Goal: Task Accomplishment & Management: Manage account settings

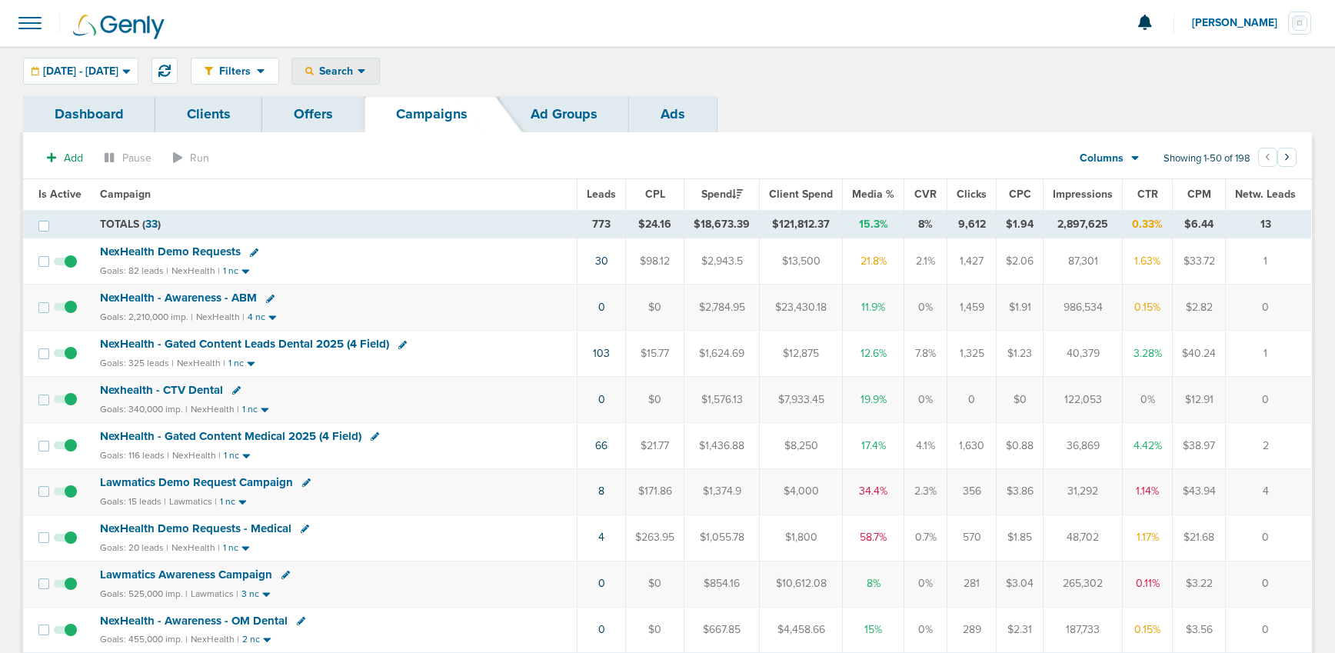
click at [358, 75] on span "Search" at bounding box center [336, 71] width 44 height 13
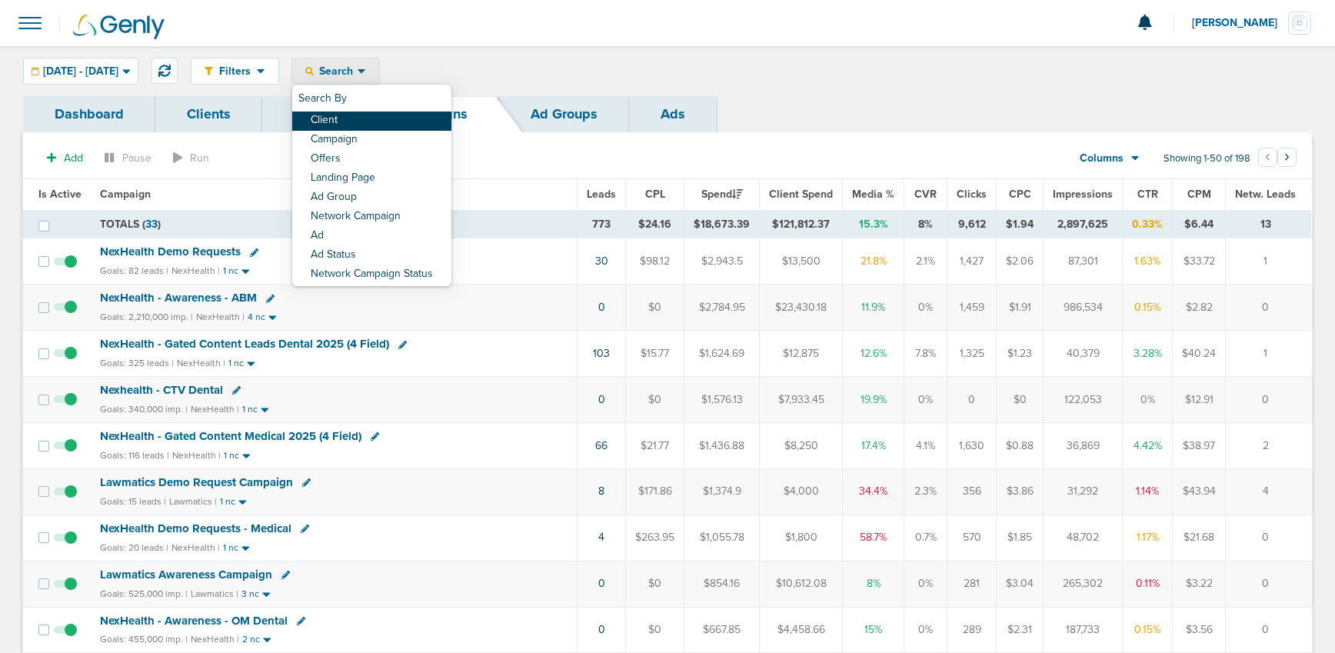
click at [375, 124] on link "Client" at bounding box center [371, 121] width 159 height 19
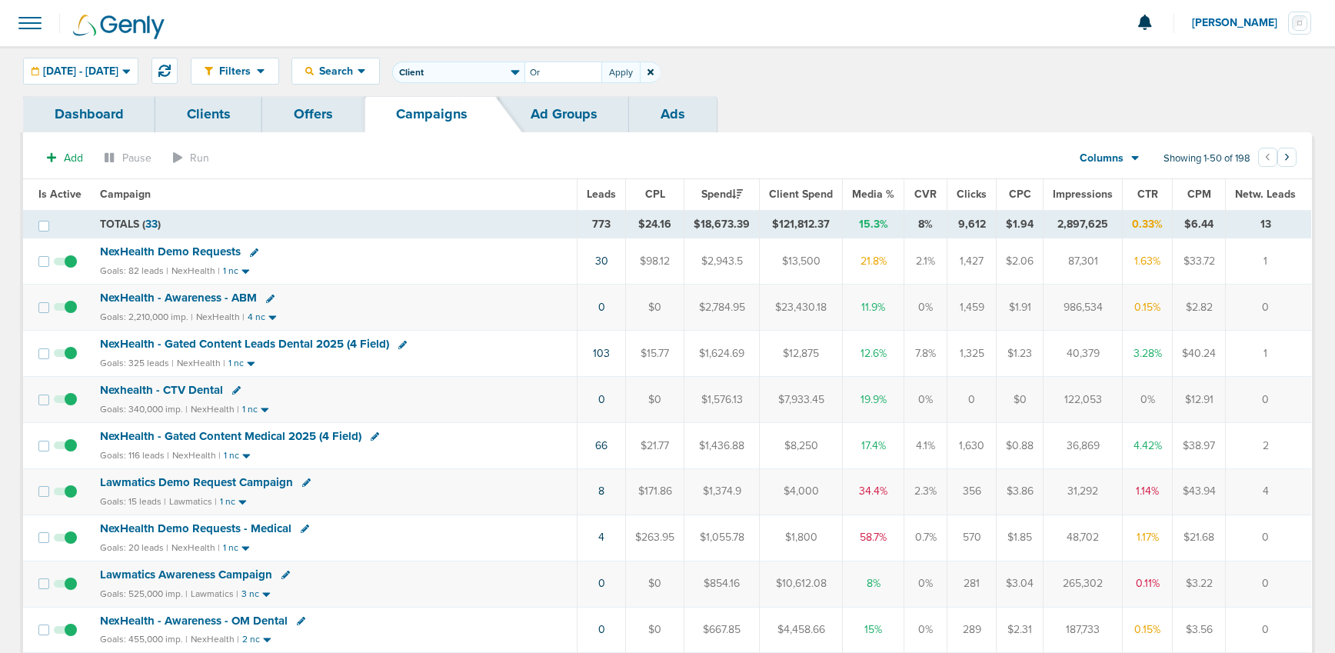
type input "O"
type input "Accept"
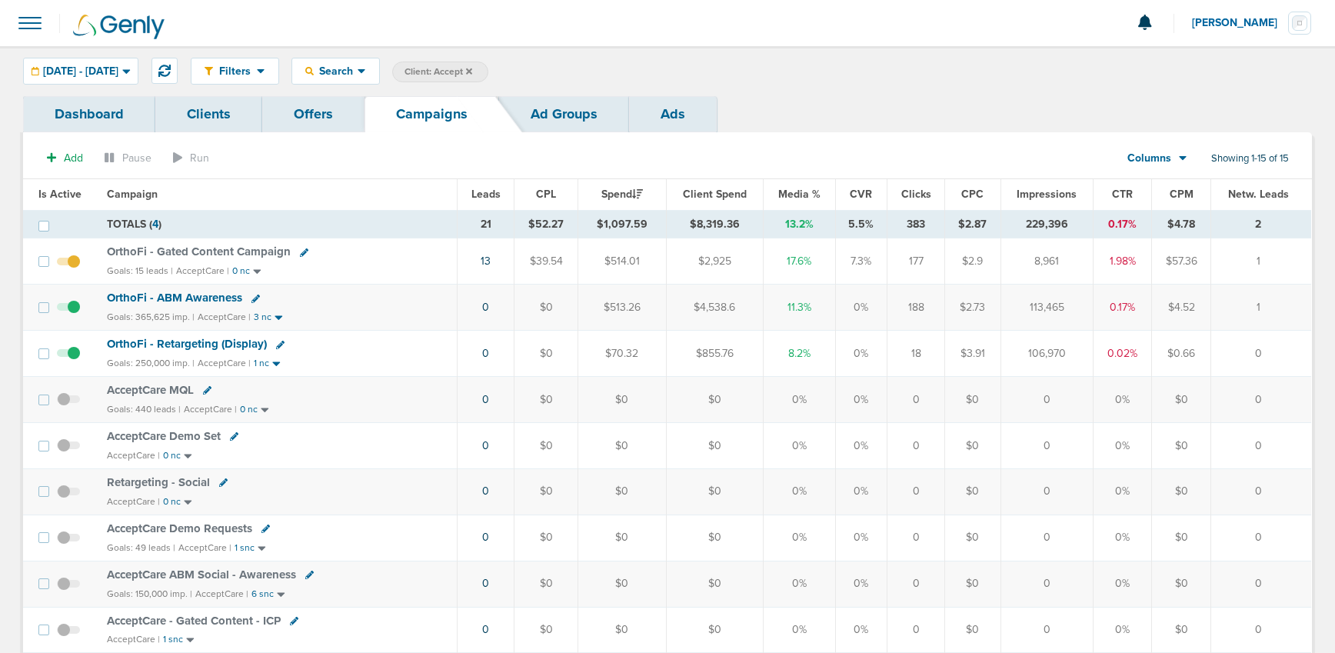
click at [135, 294] on span "OrthoFi - ABM Awareness" at bounding box center [174, 298] width 135 height 14
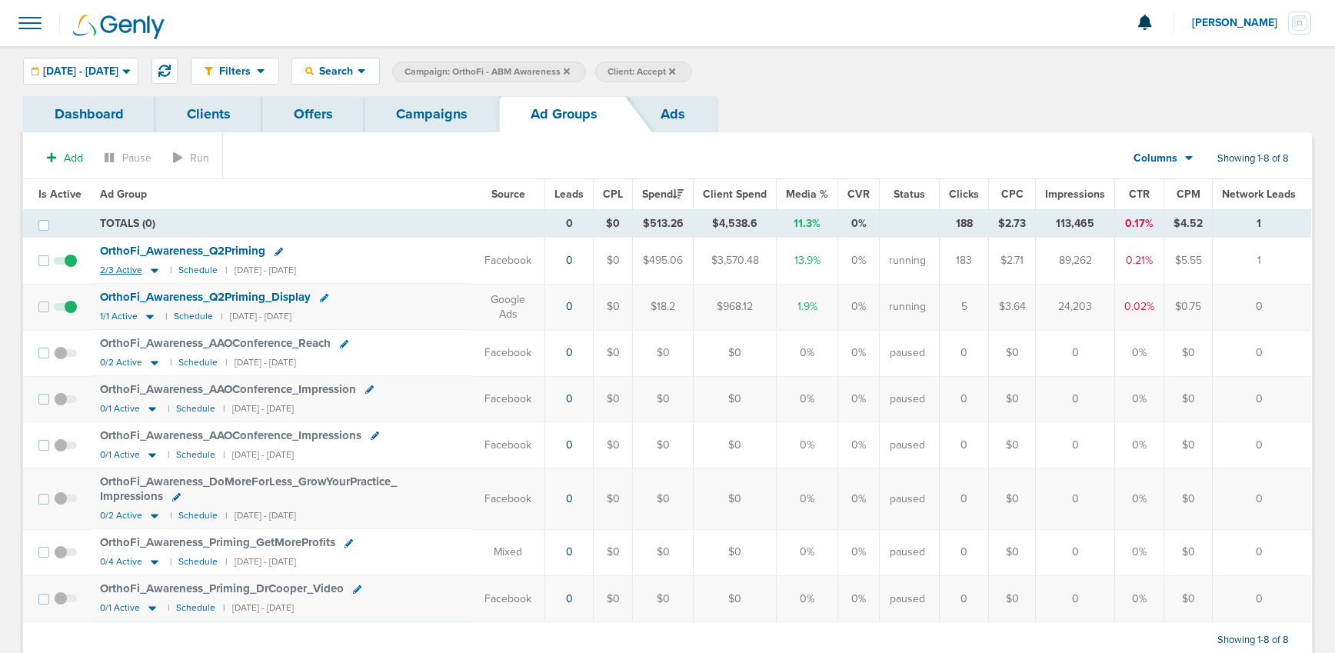
click at [147, 271] on icon at bounding box center [154, 270] width 15 height 13
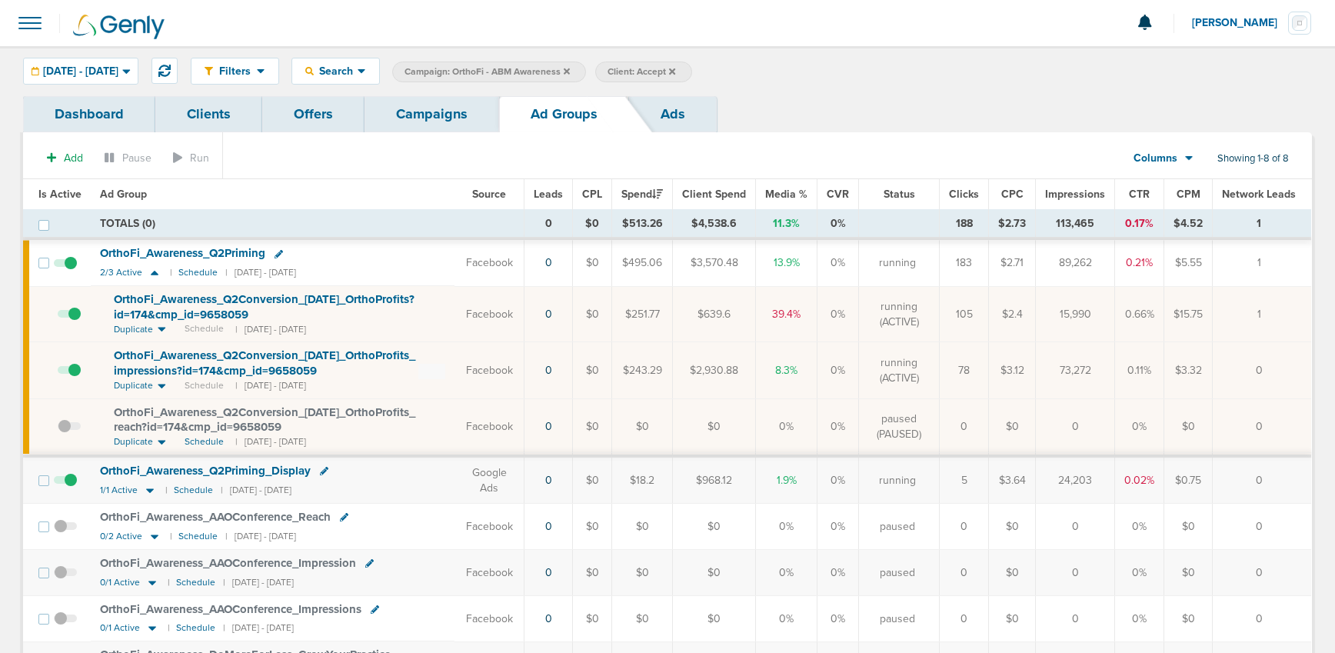
drag, startPoint x: 153, startPoint y: 276, endPoint x: 150, endPoint y: 288, distance: 12.7
click at [153, 276] on icon at bounding box center [154, 272] width 15 height 13
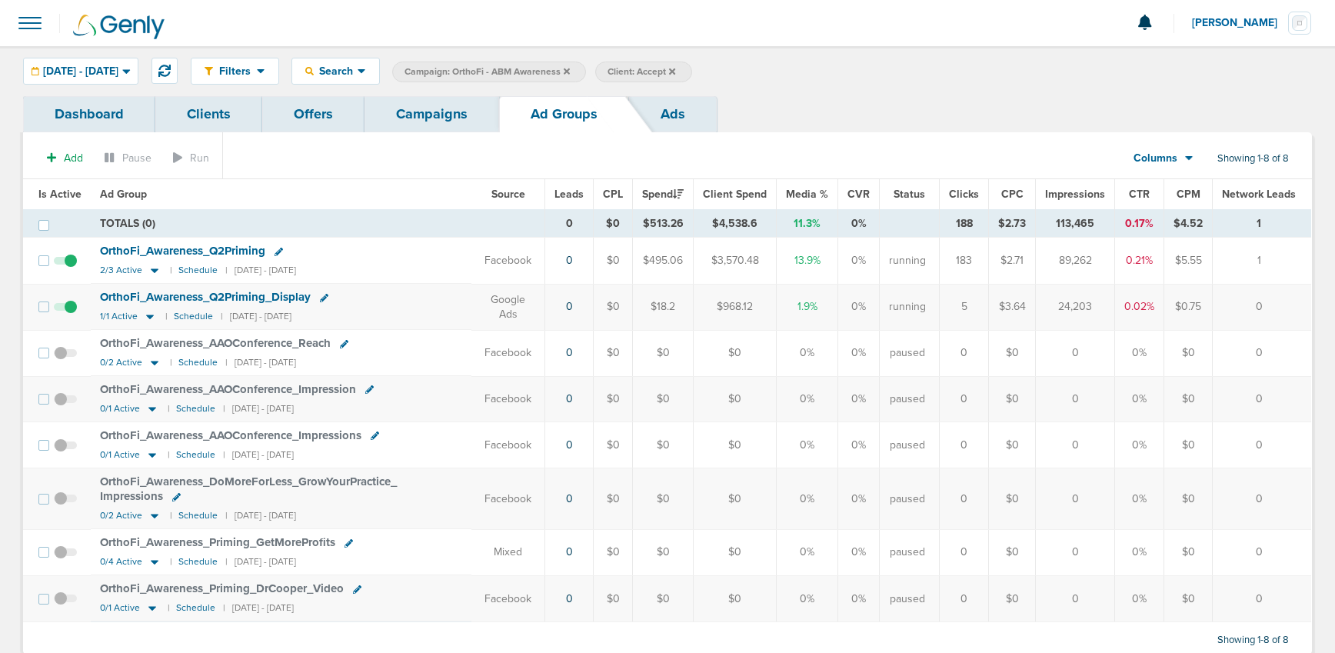
drag, startPoint x: 437, startPoint y: 124, endPoint x: 432, endPoint y: 132, distance: 9.0
click at [437, 125] on link "Campaigns" at bounding box center [432, 114] width 135 height 36
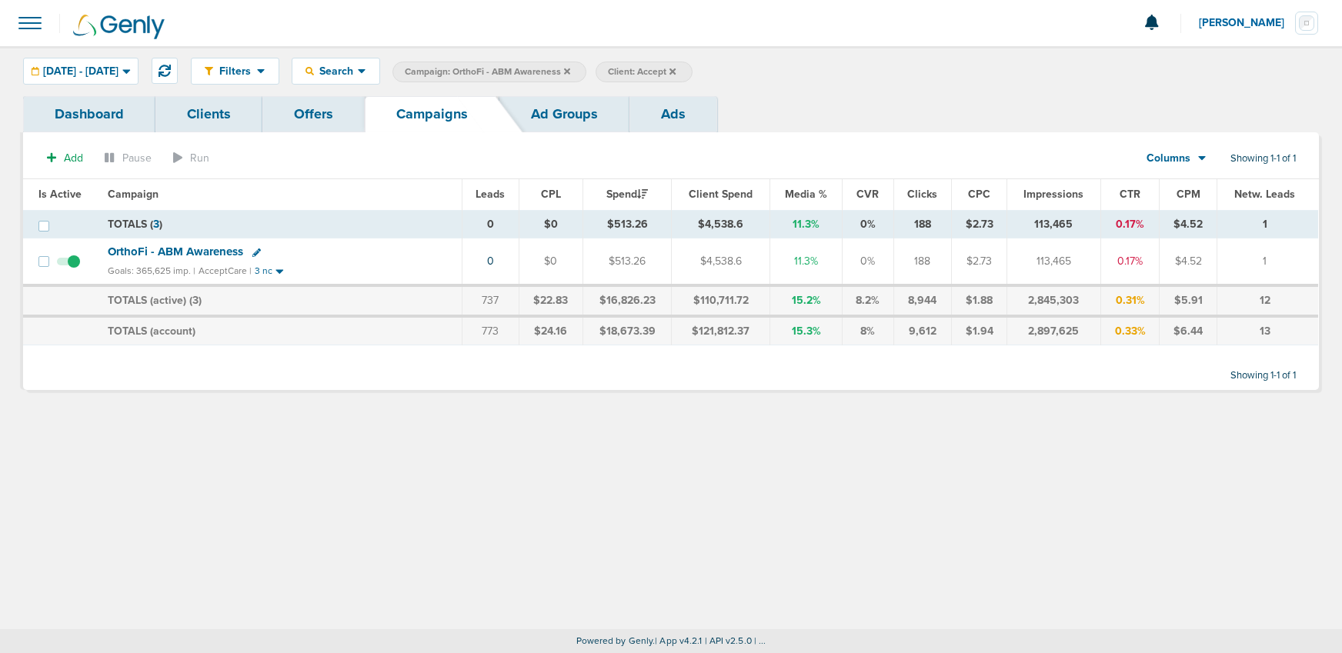
click at [570, 73] on icon at bounding box center [567, 71] width 6 height 9
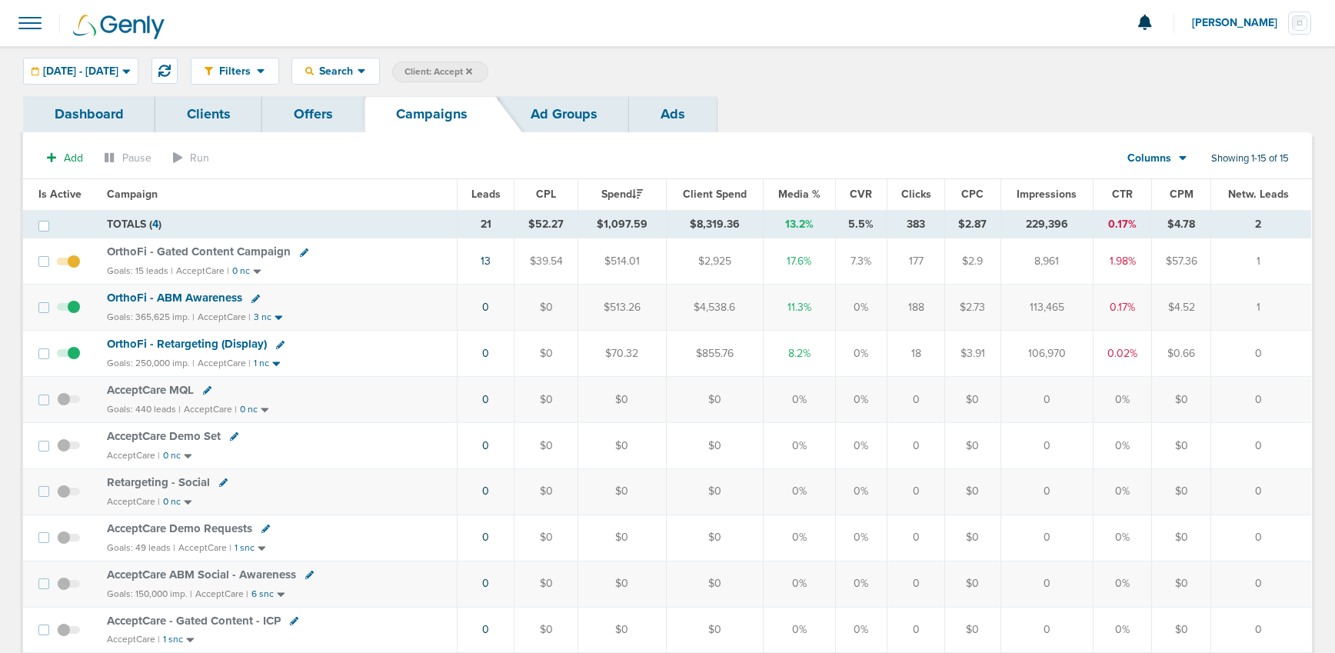
click at [301, 252] on icon at bounding box center [304, 252] width 8 height 8
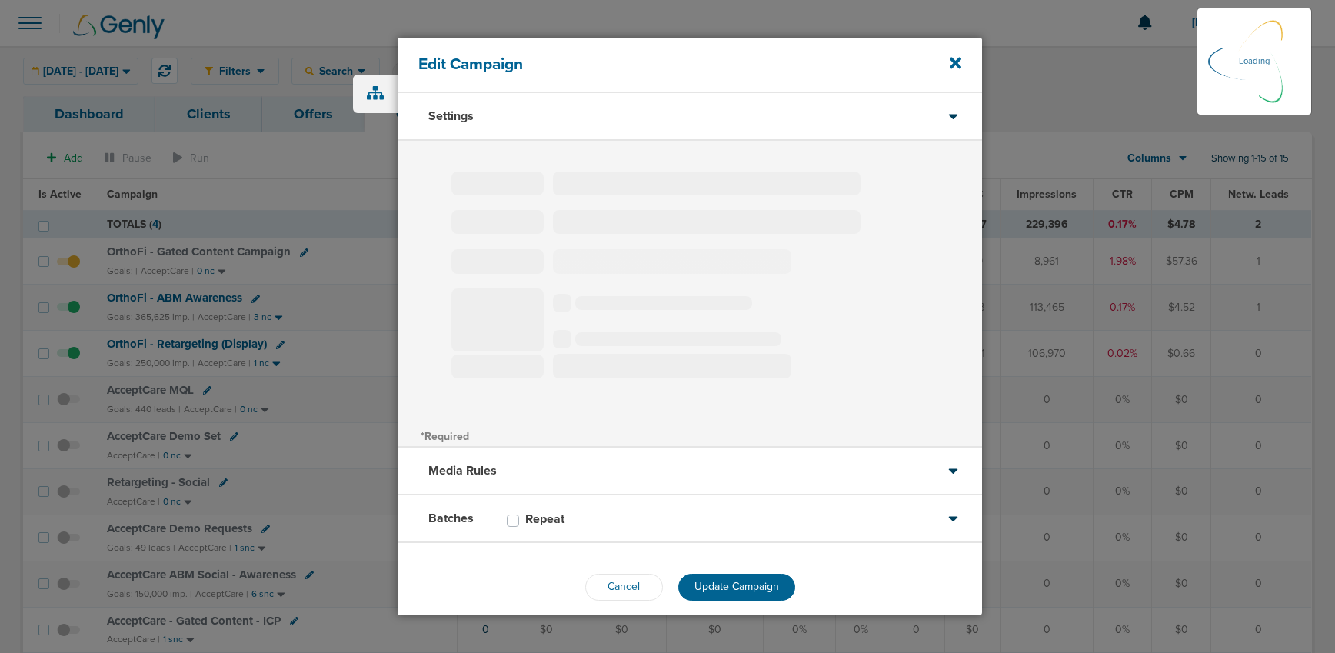
type input "OrthoFi - Gated Content Campaign"
select select "Leads"
radio input "true"
select select "readWrite"
select select "3"
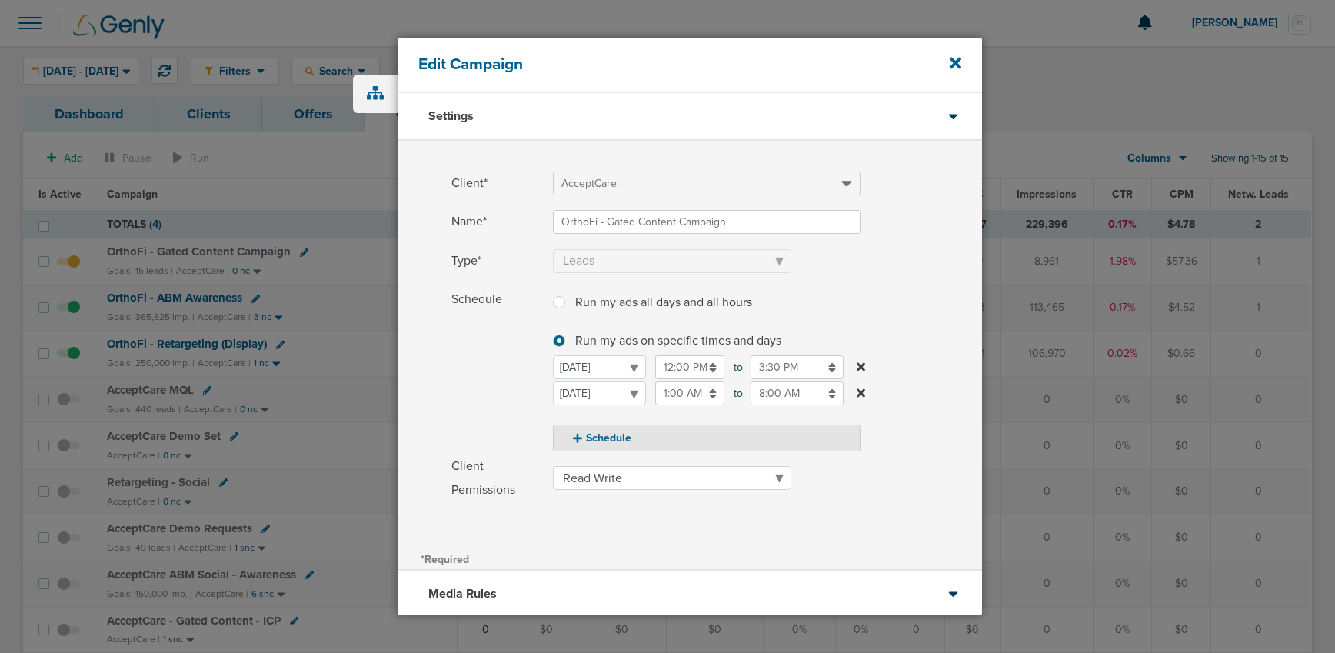
click at [680, 392] on input "1:00 AM" at bounding box center [689, 394] width 69 height 24
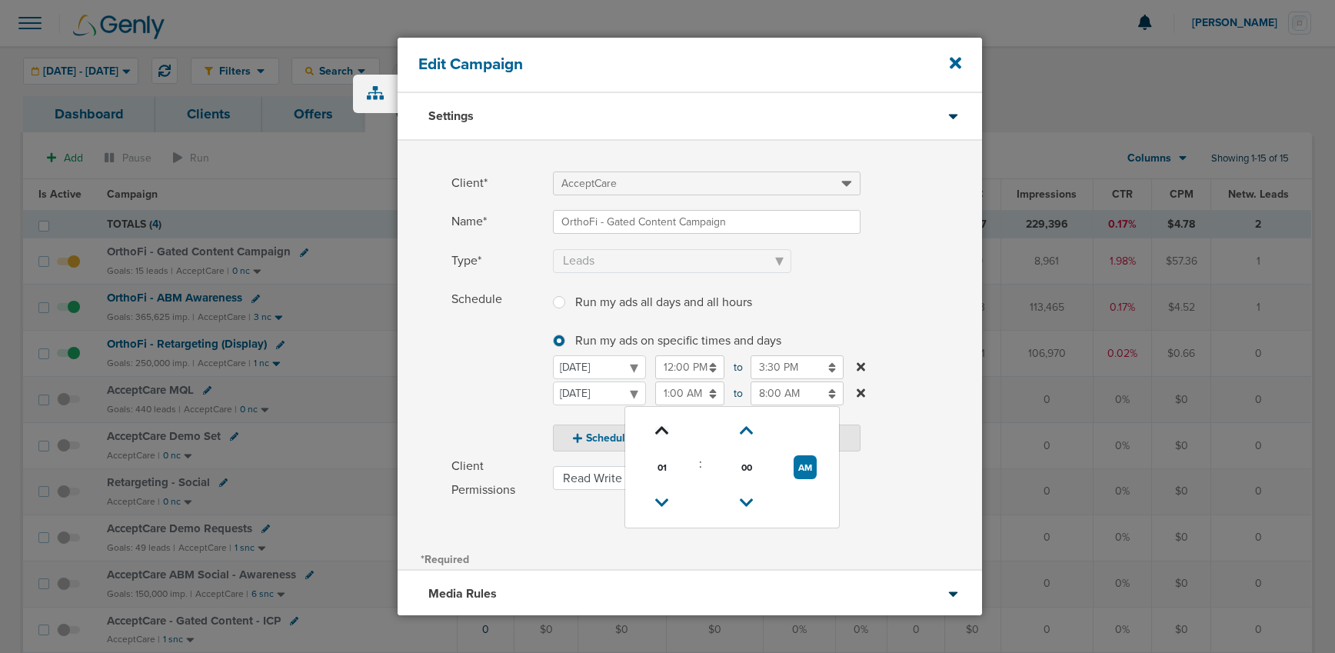
click at [666, 428] on icon at bounding box center [662, 430] width 14 height 9
type input "3:00 AM"
click at [486, 407] on span "Schedule" at bounding box center [498, 370] width 92 height 164
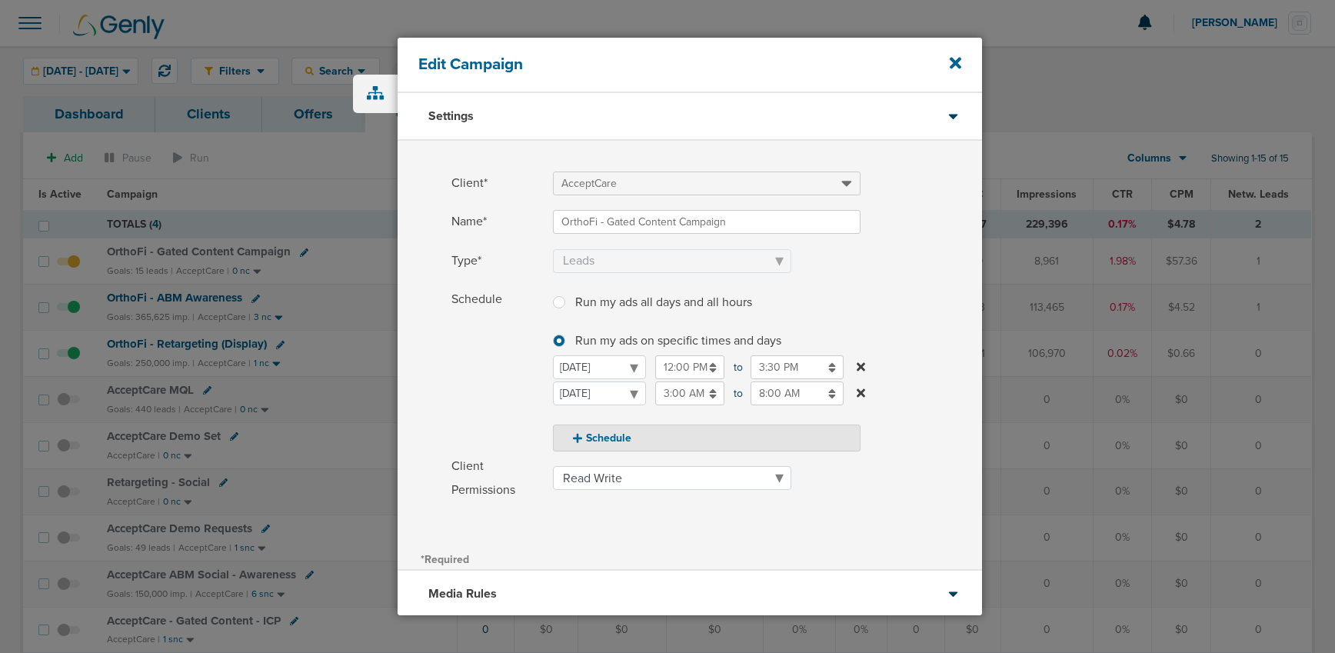
click at [770, 388] on input "8:00 AM" at bounding box center [797, 394] width 93 height 24
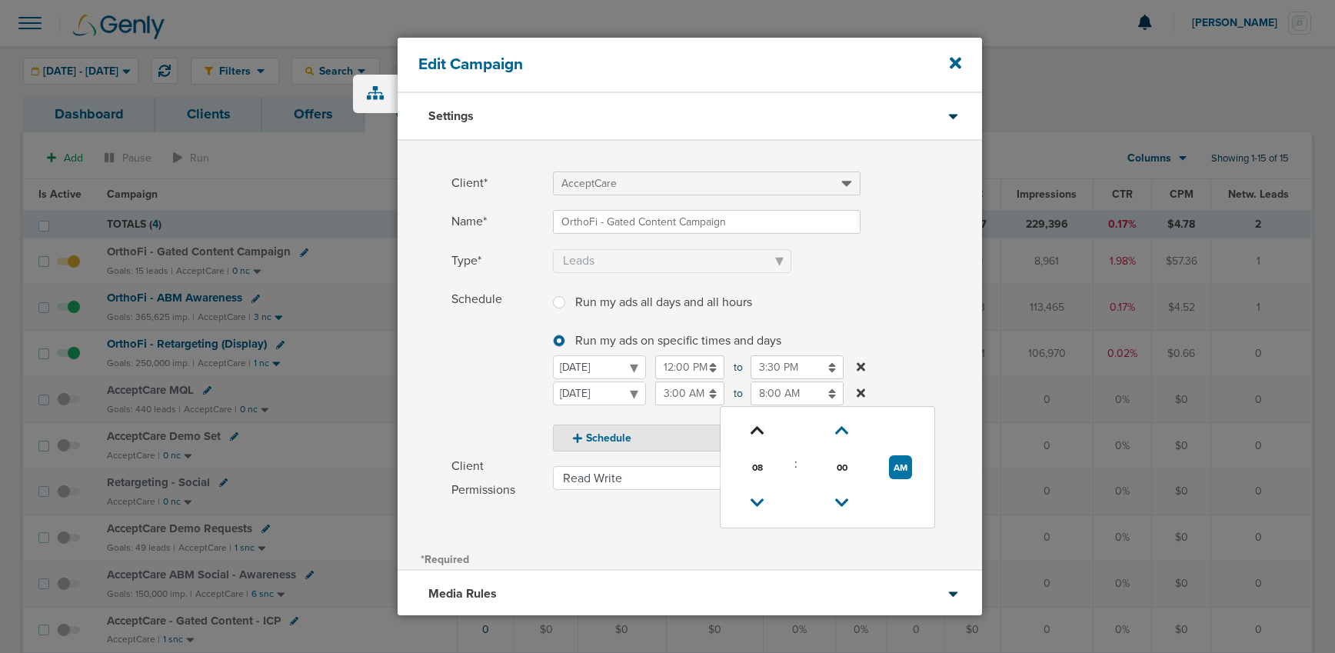
click at [755, 426] on icon at bounding box center [758, 430] width 14 height 9
type input "10:00 AM"
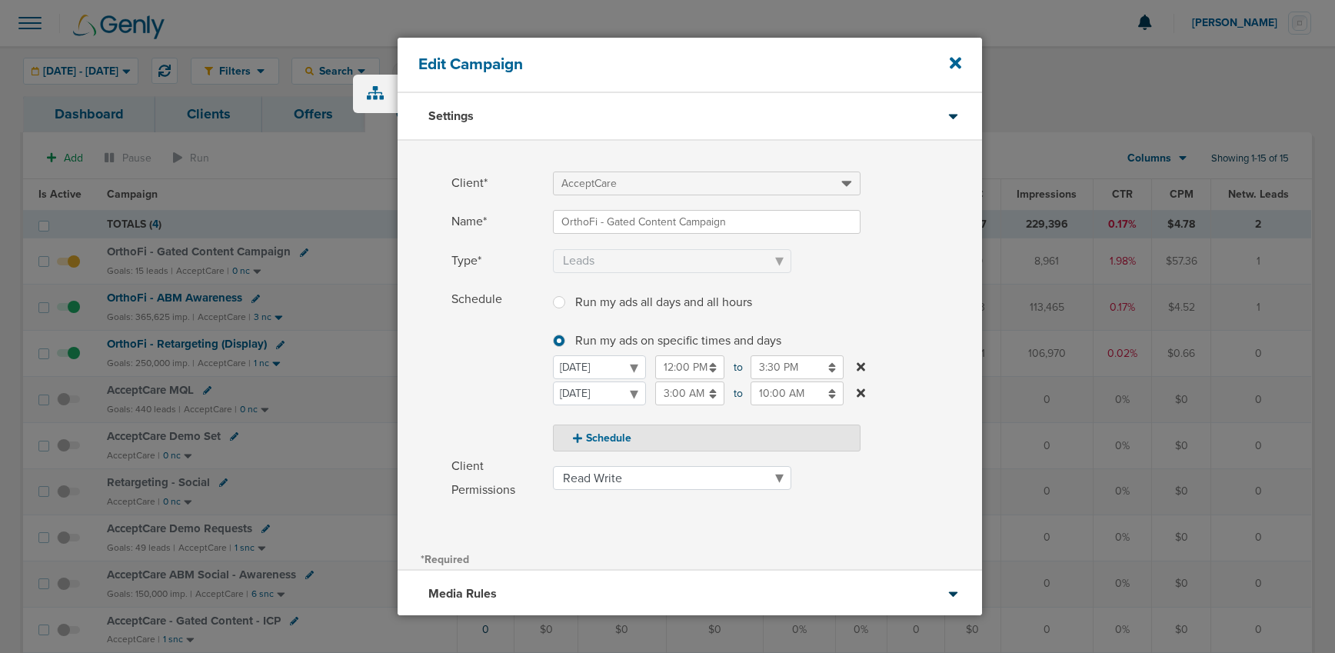
click at [446, 418] on div "Schedule Run my ads all days and all hours Run my ads all days and all hours Ru…" at bounding box center [690, 370] width 585 height 164
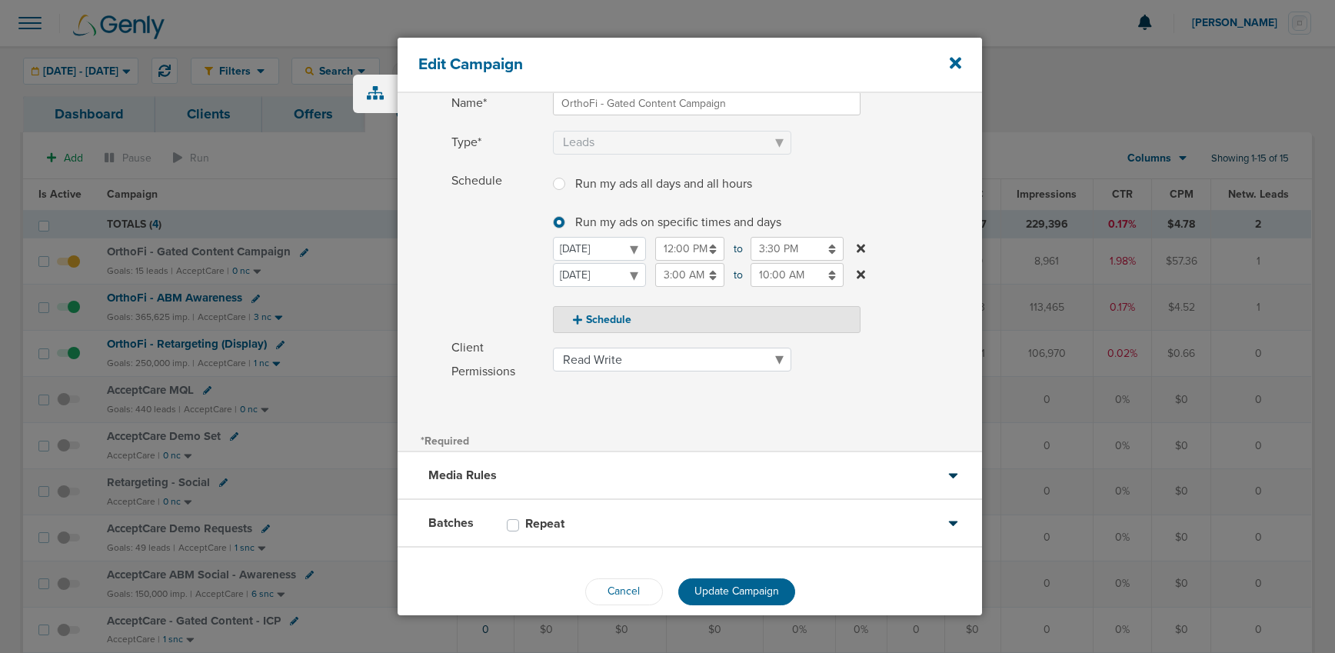
scroll to position [139, 0]
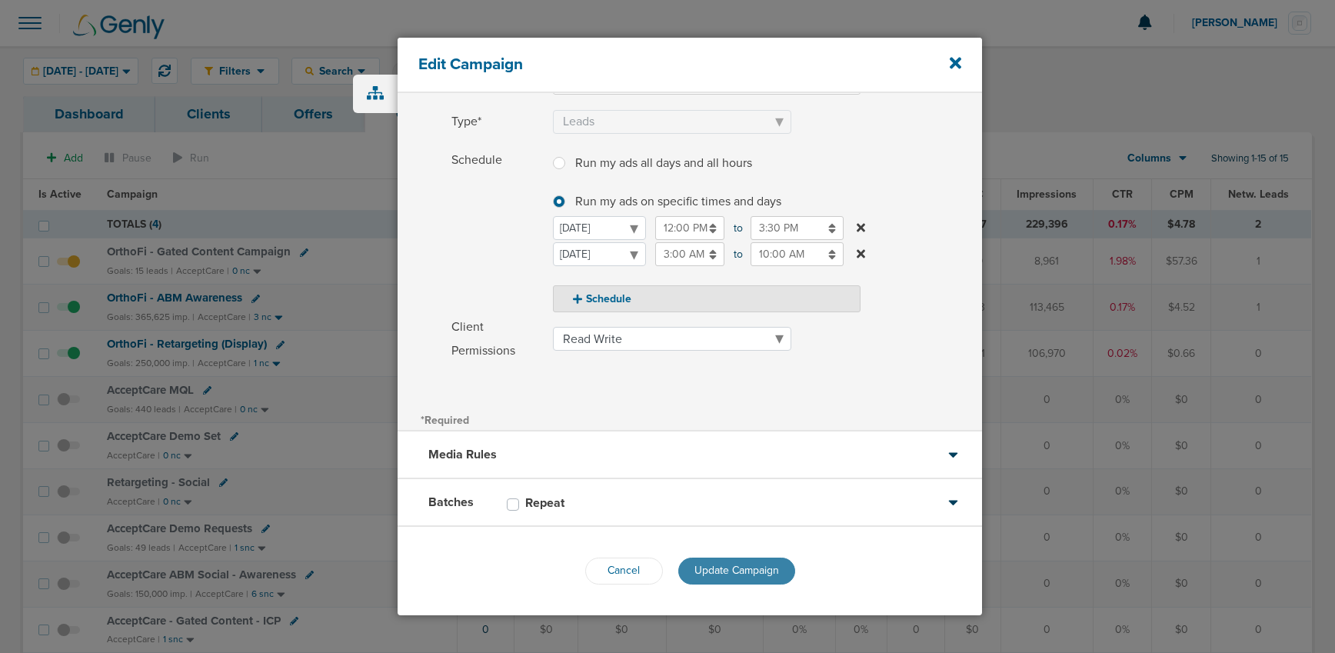
click at [704, 568] on span "Update Campaign" at bounding box center [737, 570] width 85 height 13
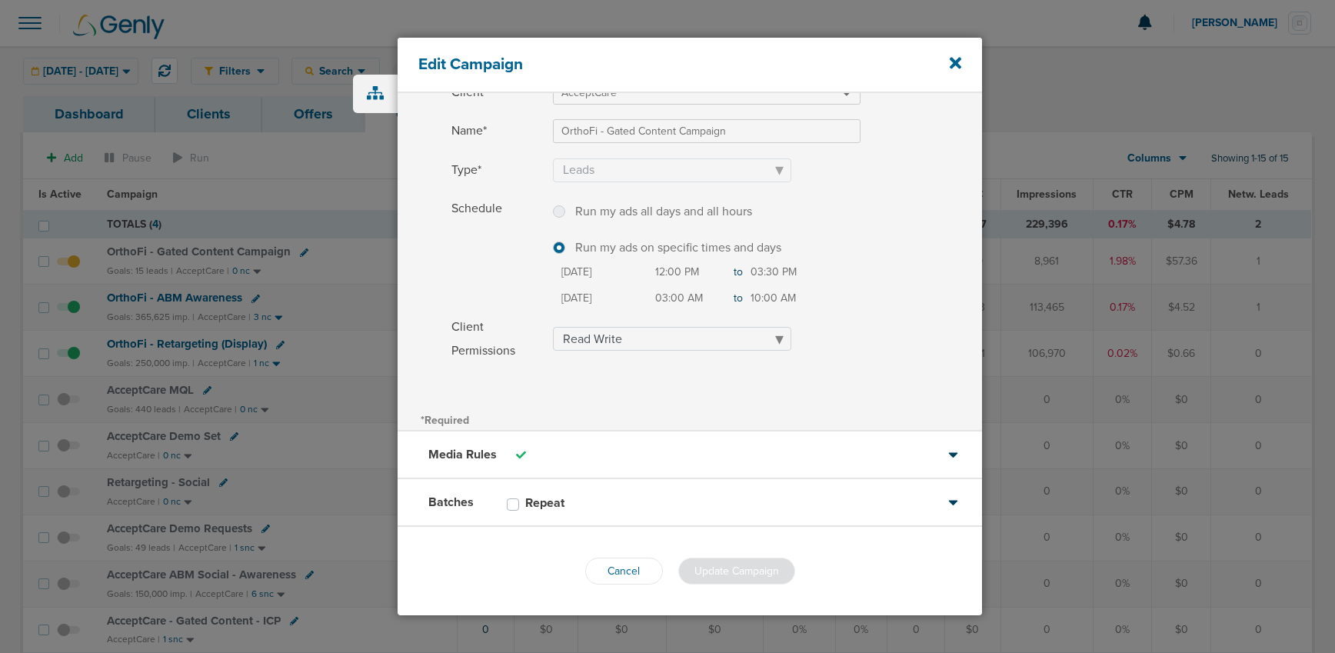
scroll to position [91, 0]
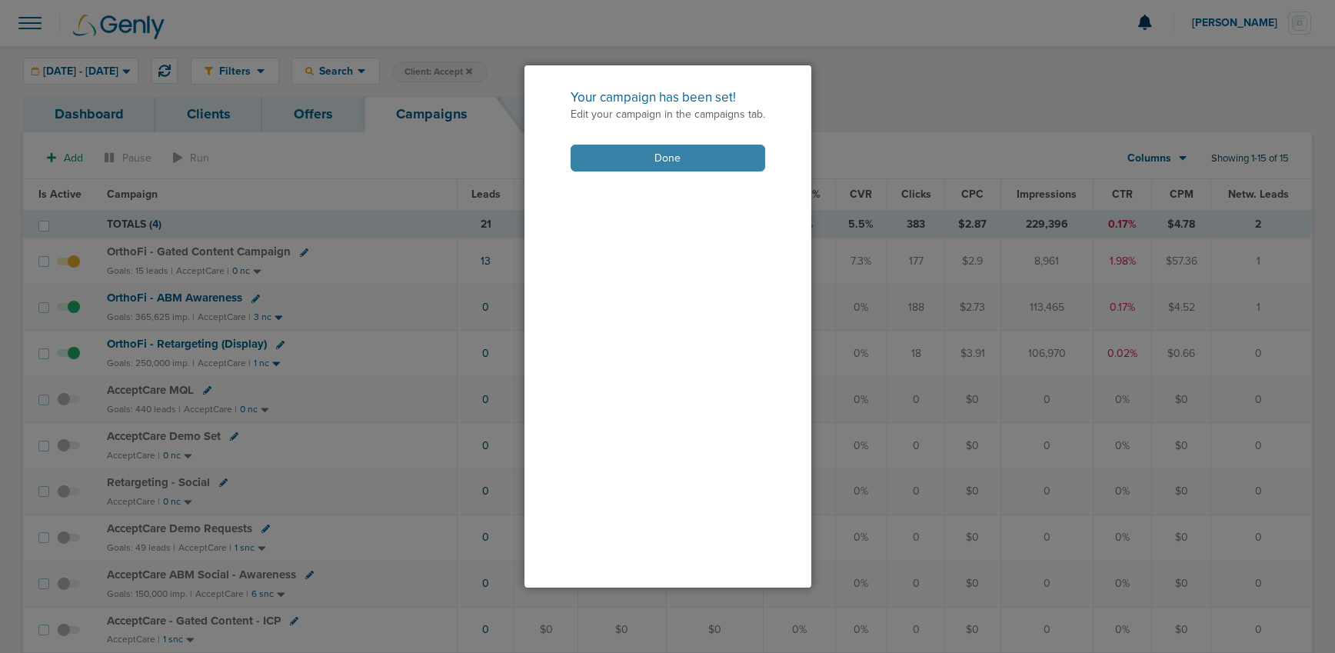
click at [608, 158] on button "Done" at bounding box center [668, 158] width 195 height 27
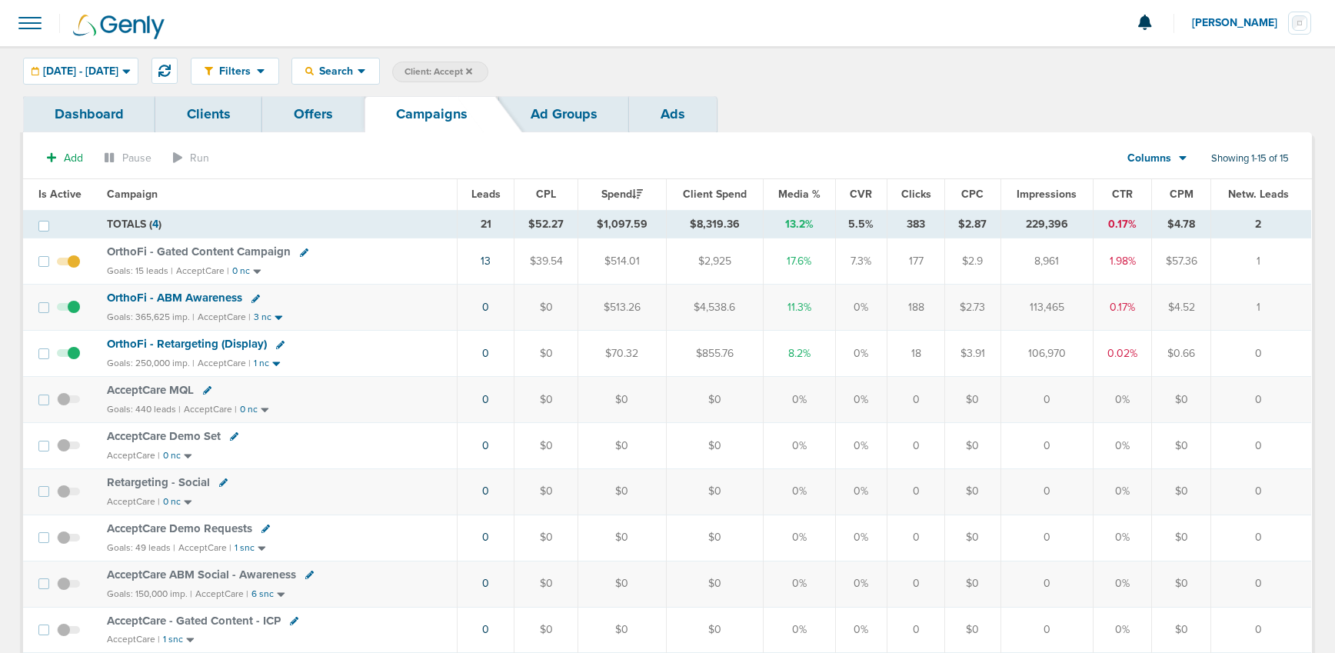
click at [210, 255] on span "OrthoFi - Gated Content Campaign" at bounding box center [199, 252] width 184 height 14
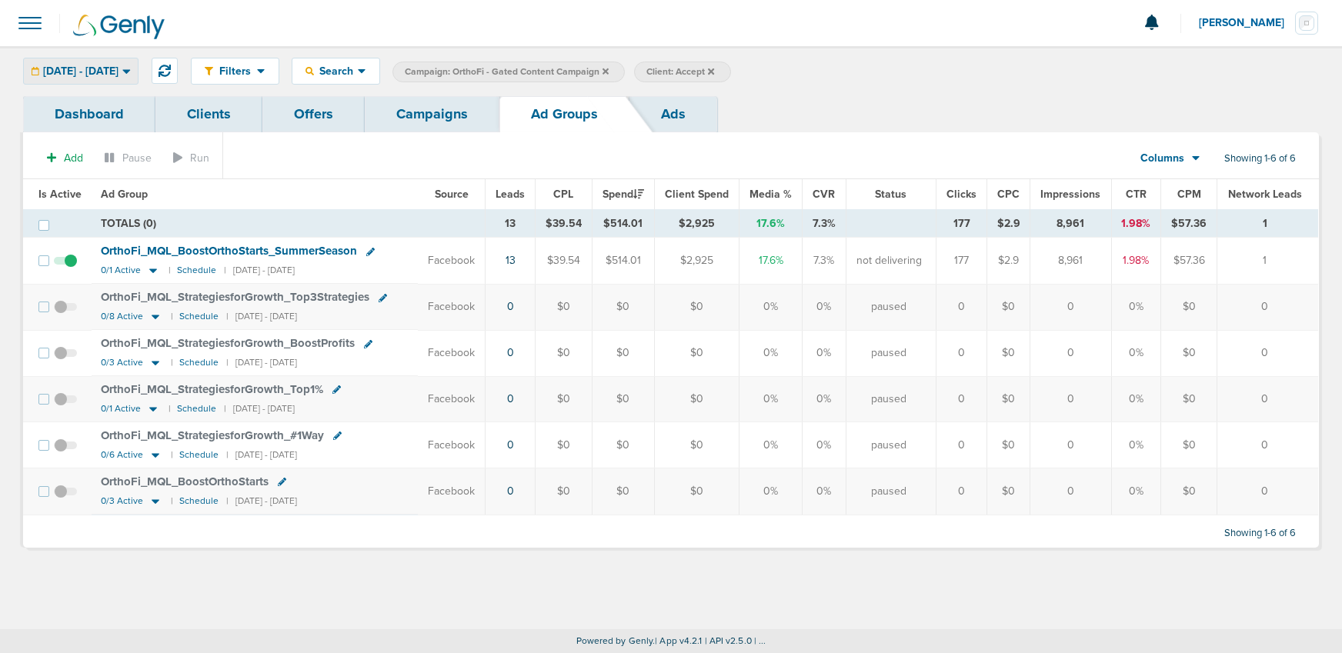
click at [118, 69] on span "[DATE] - [DATE]" at bounding box center [80, 71] width 75 height 11
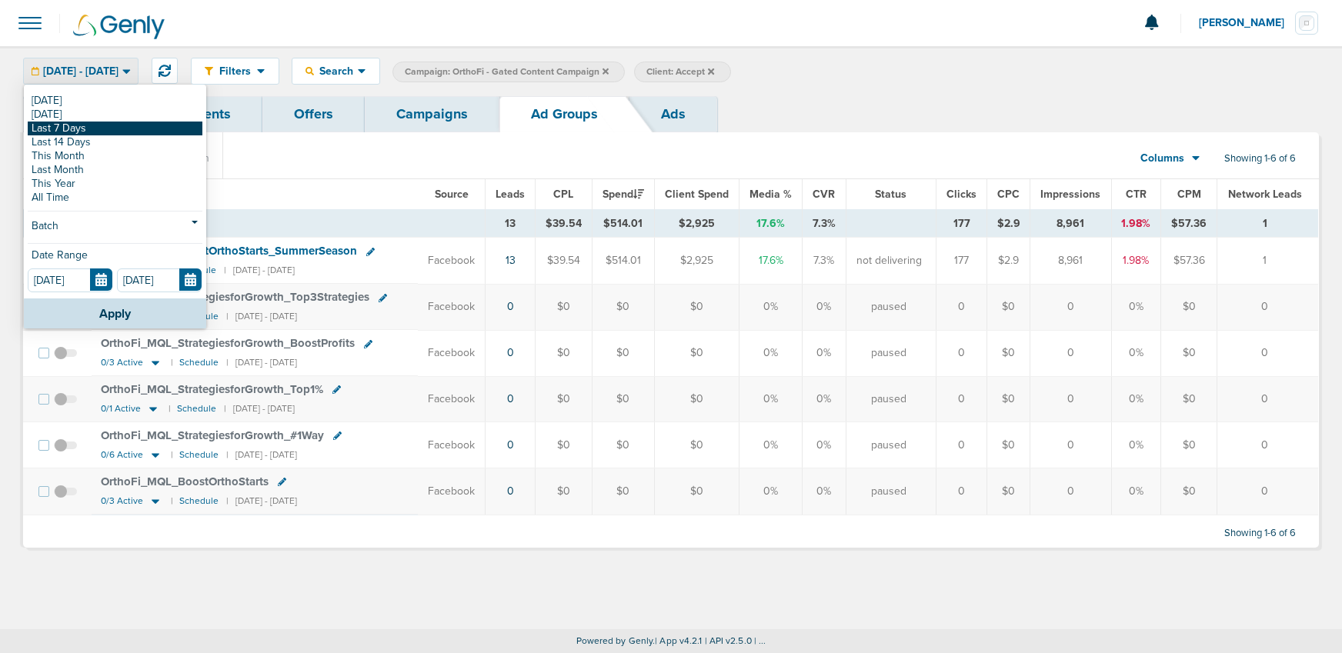
click at [78, 128] on link "Last 7 Days" at bounding box center [115, 129] width 175 height 14
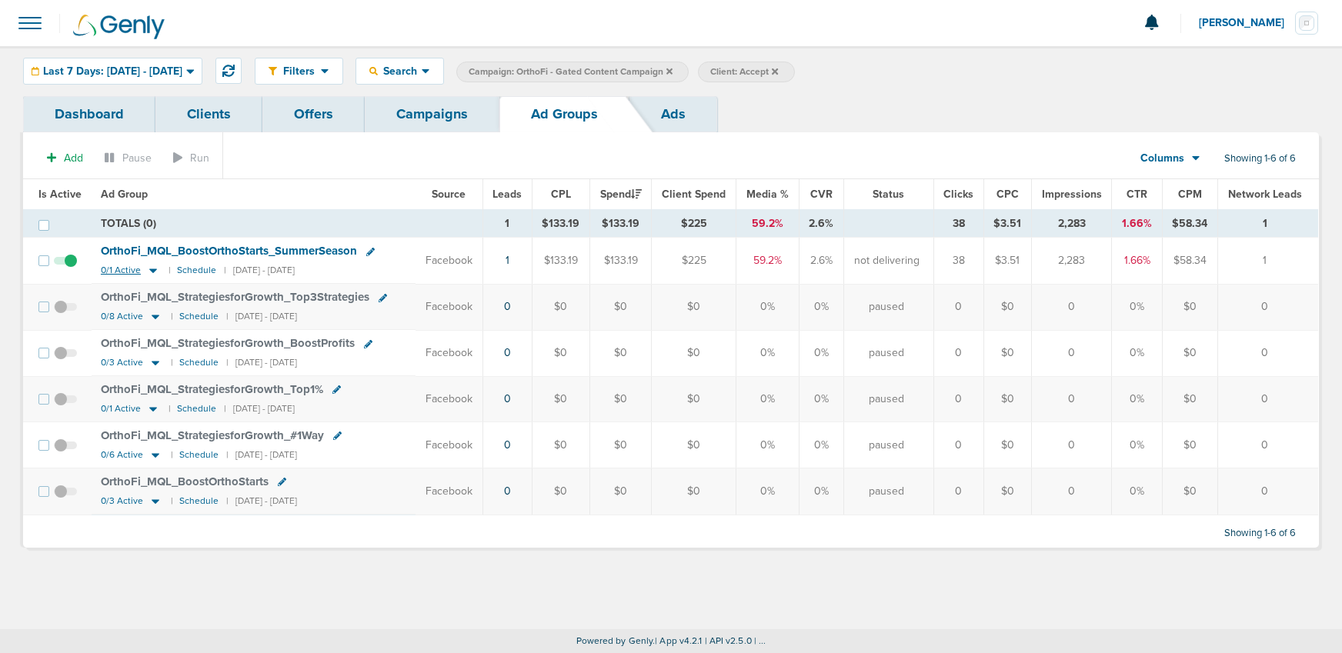
click at [149, 275] on icon at bounding box center [152, 270] width 15 height 13
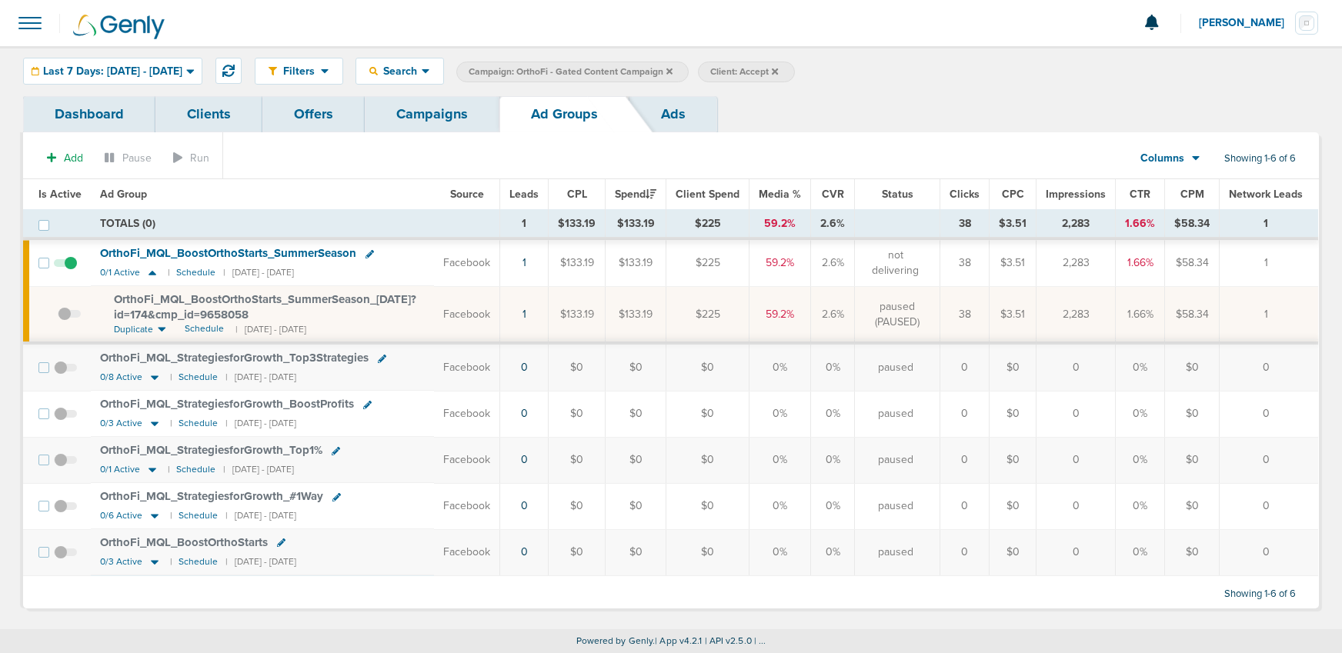
click at [158, 328] on icon at bounding box center [162, 330] width 8 height 5
click at [155, 395] on span "Same as Current" at bounding box center [153, 397] width 79 height 18
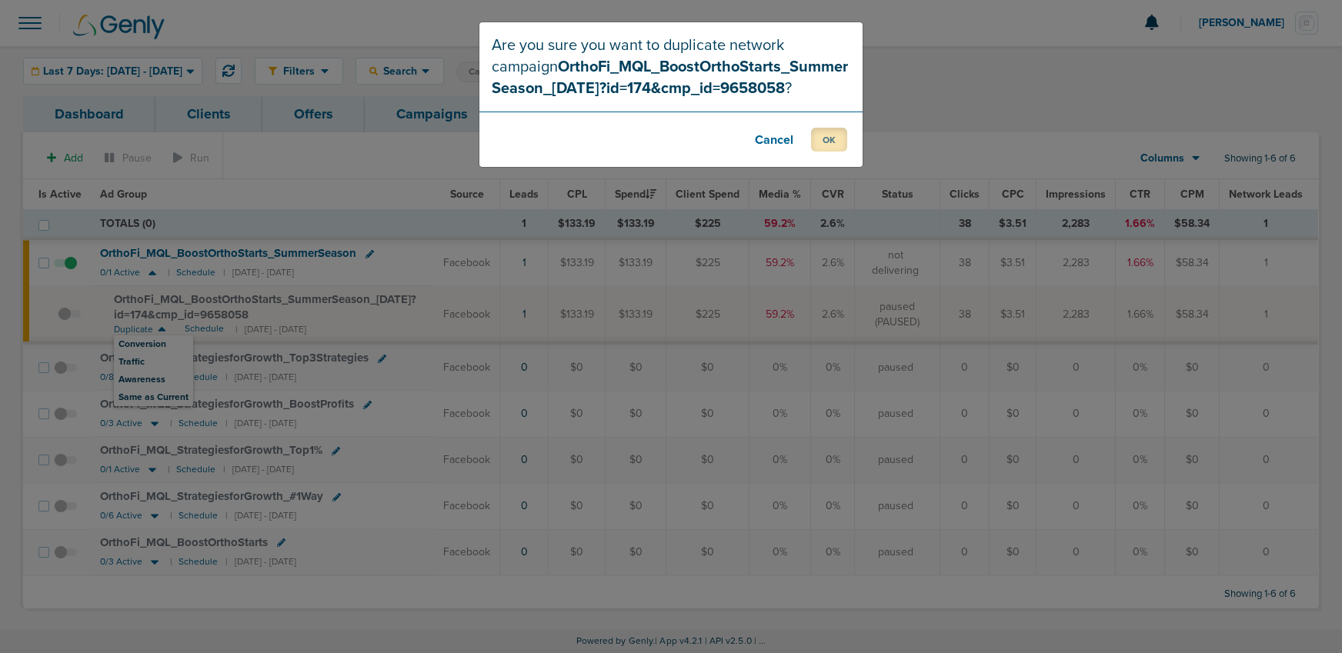
click at [837, 152] on button "OK" at bounding box center [829, 140] width 36 height 24
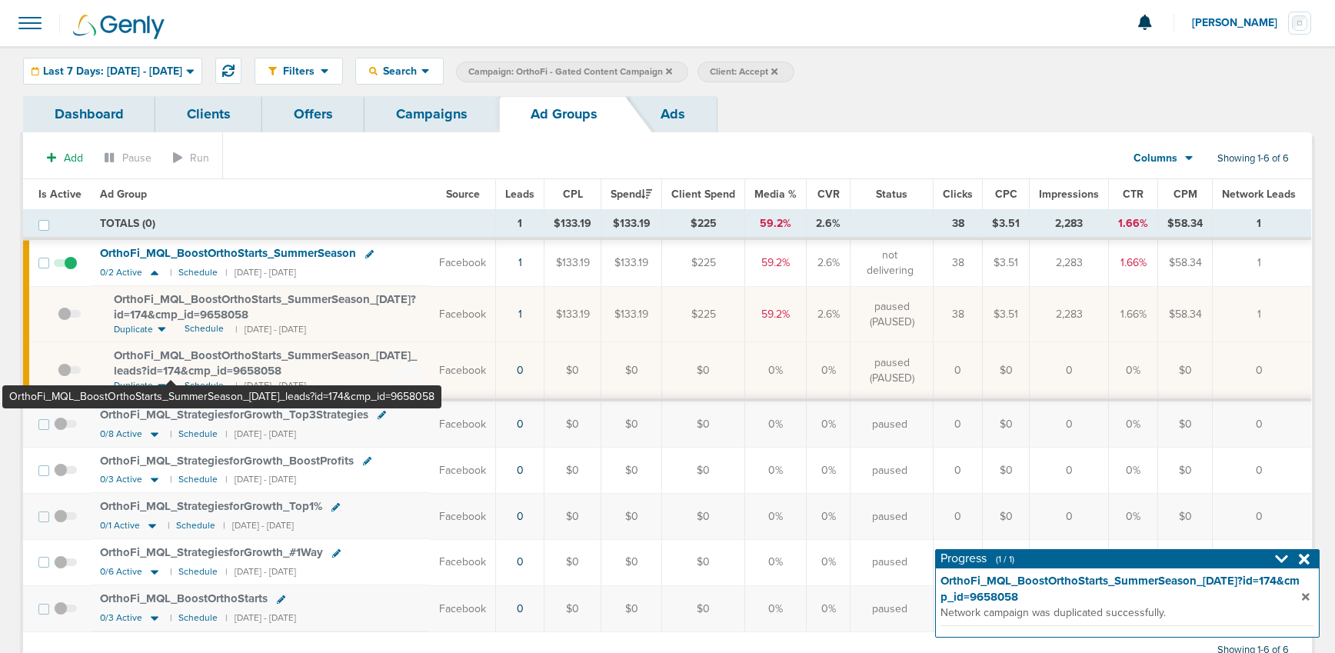
drag, startPoint x: 108, startPoint y: 351, endPoint x: 172, endPoint y: 371, distance: 66.2
click at [172, 371] on td "OrthoFi_ MQL_ BoostOrthoStarts_ SummerSeason_ [DATE]_ leads?id=174&cmp_ id=9658…" at bounding box center [260, 371] width 339 height 58
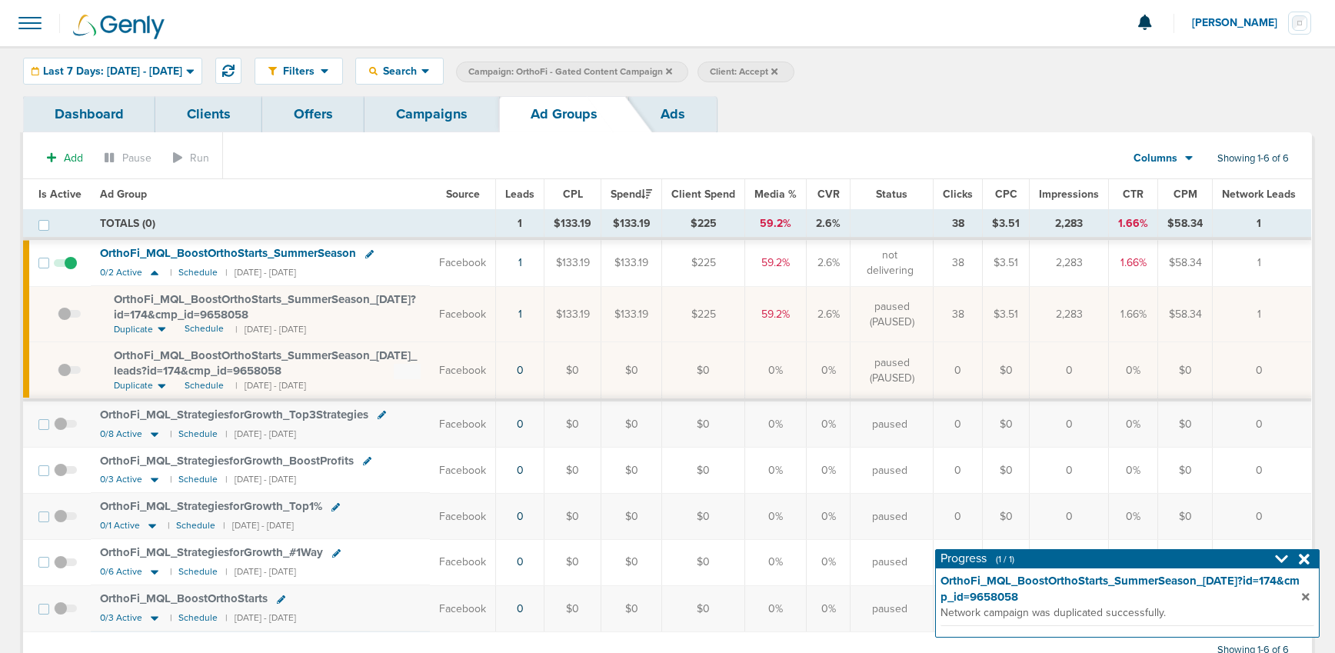
copy span "OrthoFi_ MQL_ BoostOrthoStarts_ SummerSeason_ [DATE]"
click at [207, 383] on span "Schedule" at bounding box center [204, 385] width 39 height 13
click at [392, 112] on link "Campaigns" at bounding box center [432, 114] width 135 height 36
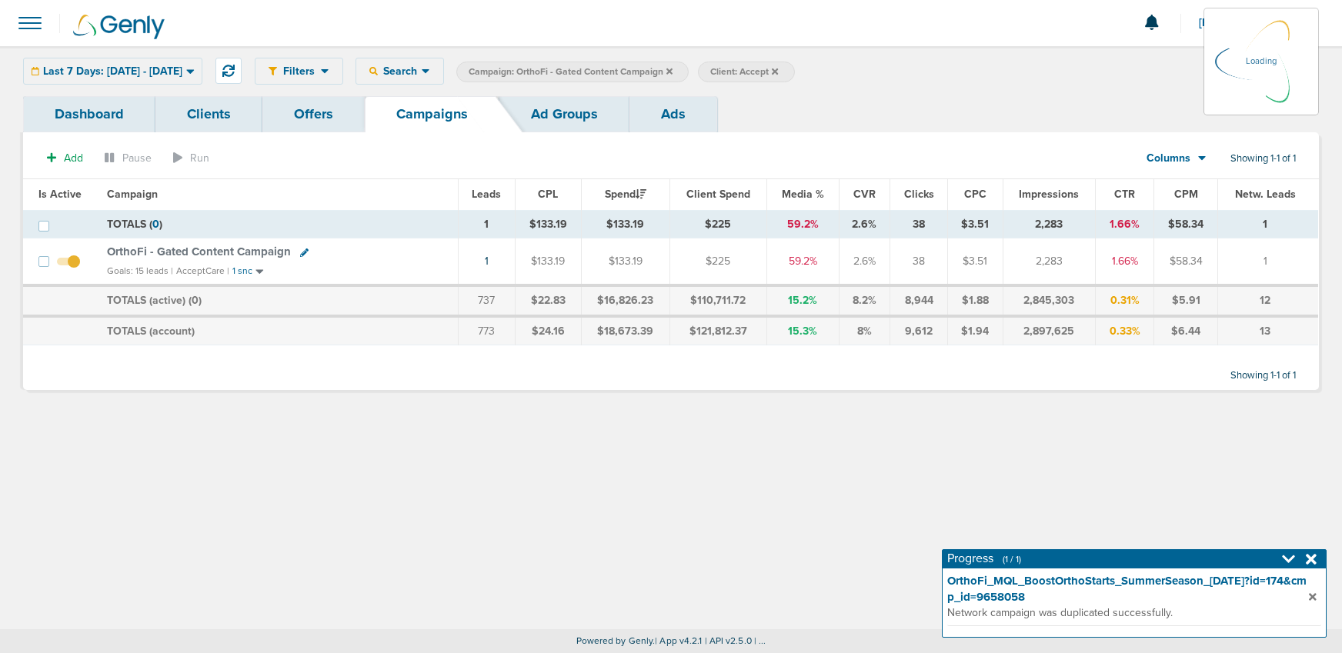
click at [672, 72] on icon at bounding box center [669, 71] width 6 height 6
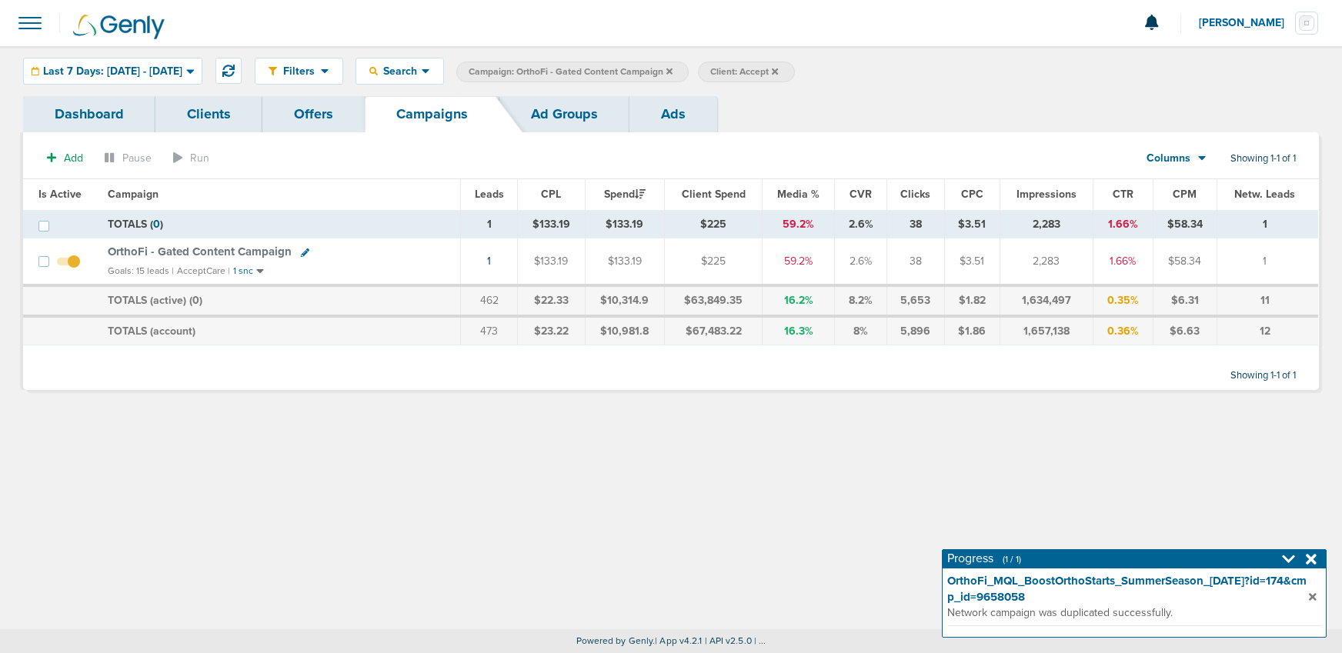
click at [672, 72] on icon at bounding box center [669, 71] width 6 height 6
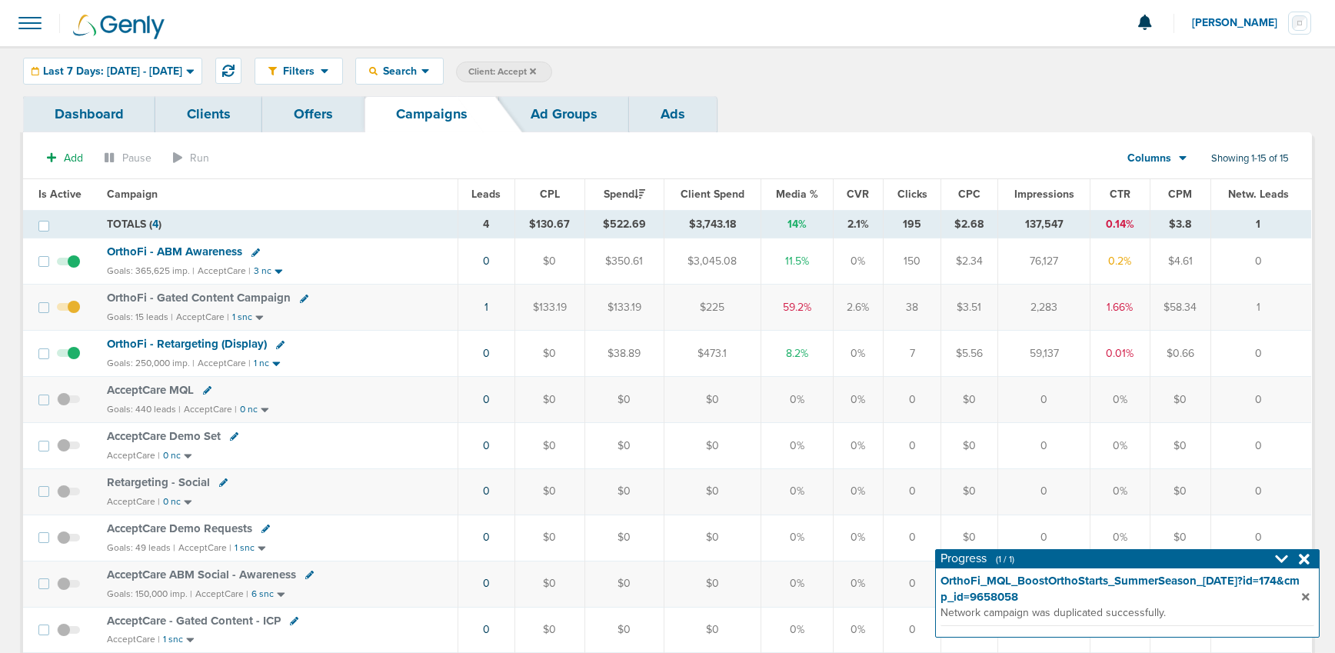
click at [536, 71] on icon at bounding box center [533, 71] width 6 height 9
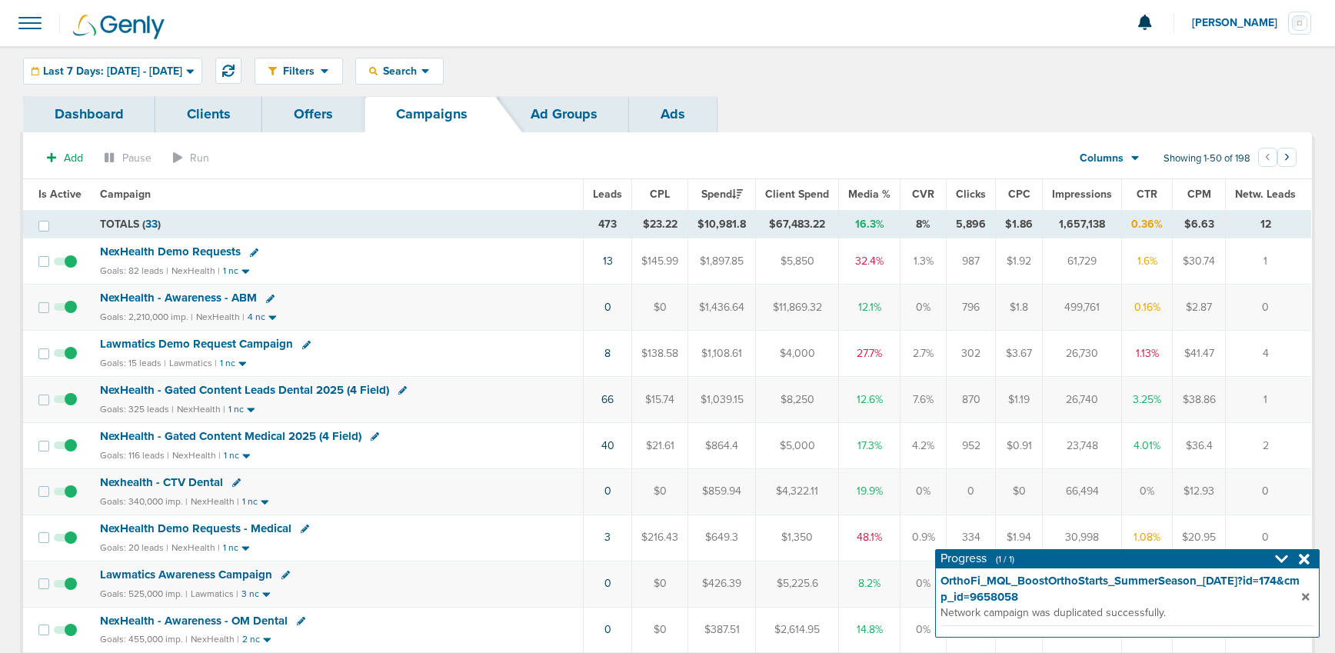
click at [1308, 562] on icon at bounding box center [1304, 559] width 11 height 11
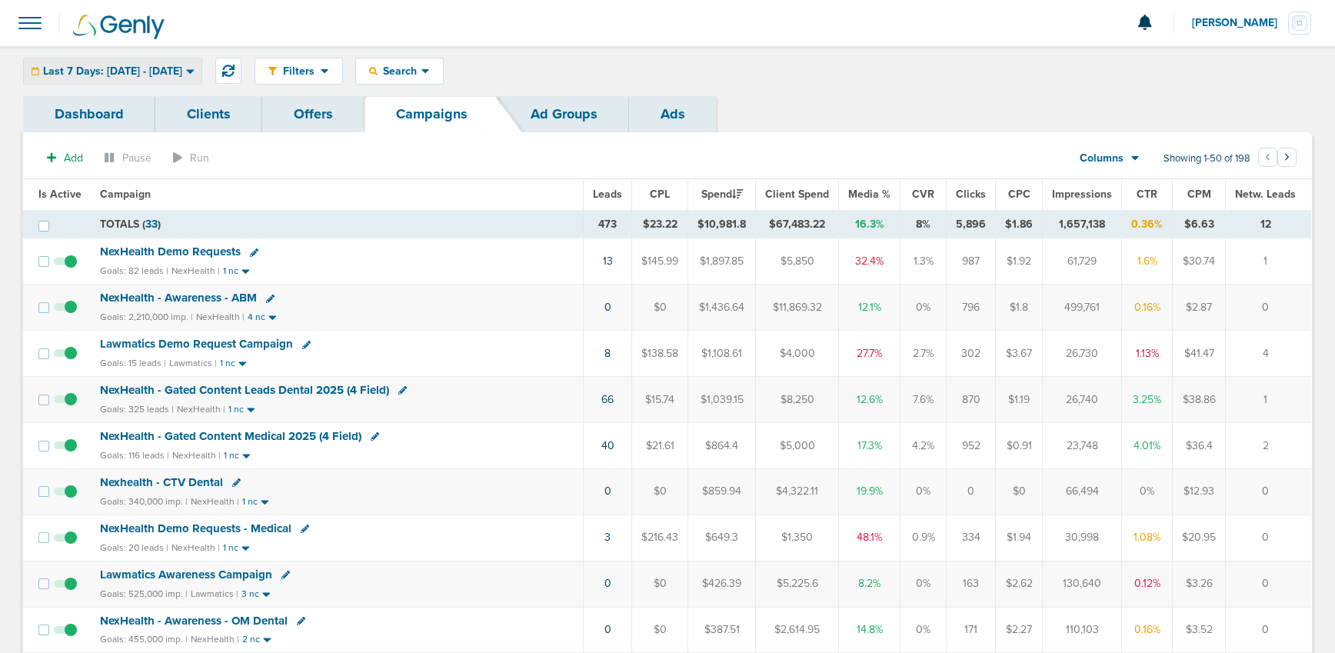
click at [68, 75] on span "Last 7 Days: [DATE] - [DATE]" at bounding box center [112, 71] width 139 height 11
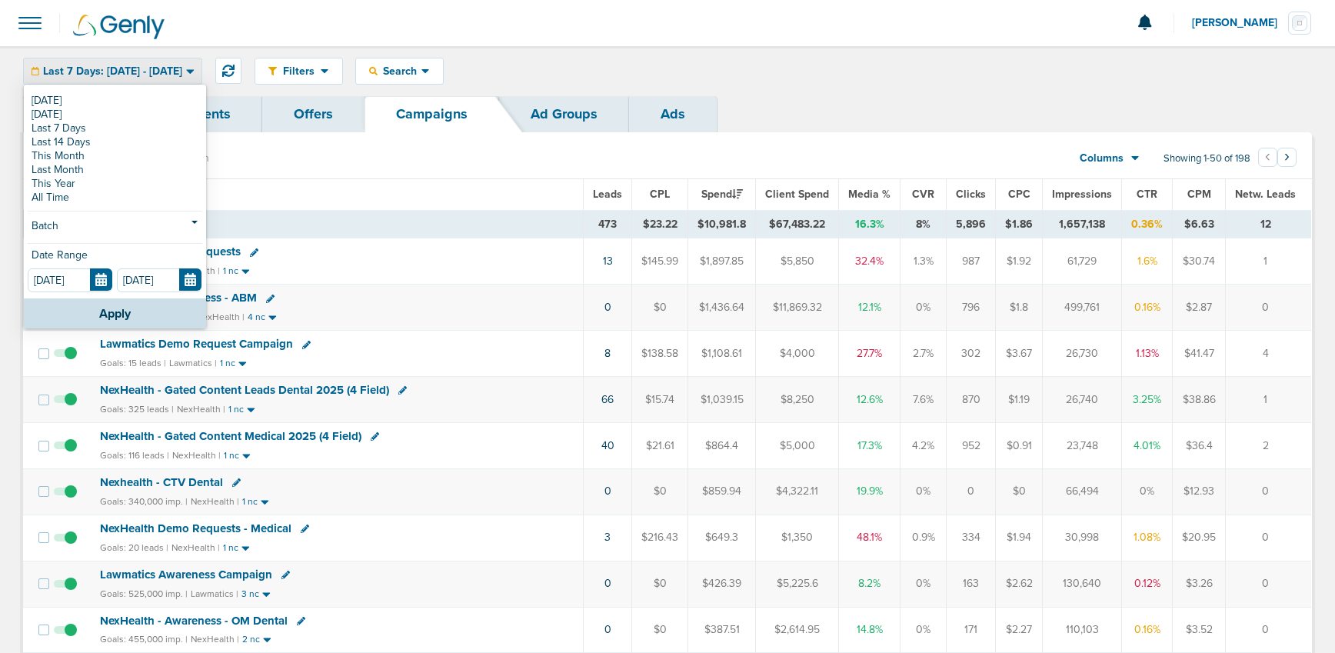
click at [82, 100] on link "[DATE]" at bounding box center [115, 101] width 175 height 14
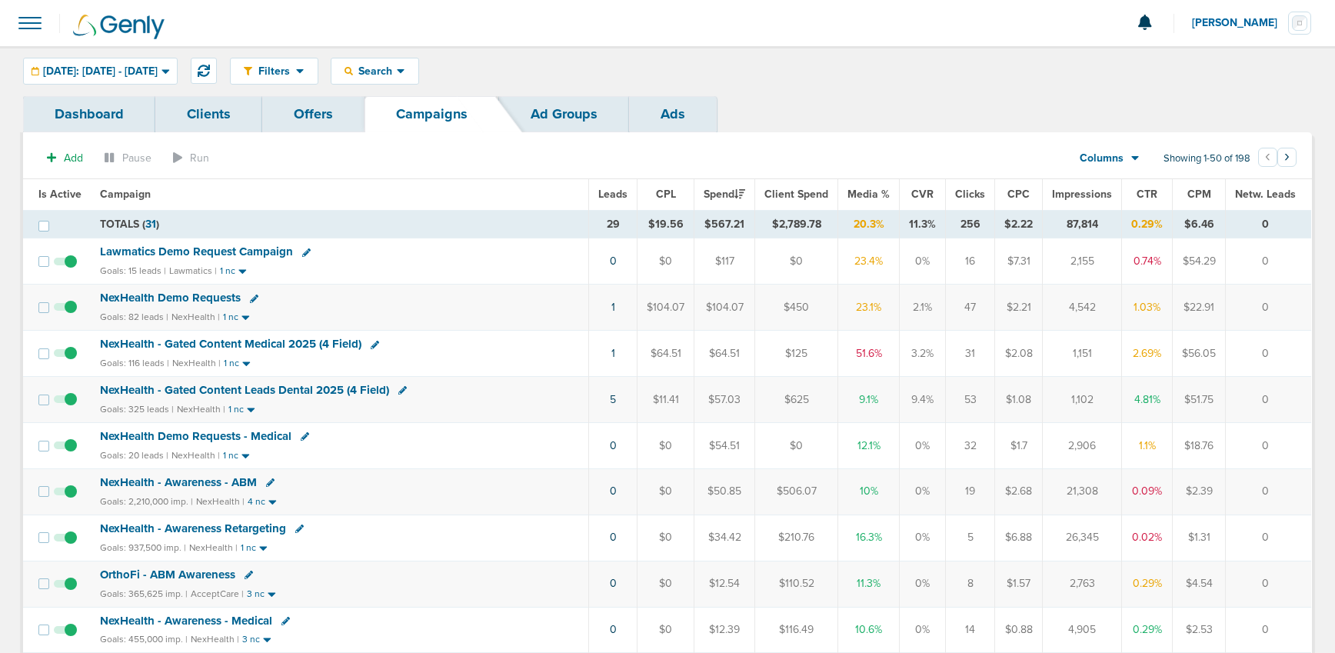
click at [162, 298] on span "NexHealth Demo Requests" at bounding box center [170, 298] width 141 height 14
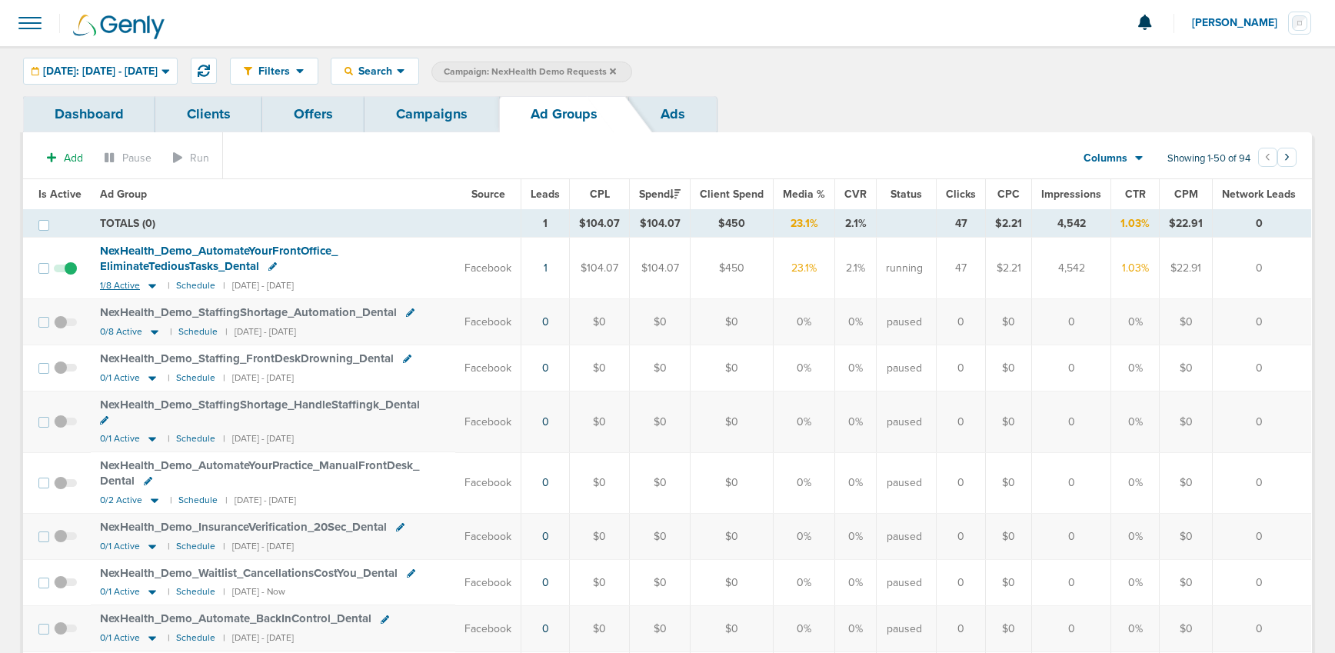
click at [148, 285] on icon at bounding box center [152, 286] width 8 height 5
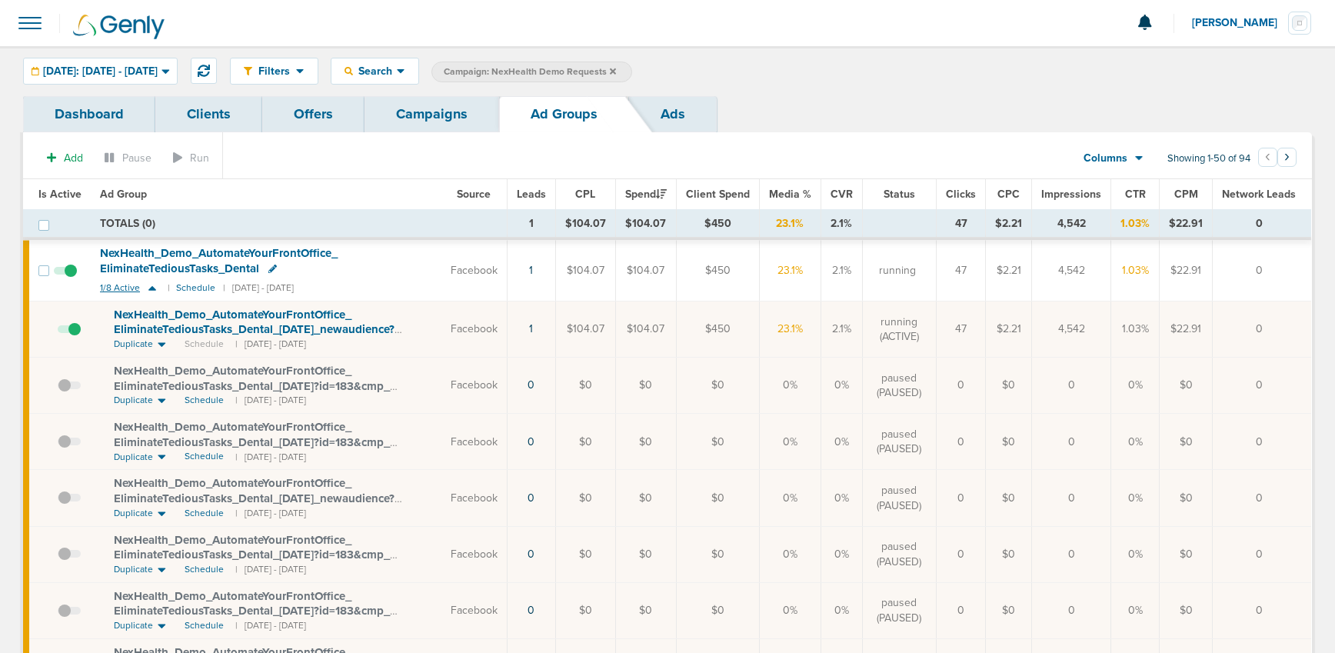
click at [148, 285] on icon at bounding box center [152, 288] width 15 height 13
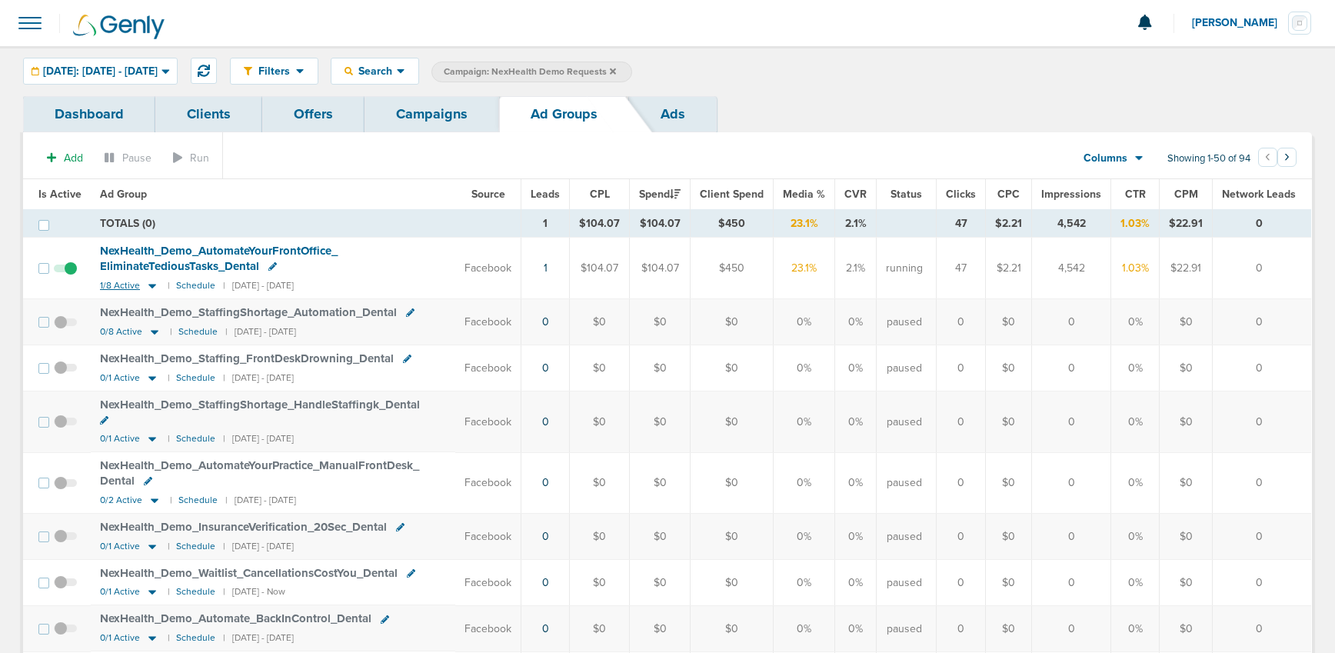
click at [148, 285] on icon at bounding box center [152, 286] width 8 height 5
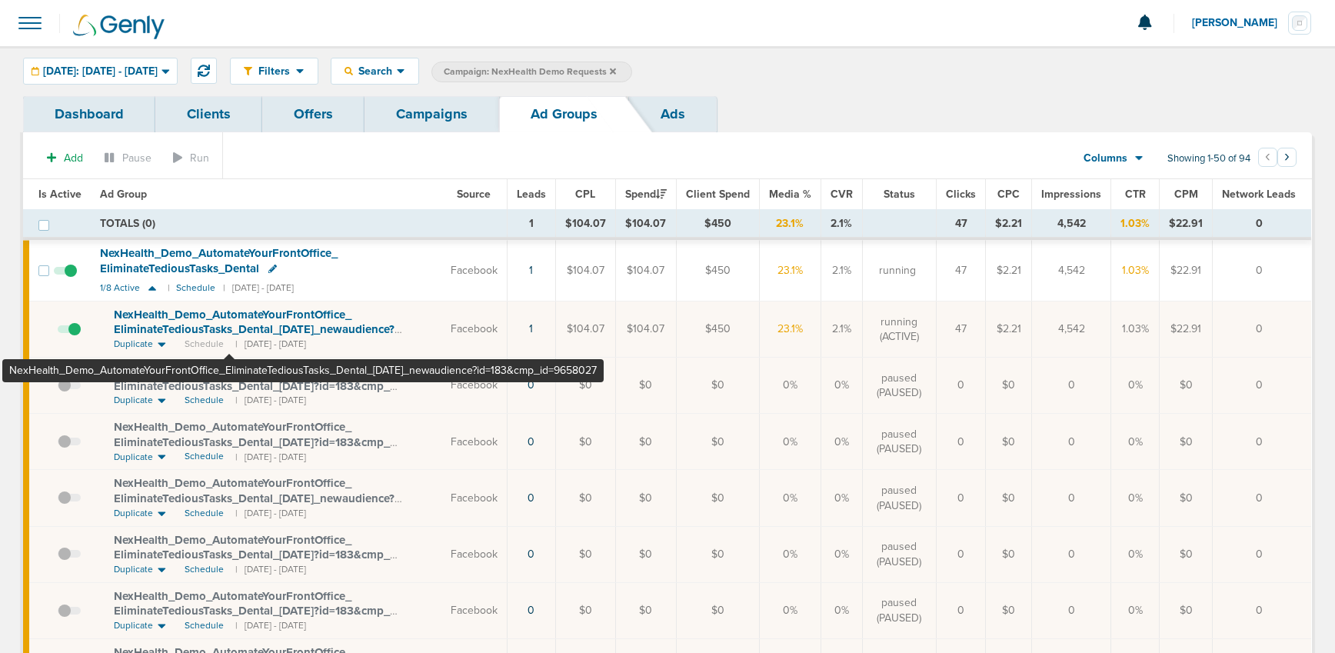
click at [230, 325] on span "NexHealth_ Demo_ AutomateYourFrontOffice_ EliminateTediousTasks_ Dental_ [DATE]…" at bounding box center [254, 330] width 281 height 44
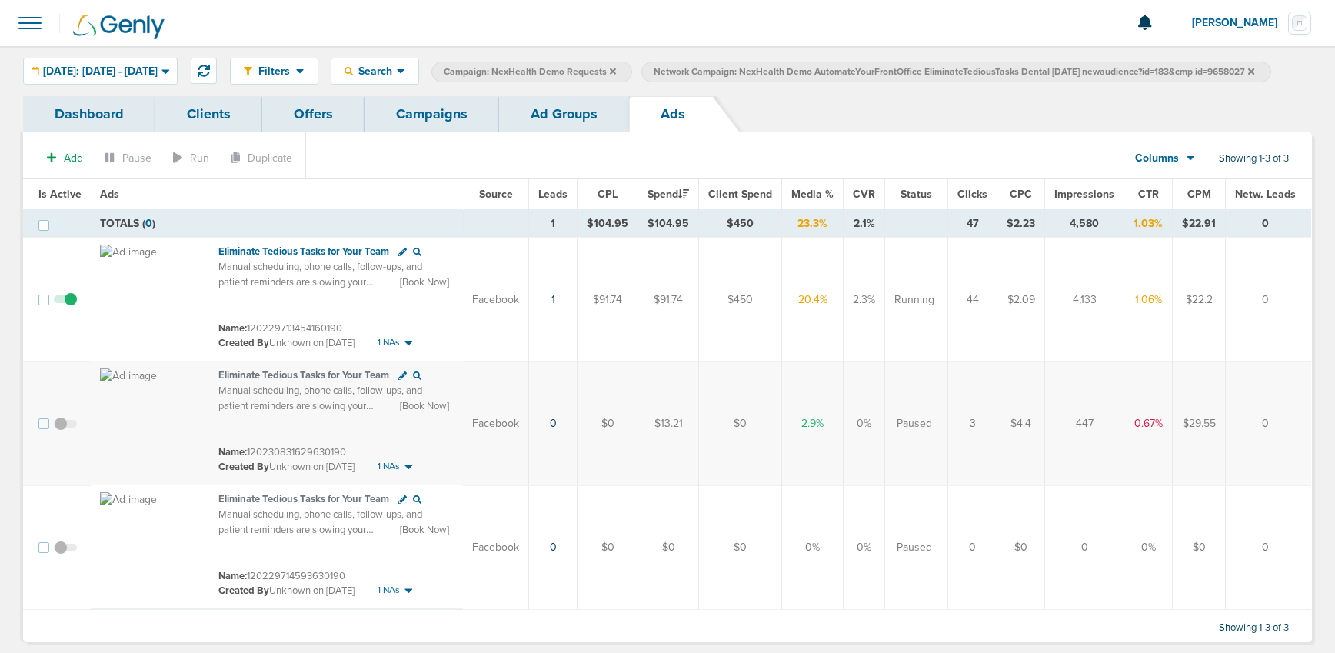
click at [545, 132] on link "Ad Groups" at bounding box center [564, 114] width 130 height 36
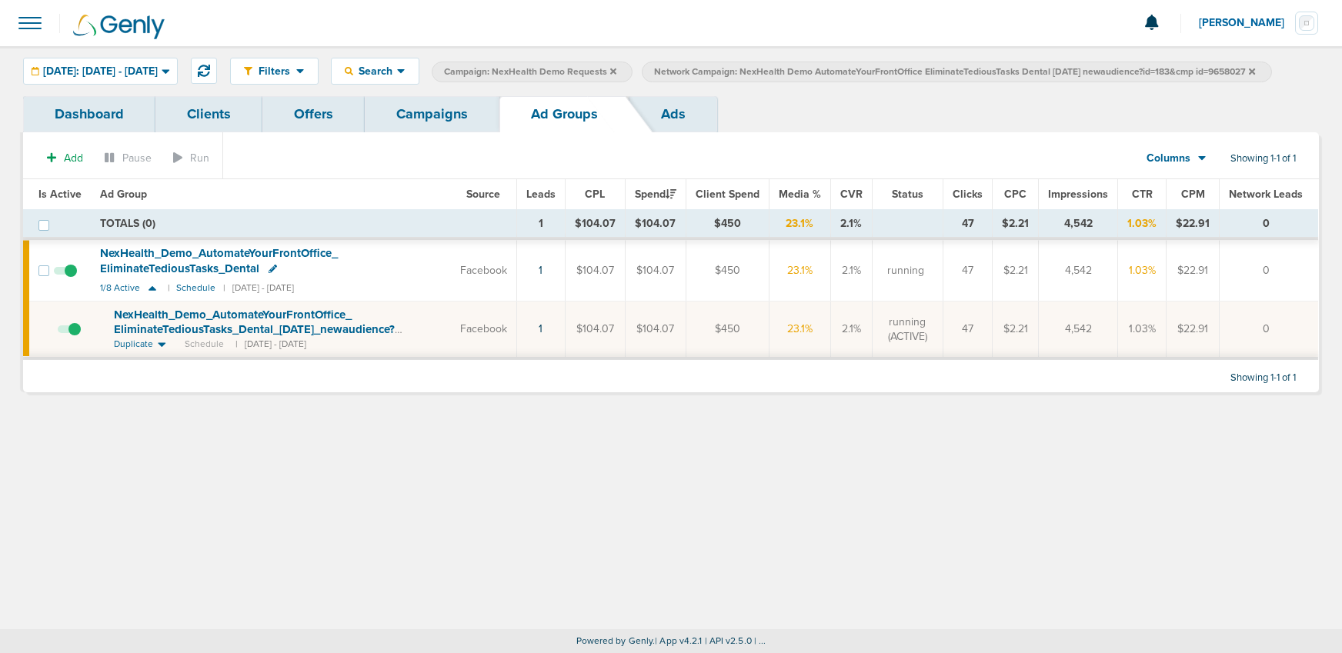
click at [1255, 74] on icon at bounding box center [1251, 71] width 6 height 9
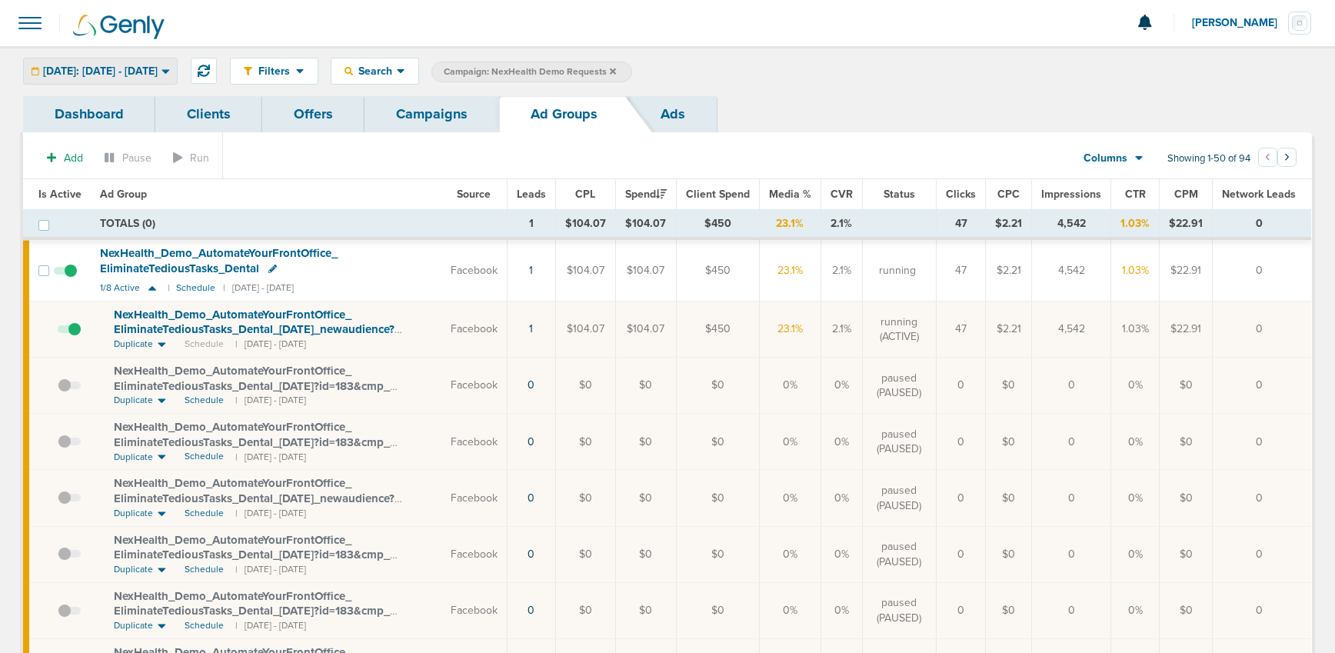
click at [147, 67] on span "[DATE]: [DATE] - [DATE]" at bounding box center [100, 71] width 115 height 11
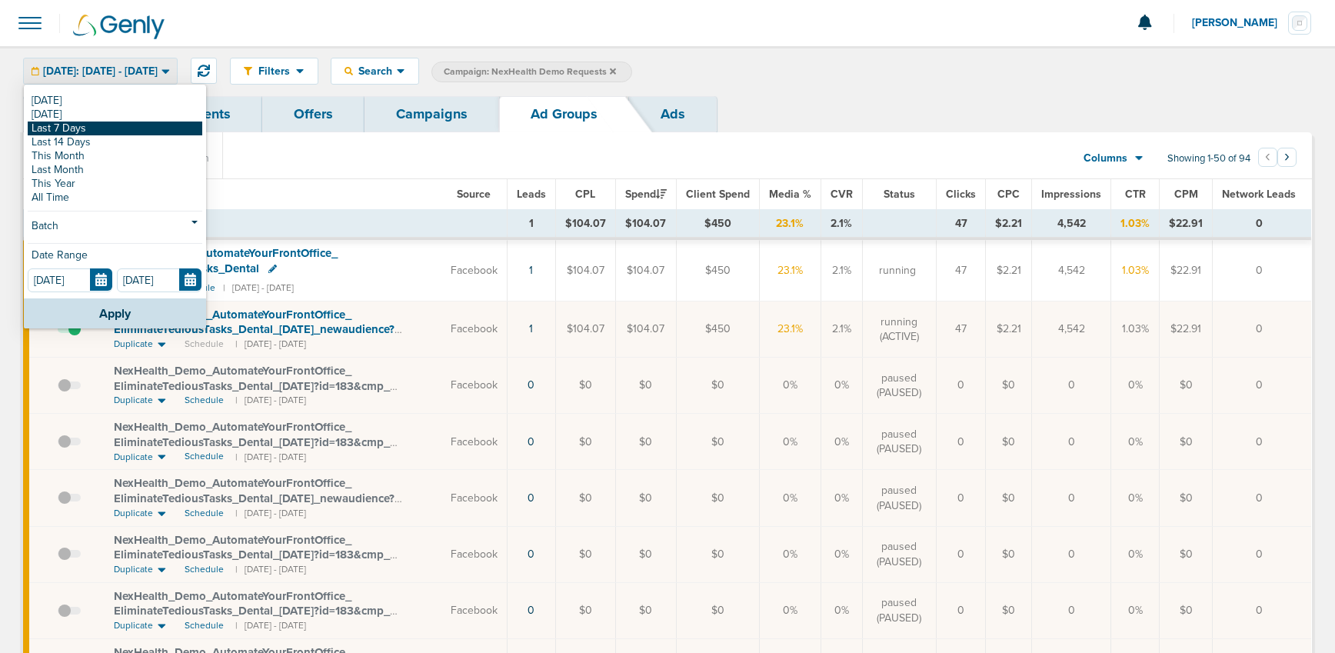
click at [88, 127] on link "Last 7 Days" at bounding box center [115, 129] width 175 height 14
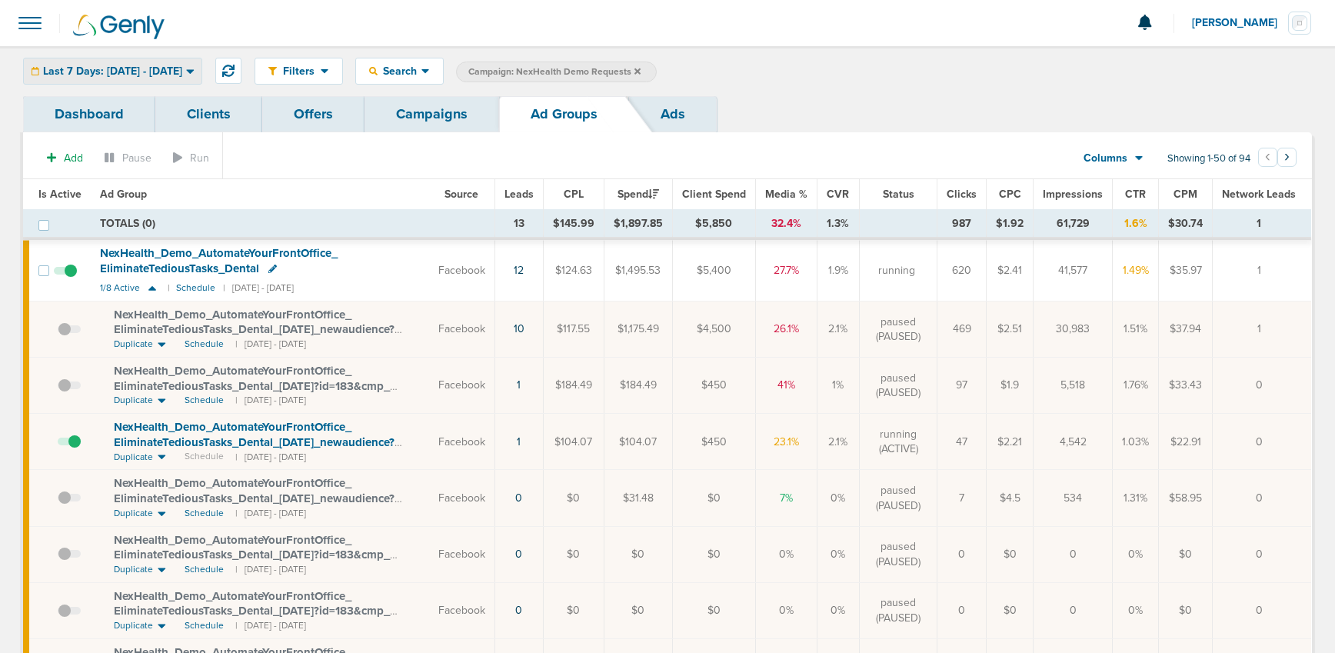
click at [157, 75] on span "Last 7 Days: [DATE] - [DATE]" at bounding box center [112, 71] width 139 height 11
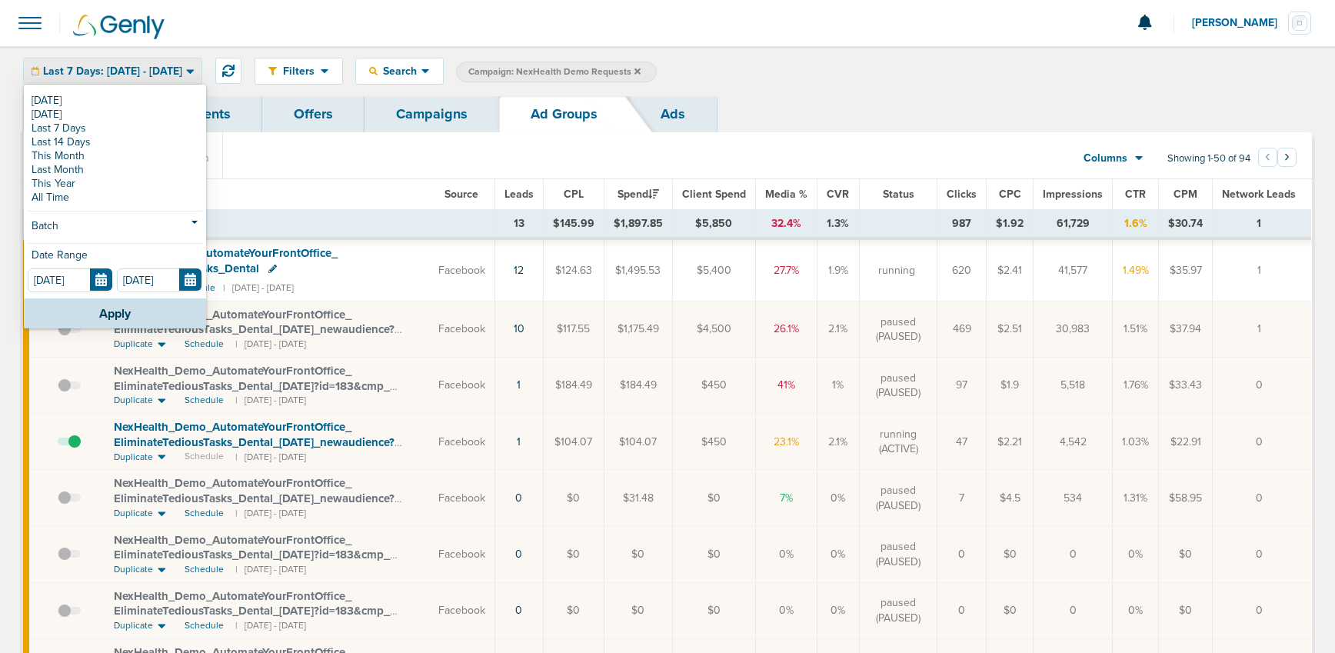
click at [120, 92] on div "[DATE] [DATE] Last 7 Days Last 14 Days This Month Last Month This Year All Time…" at bounding box center [115, 192] width 182 height 212
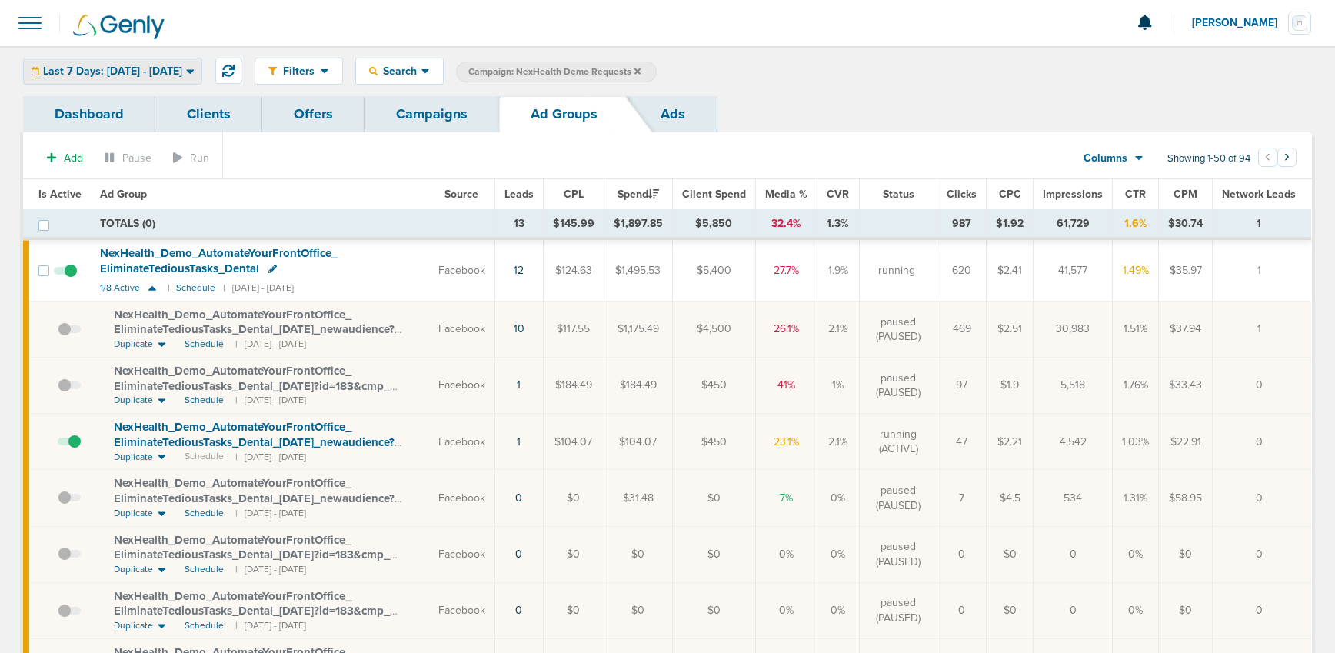
click at [122, 66] on span "Last 7 Days: [DATE] - [DATE]" at bounding box center [112, 71] width 139 height 11
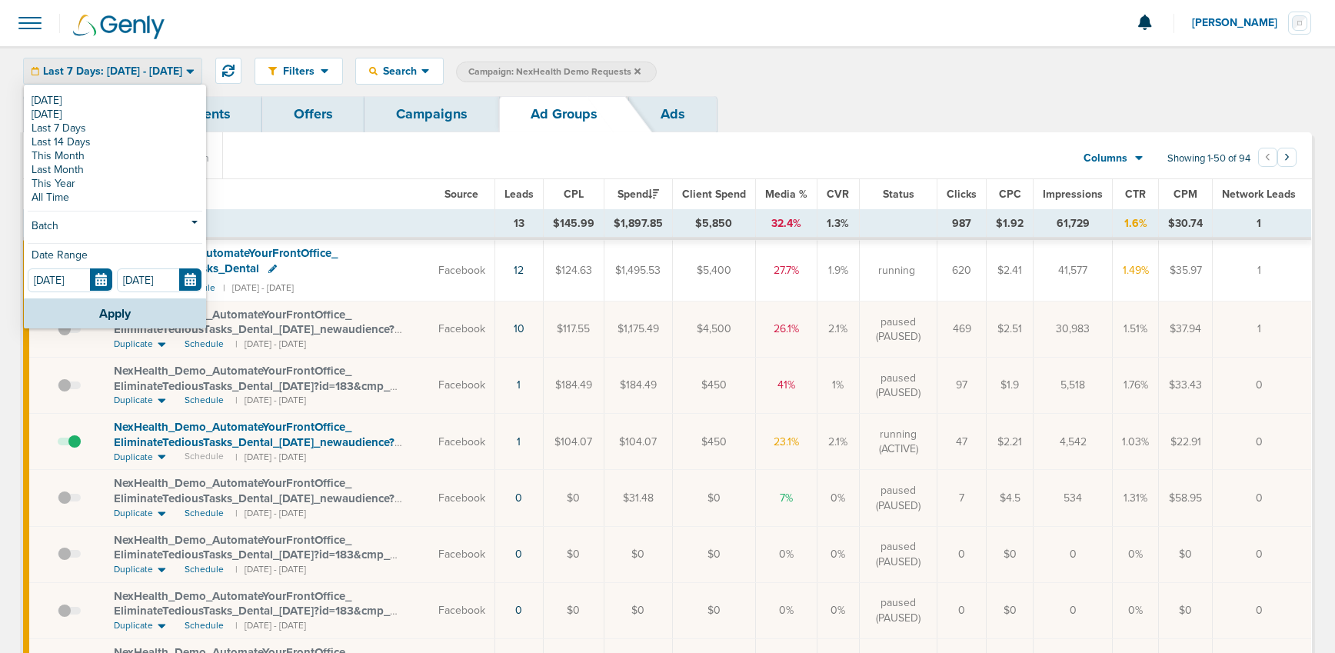
click at [122, 68] on span "Last 7 Days: [DATE] - [DATE]" at bounding box center [112, 71] width 139 height 11
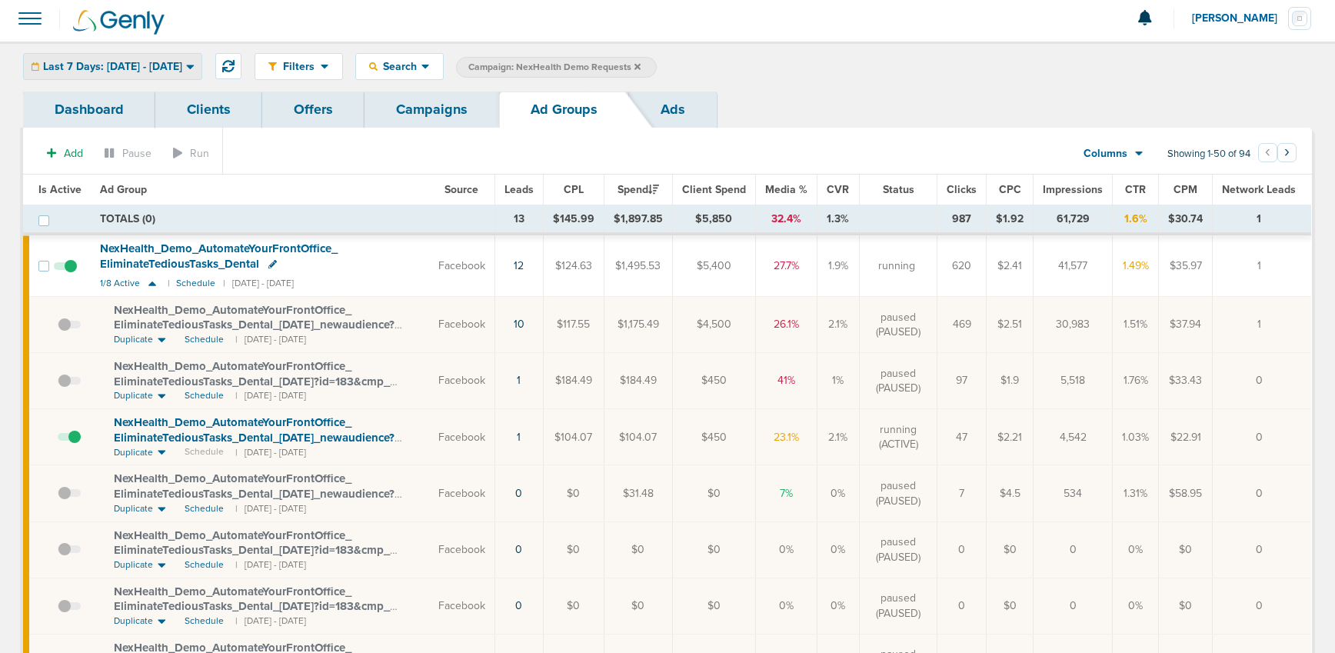
scroll to position [3, 0]
click at [177, 433] on span "NexHealth_ Demo_ AutomateYourFrontOffice_ EliminateTediousTasks_ Dental_ [DATE]…" at bounding box center [254, 439] width 281 height 44
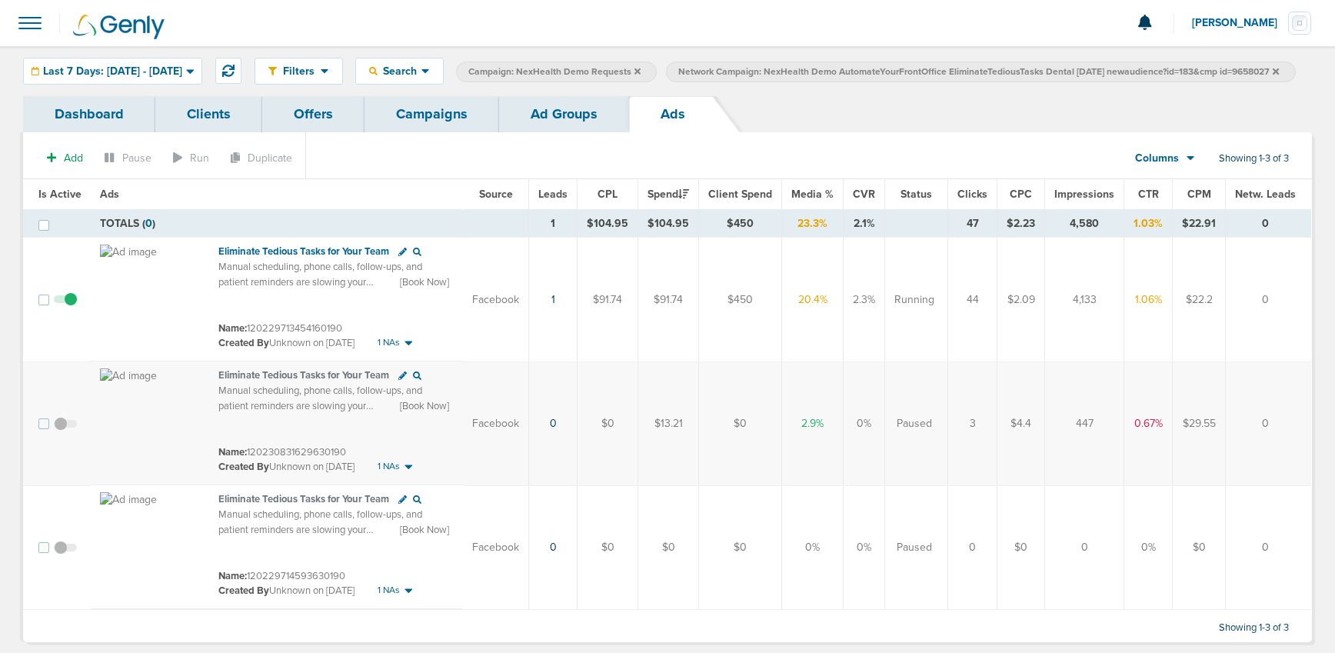
click at [550, 132] on link "Ad Groups" at bounding box center [564, 114] width 130 height 36
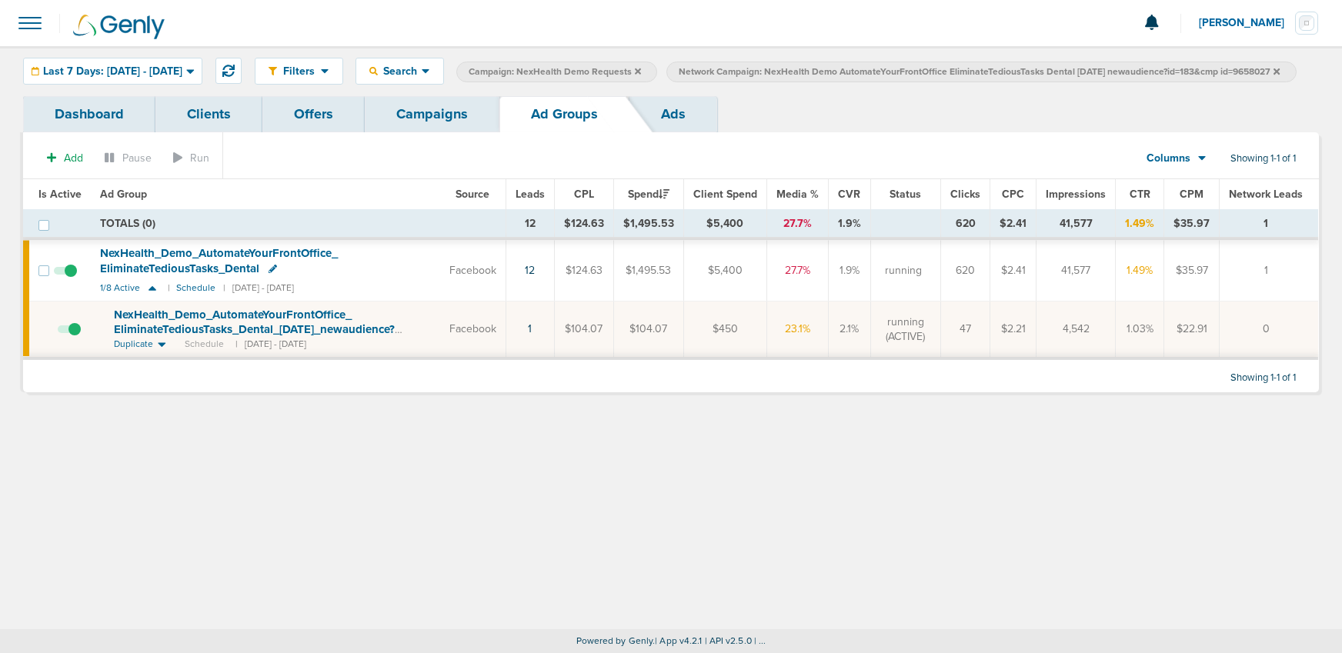
click at [1273, 74] on icon at bounding box center [1276, 71] width 6 height 6
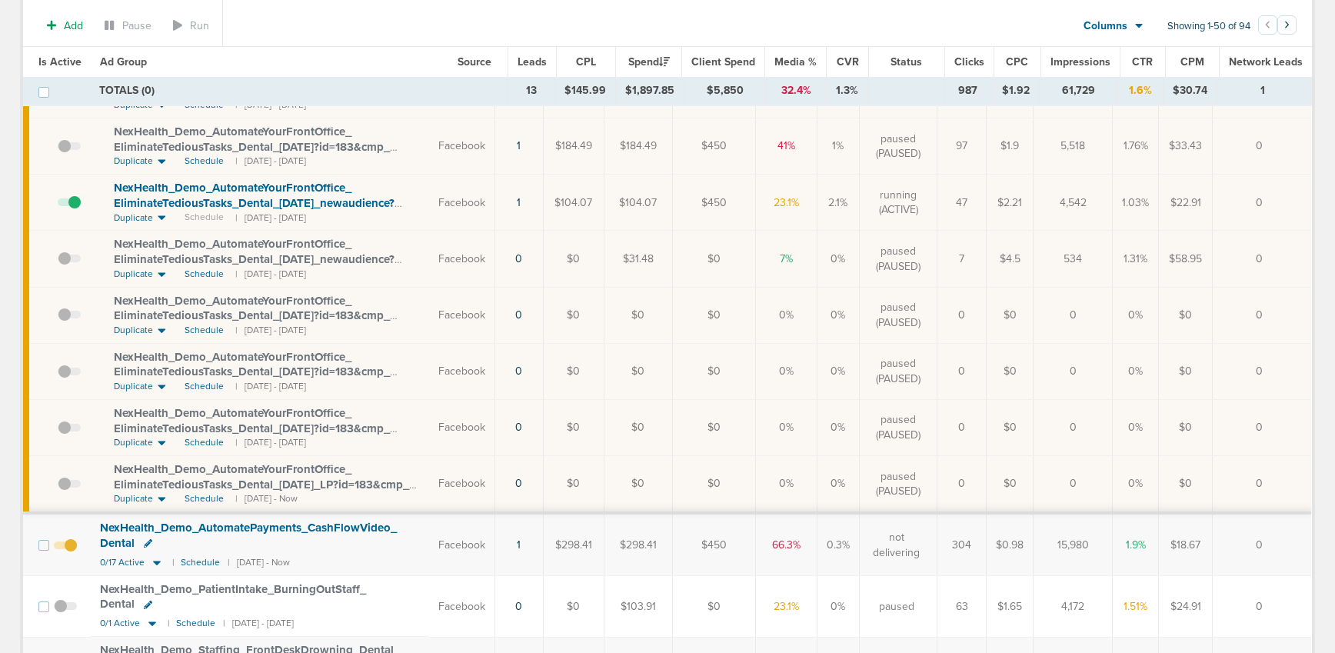
scroll to position [236, 0]
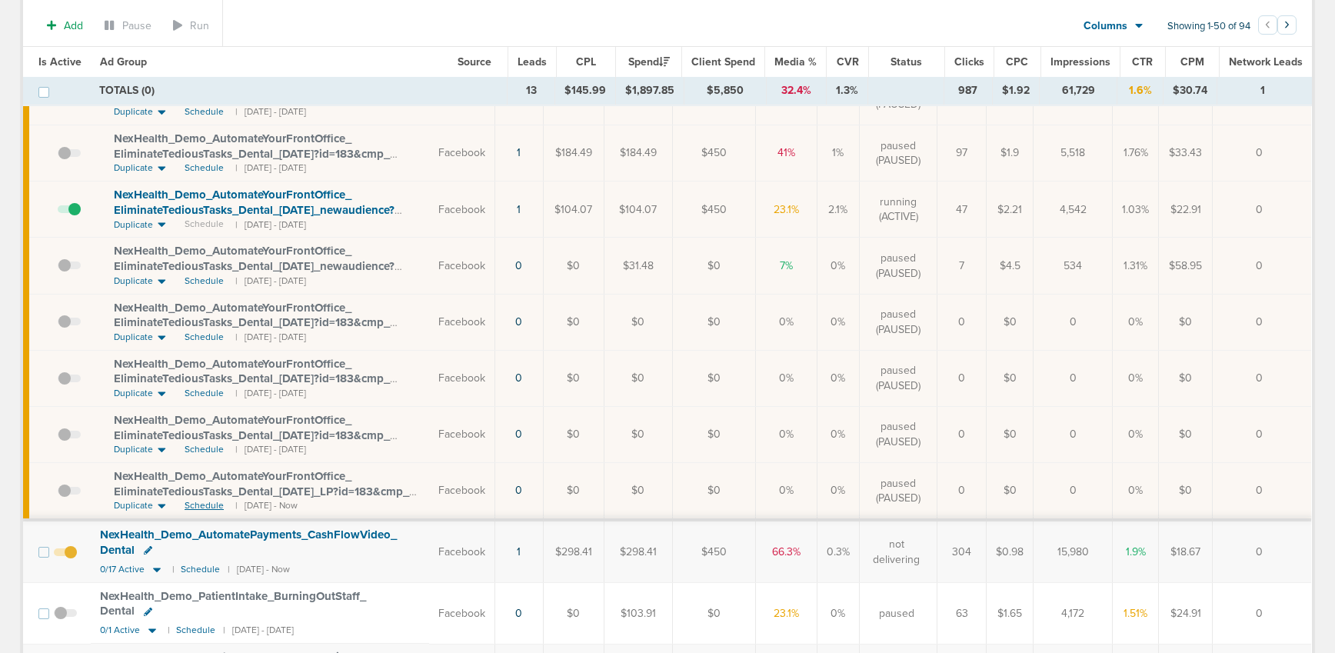
click at [204, 505] on span "Schedule" at bounding box center [204, 505] width 39 height 13
click at [215, 505] on span "Un-schedule" at bounding box center [211, 505] width 53 height 13
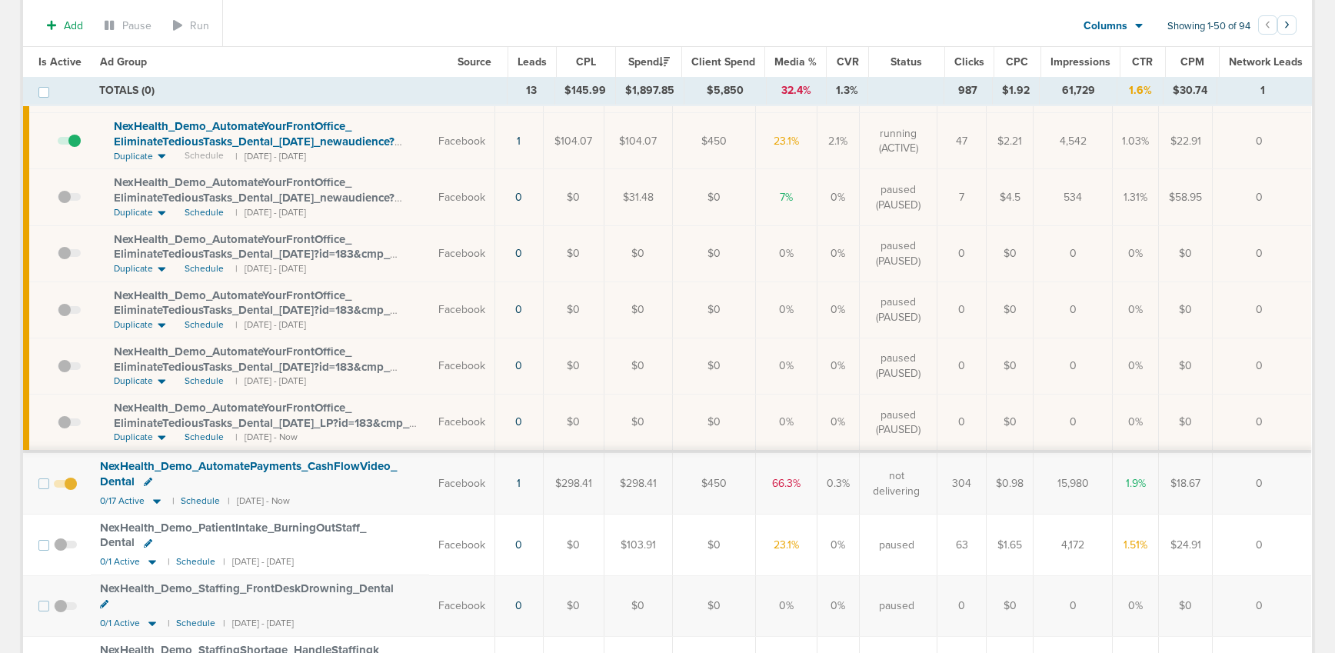
scroll to position [0, 0]
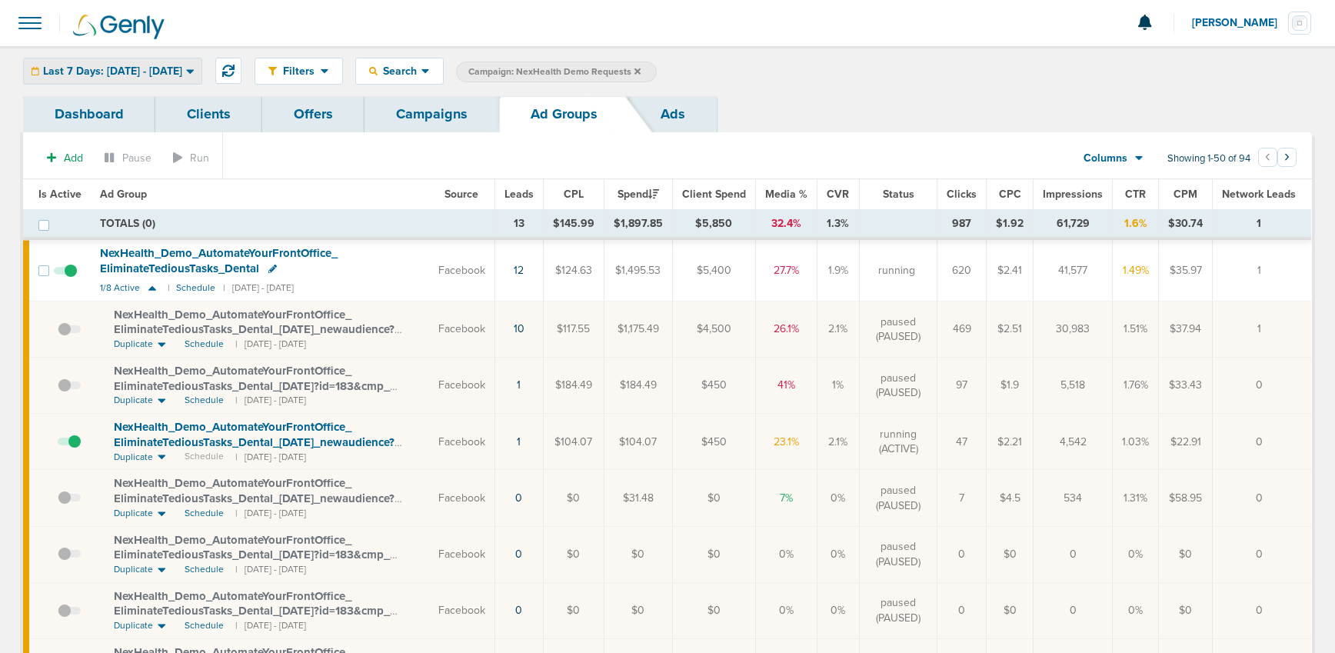
click at [118, 66] on span "Last 7 Days: [DATE] - [DATE]" at bounding box center [112, 71] width 139 height 11
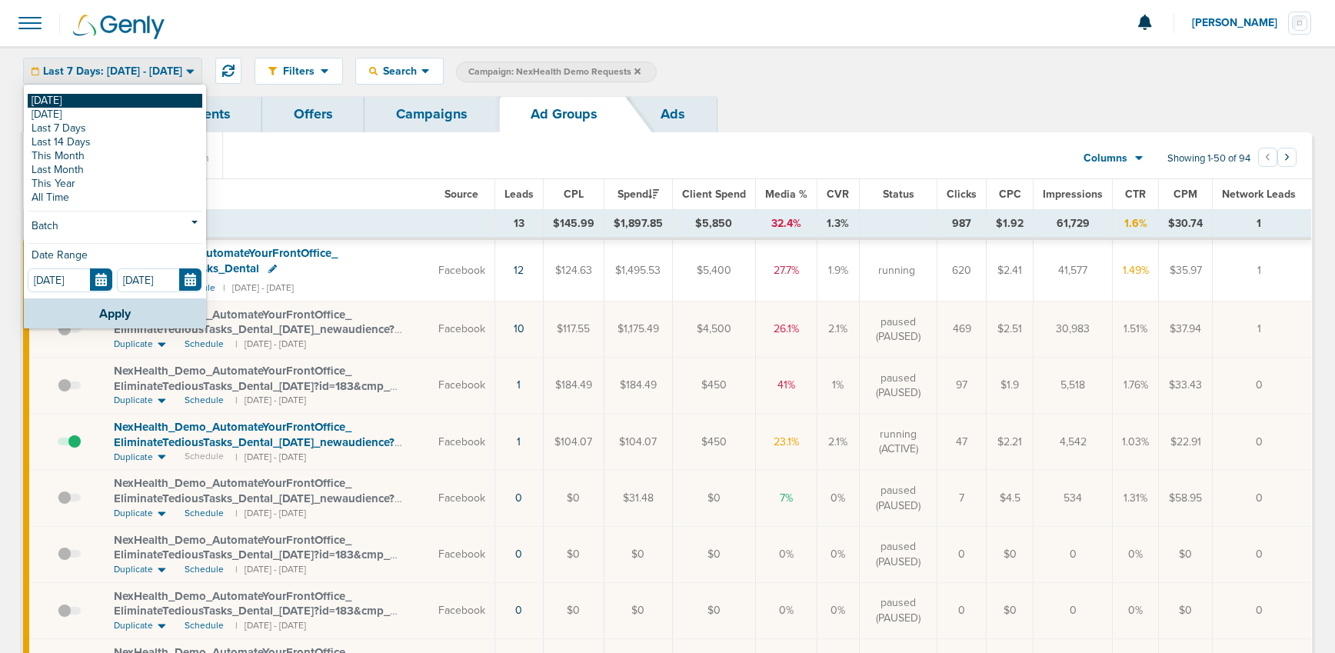
click at [117, 96] on link "[DATE]" at bounding box center [115, 101] width 175 height 14
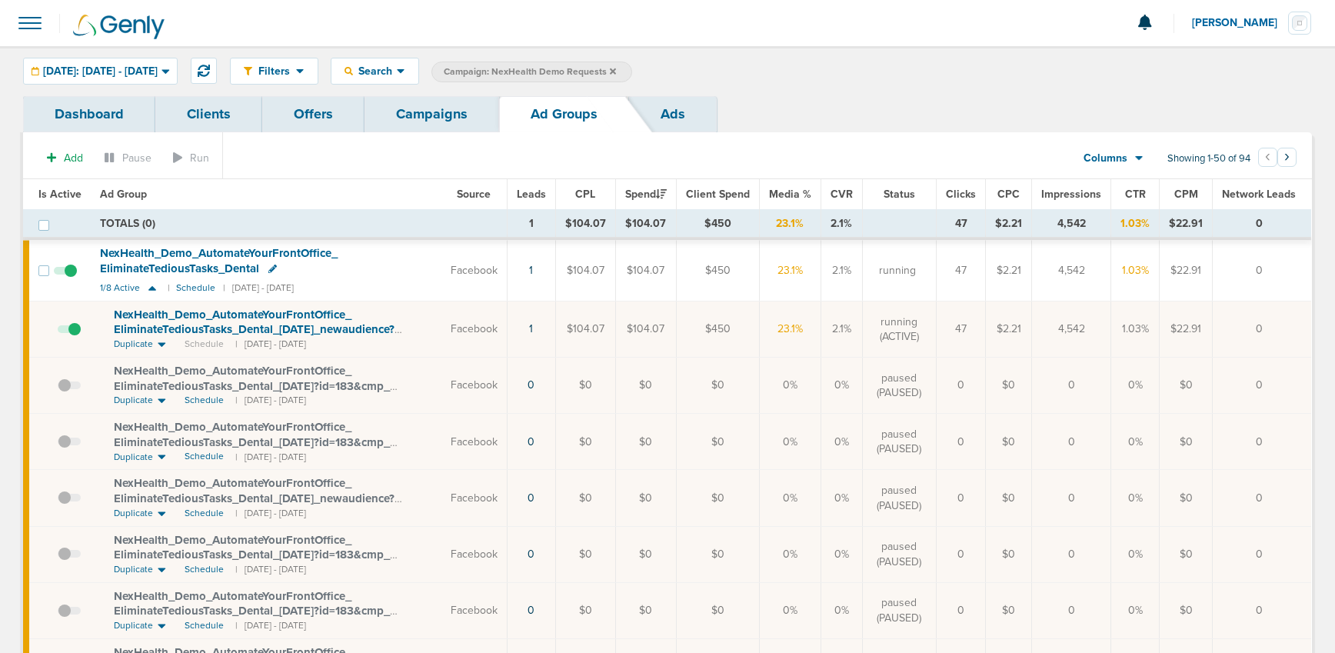
click at [419, 121] on link "Campaigns" at bounding box center [432, 114] width 135 height 36
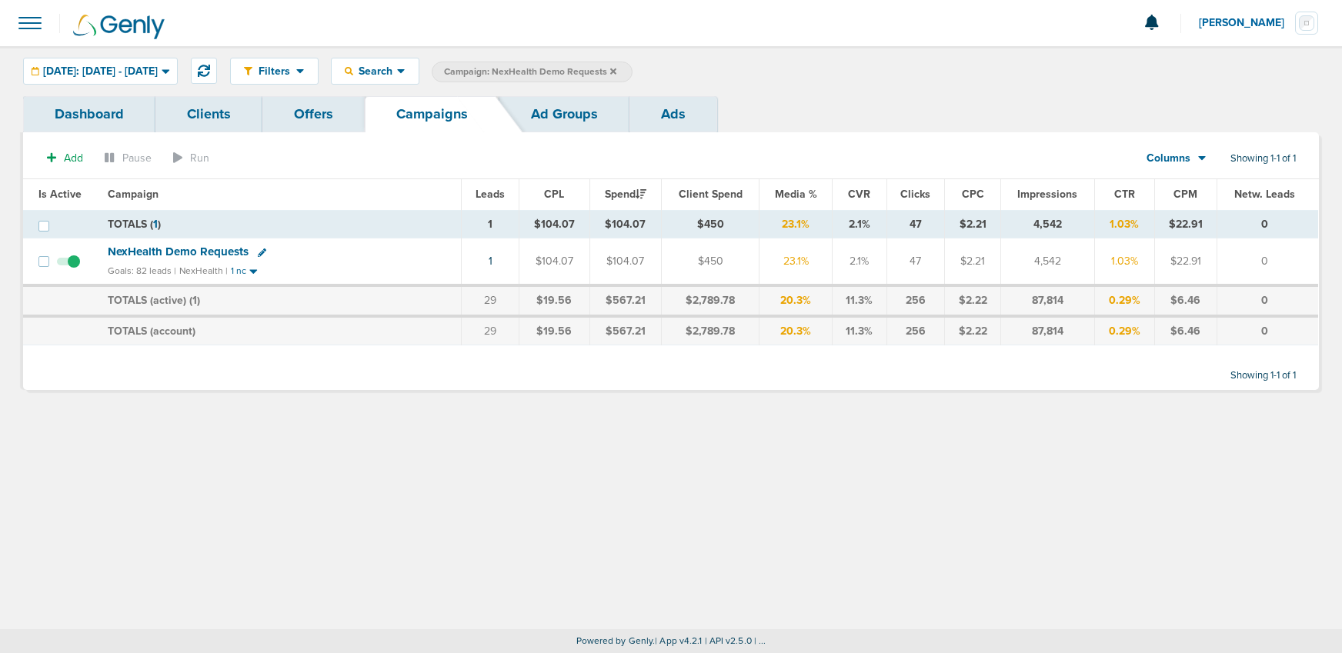
click at [632, 70] on label "Campaign: NexHealth Demo Requests" at bounding box center [532, 72] width 201 height 21
click at [616, 70] on icon at bounding box center [613, 71] width 6 height 6
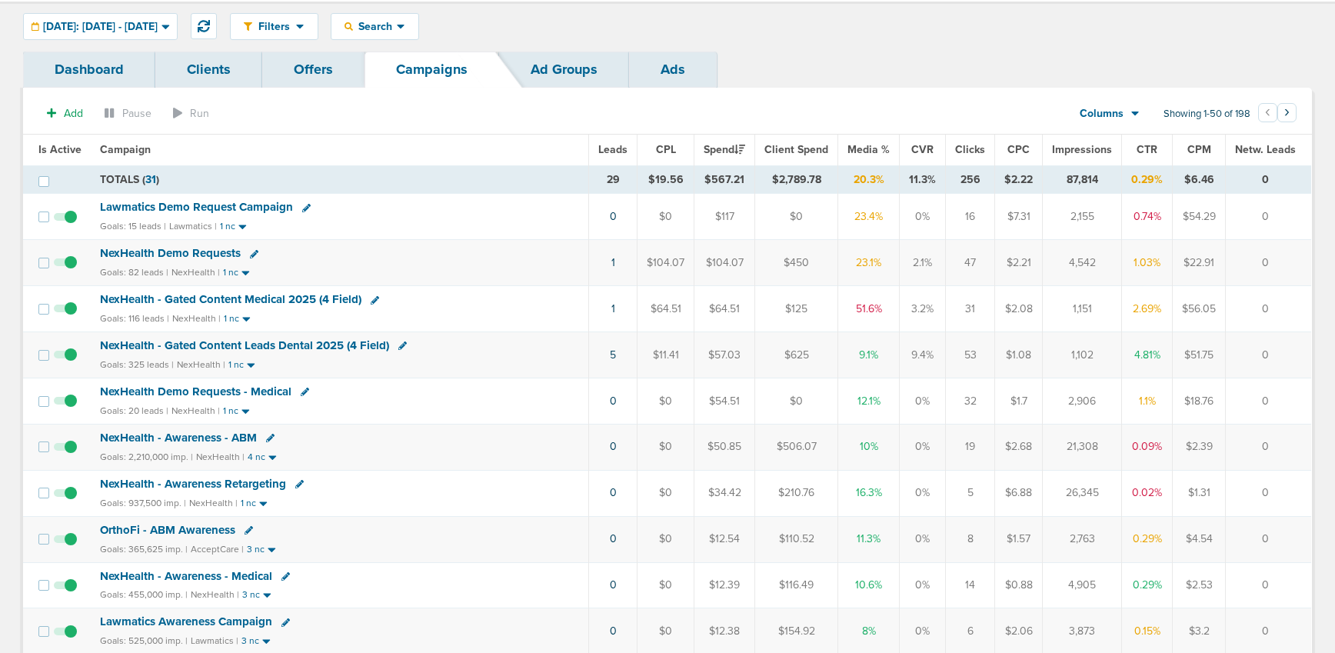
scroll to position [48, 0]
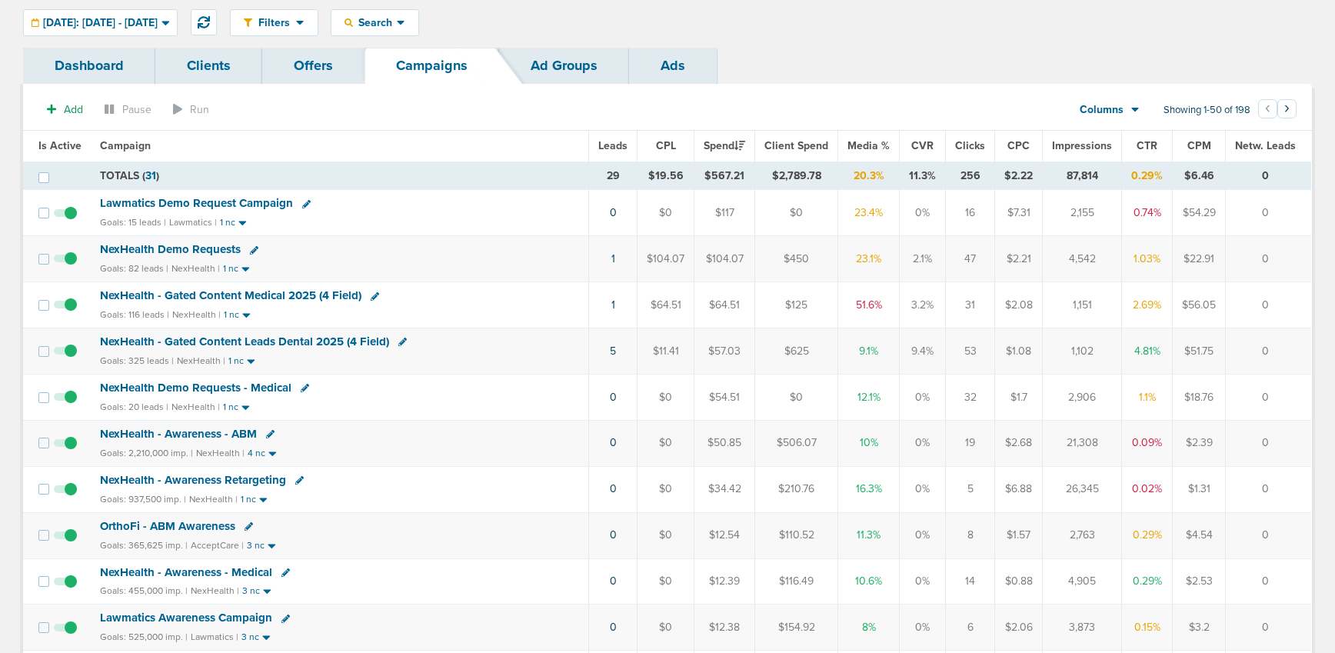
click at [194, 391] on span "NexHealth Demo Requests - Medical" at bounding box center [196, 388] width 192 height 14
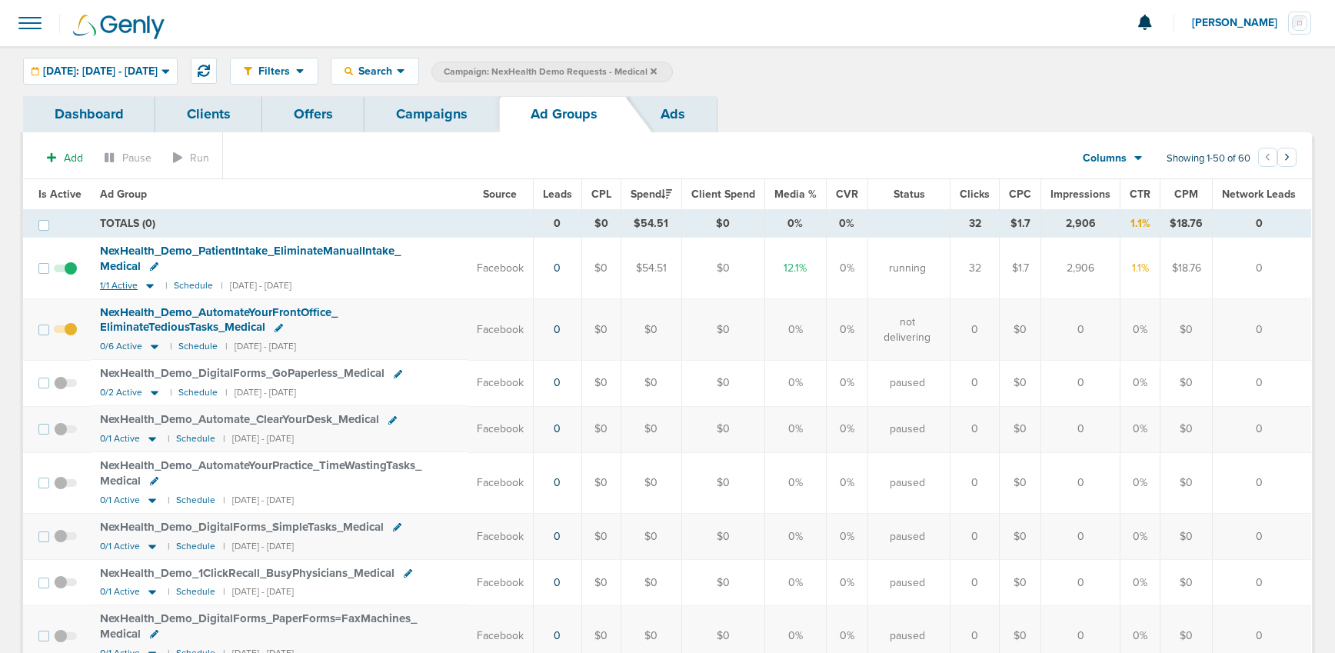
click at [146, 285] on icon at bounding box center [150, 286] width 8 height 5
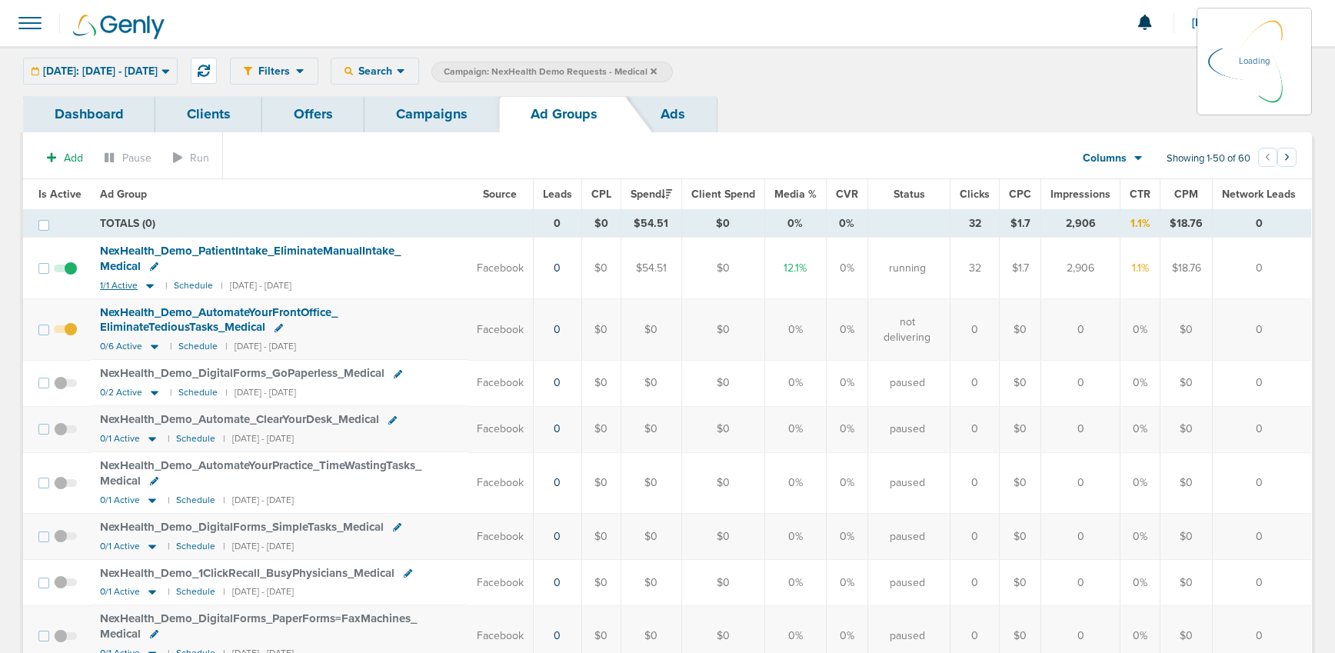
scroll to position [4, 0]
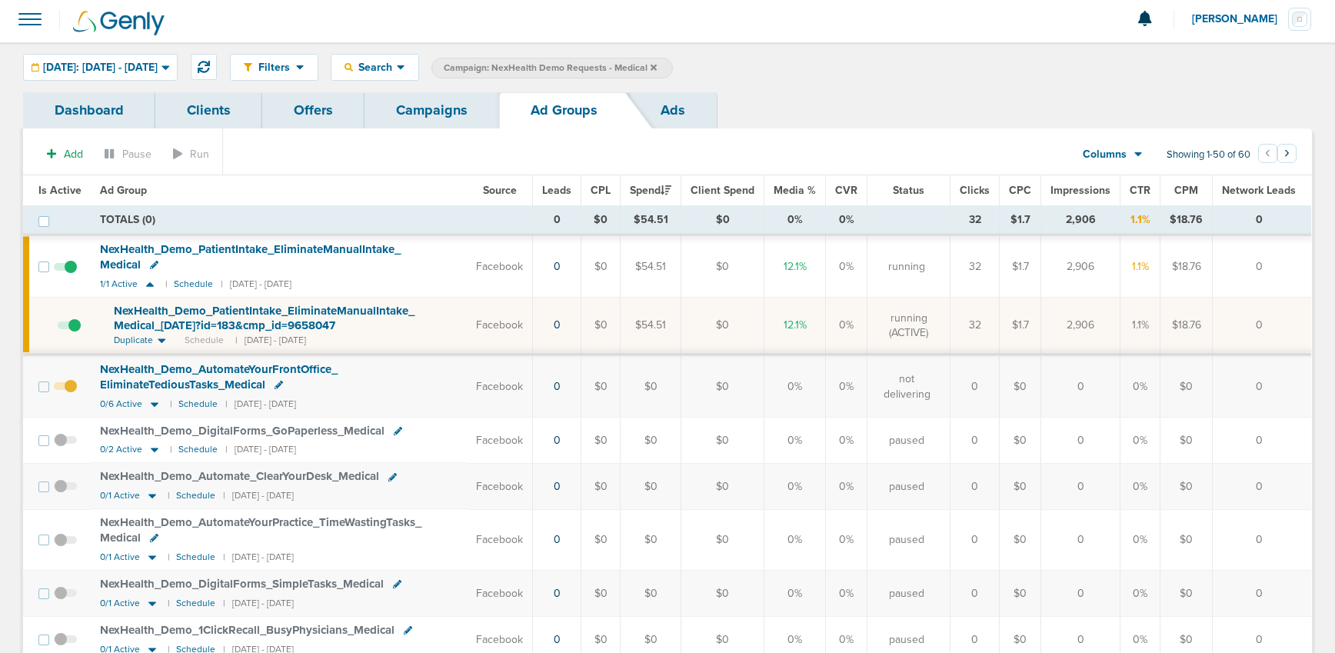
click at [172, 322] on span "NexHealth_ Demo_ PatientIntake_ EliminateManualIntake_ Medical_ [DATE]?id=183&c…" at bounding box center [264, 318] width 301 height 29
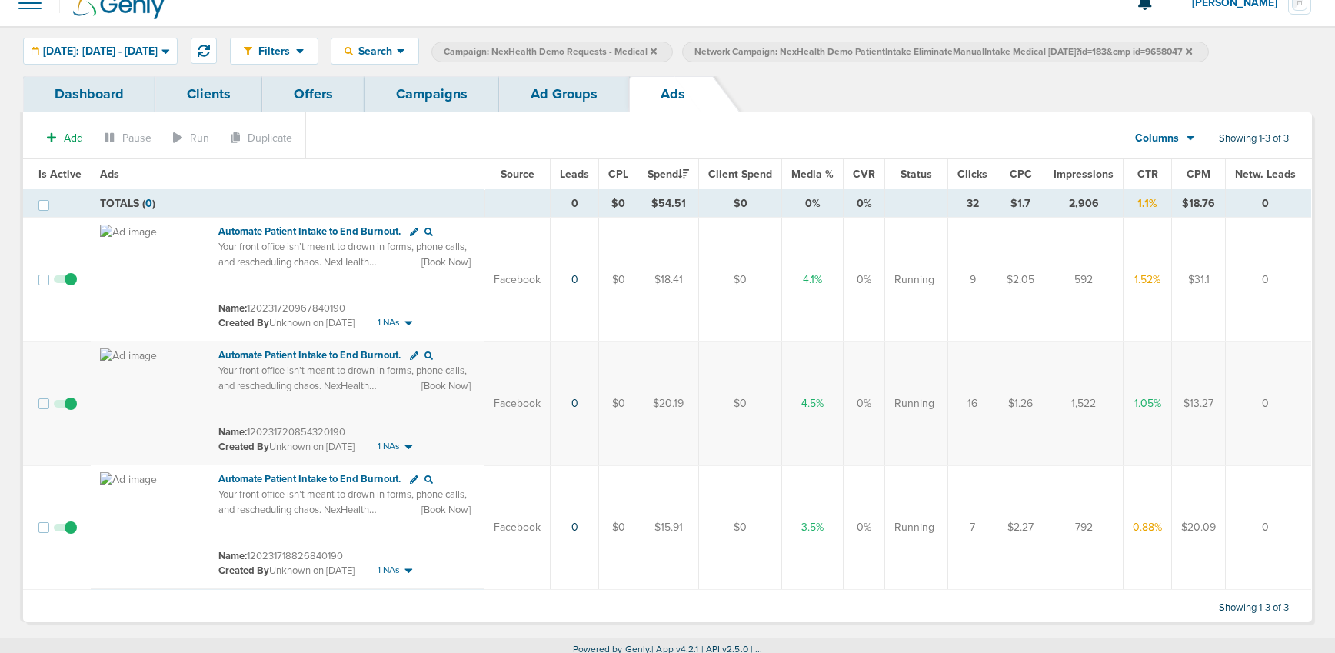
scroll to position [17, 0]
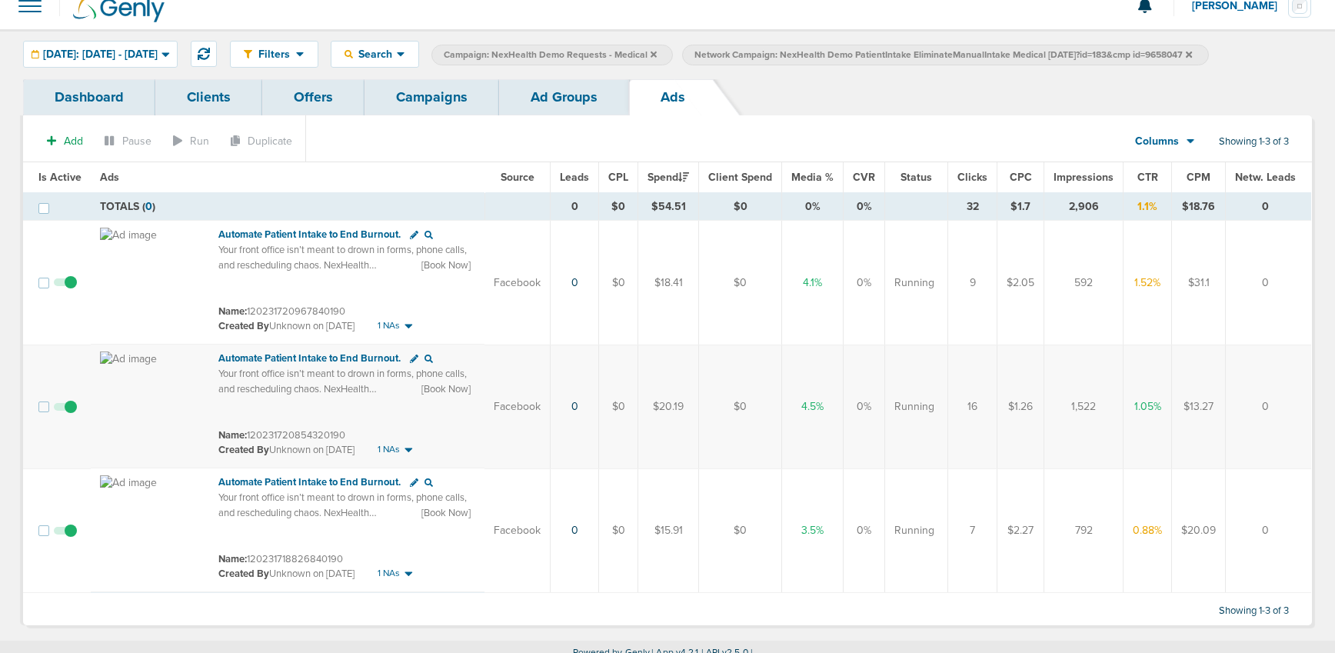
click at [67, 538] on span at bounding box center [65, 538] width 23 height 0
click at [65, 534] on input "checkbox" at bounding box center [65, 534] width 0 height 0
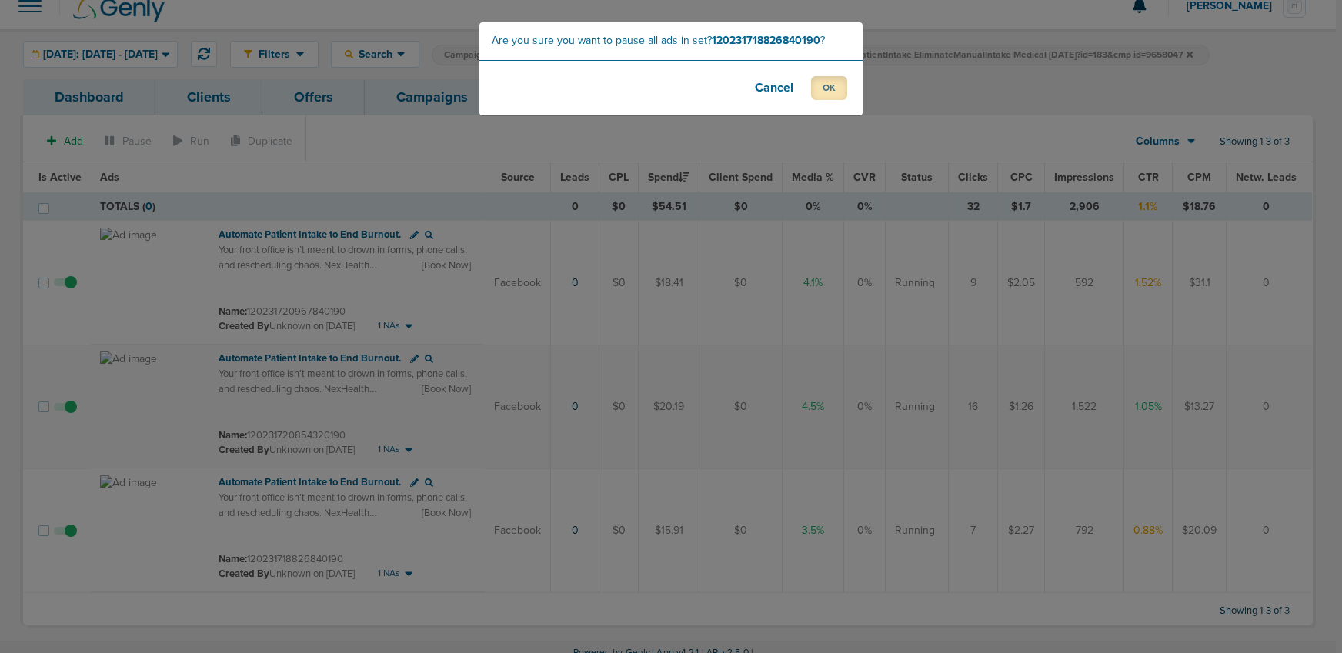
click at [833, 93] on button "OK" at bounding box center [829, 88] width 36 height 24
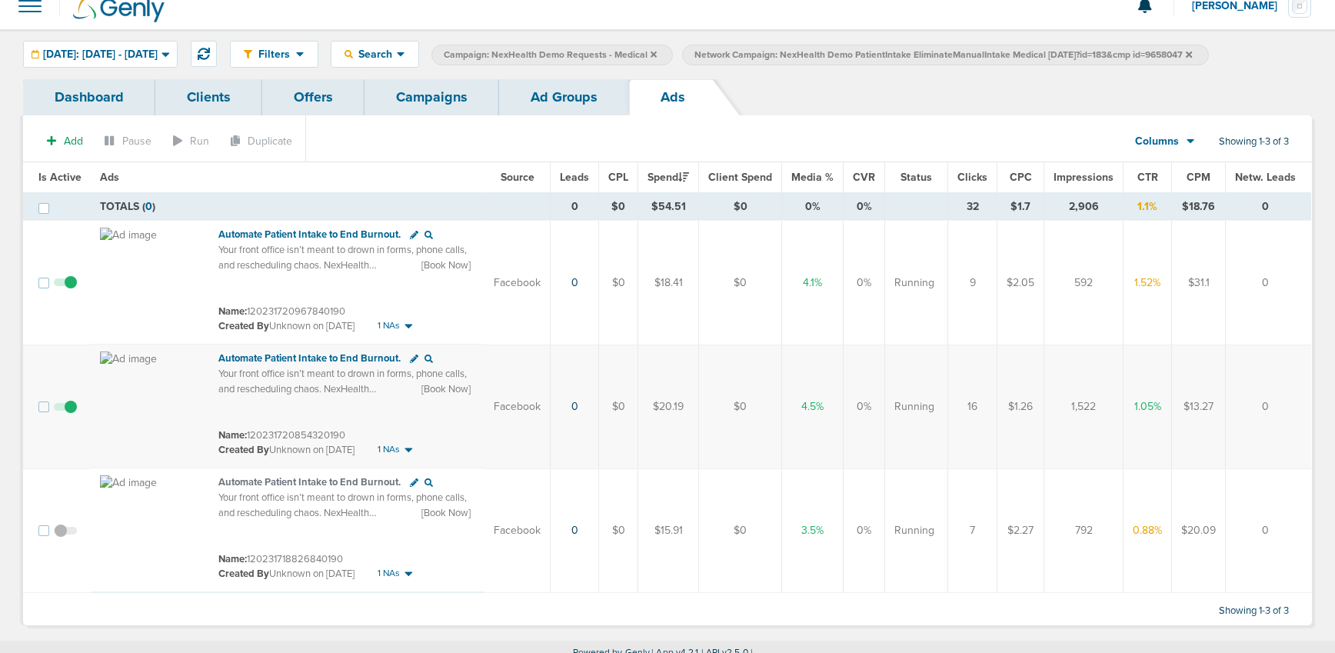
click at [552, 103] on link "Ad Groups" at bounding box center [564, 97] width 130 height 36
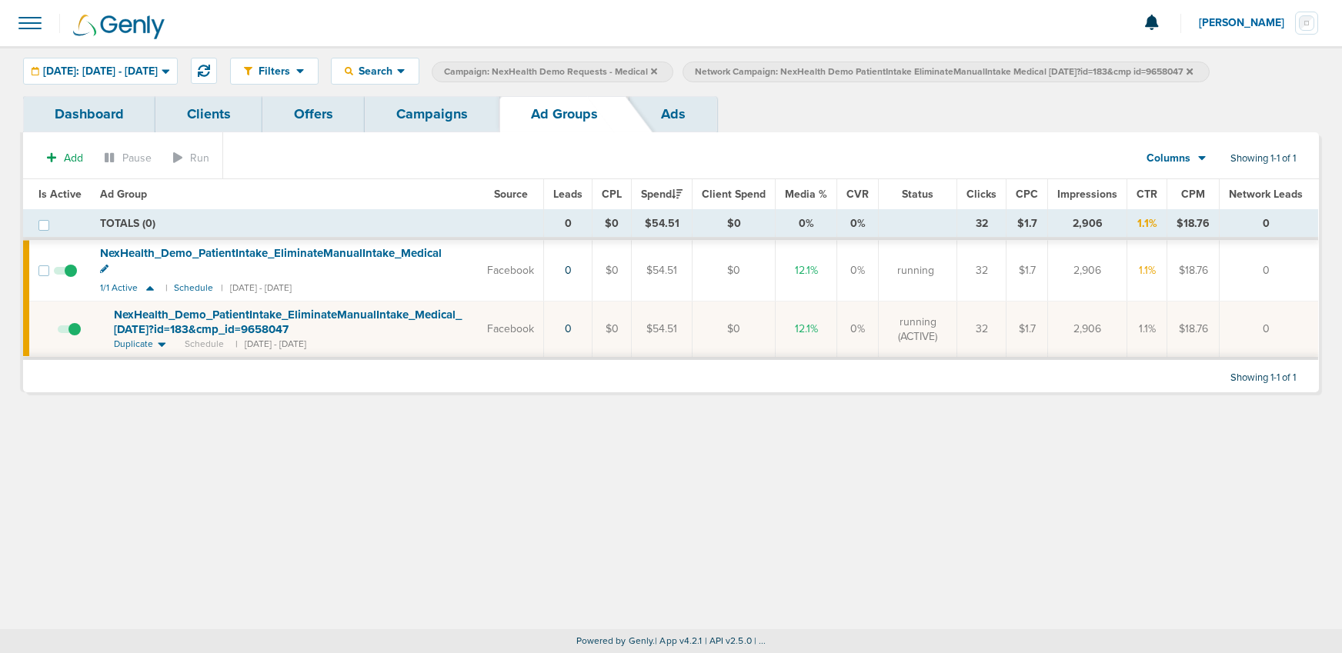
click at [1192, 72] on icon at bounding box center [1189, 71] width 6 height 6
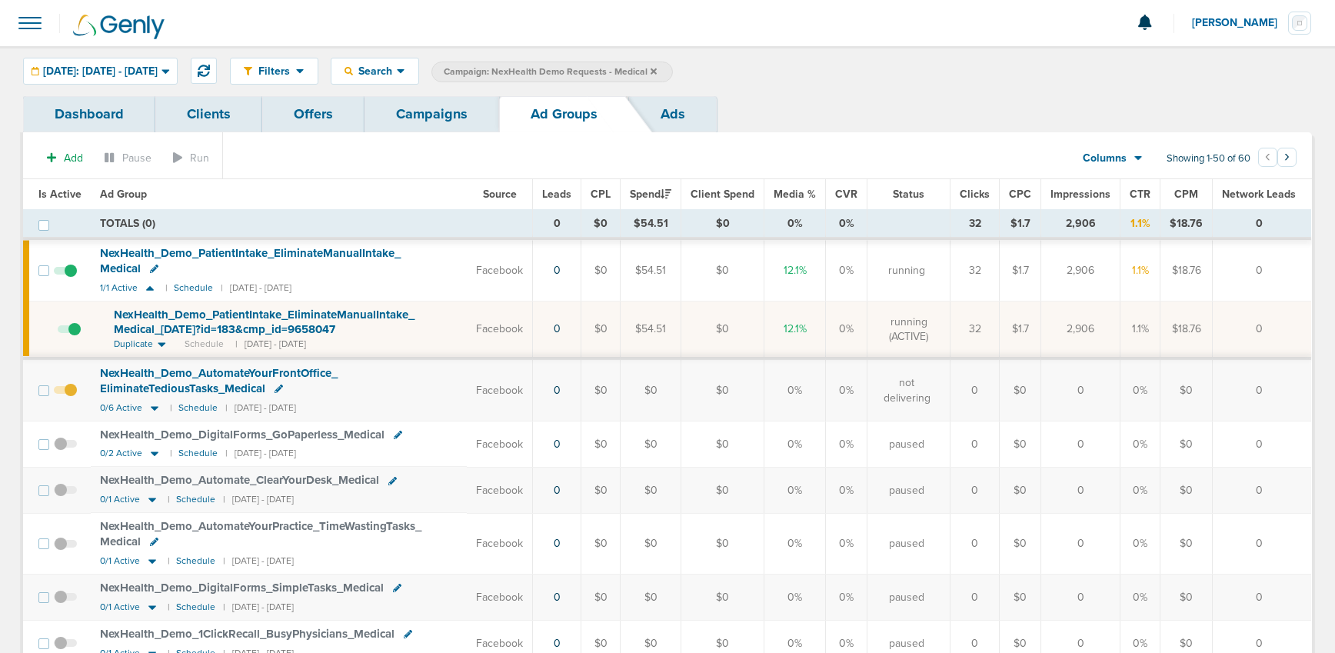
click at [438, 119] on link "Campaigns" at bounding box center [432, 114] width 135 height 36
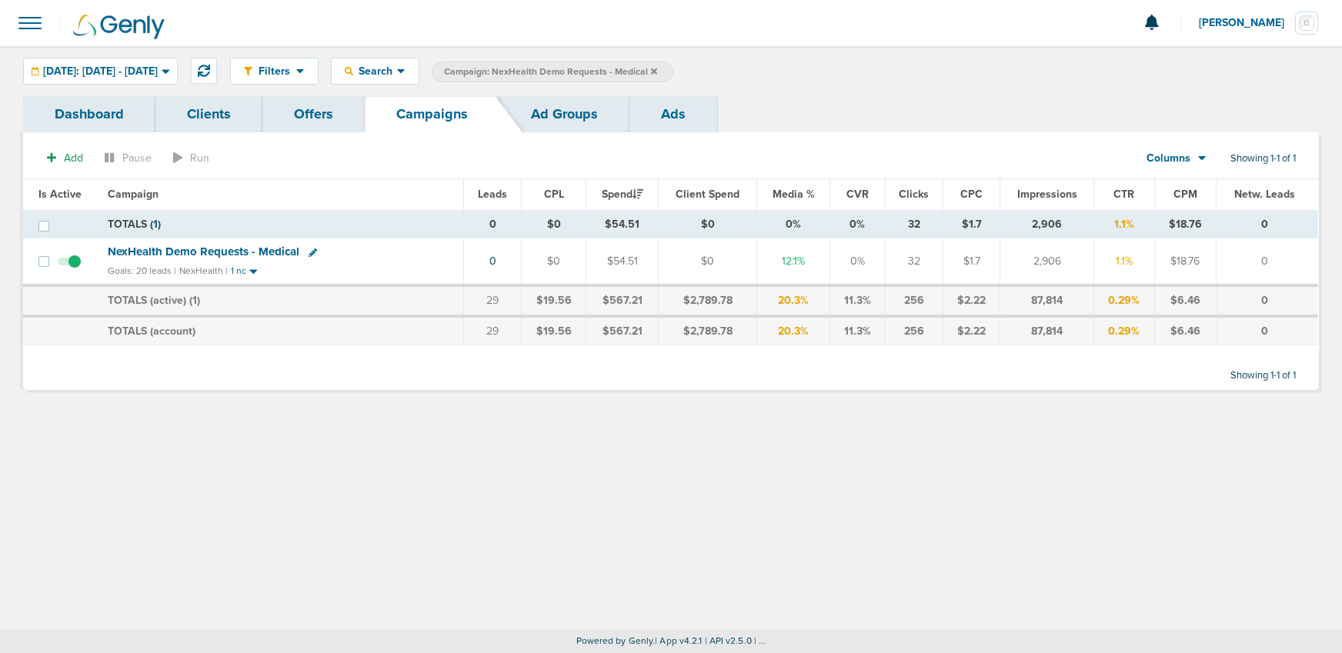
click at [657, 68] on icon at bounding box center [654, 71] width 6 height 6
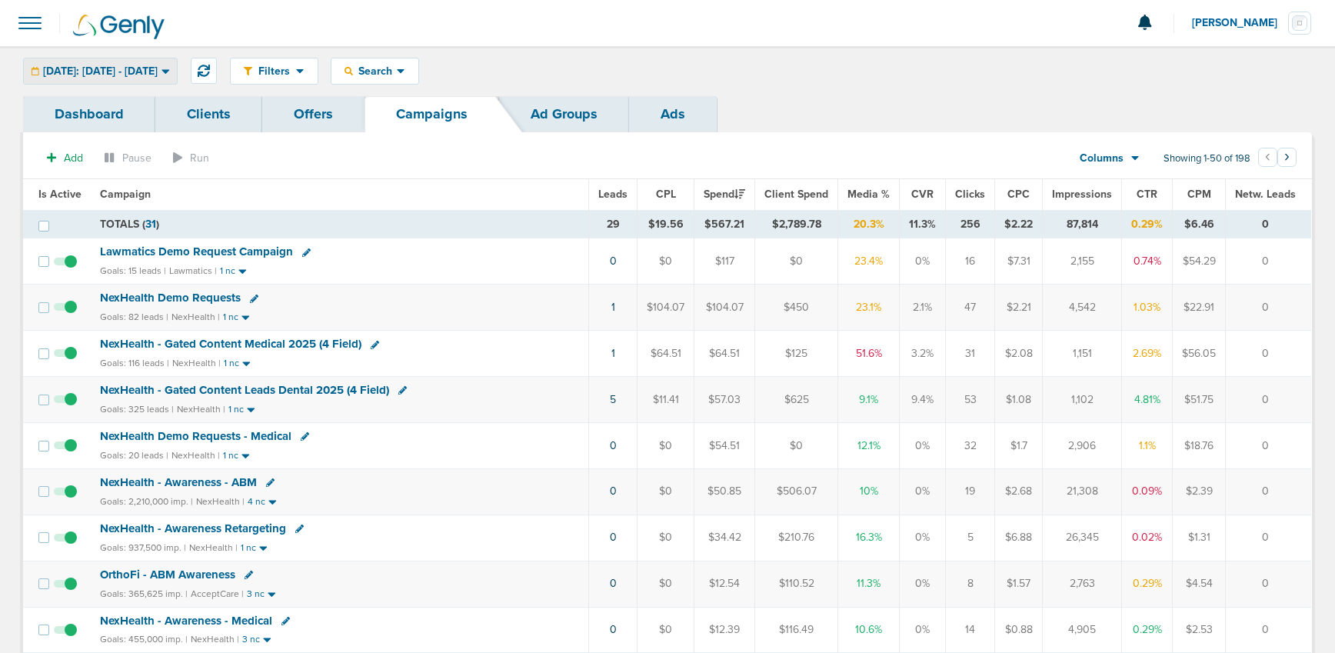
click at [158, 66] on span "[DATE]: [DATE] - [DATE]" at bounding box center [100, 71] width 115 height 11
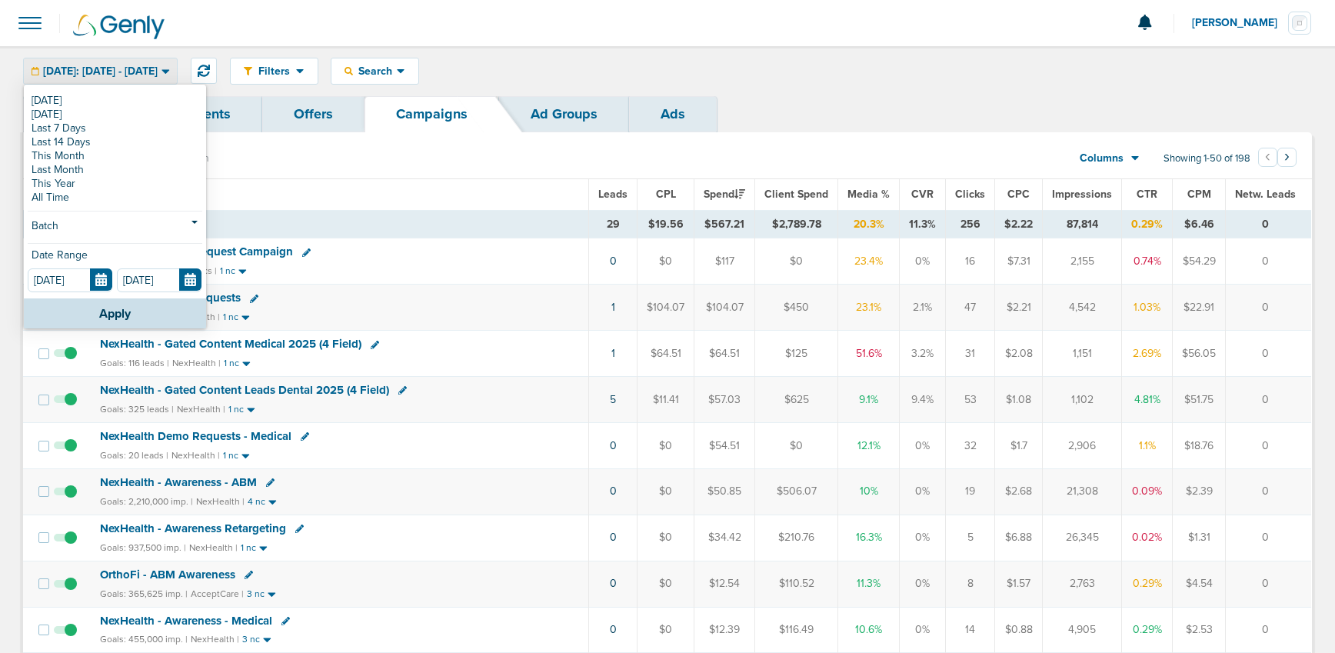
click at [135, 77] on div "[DATE]: [DATE] - [DATE]" at bounding box center [100, 70] width 153 height 25
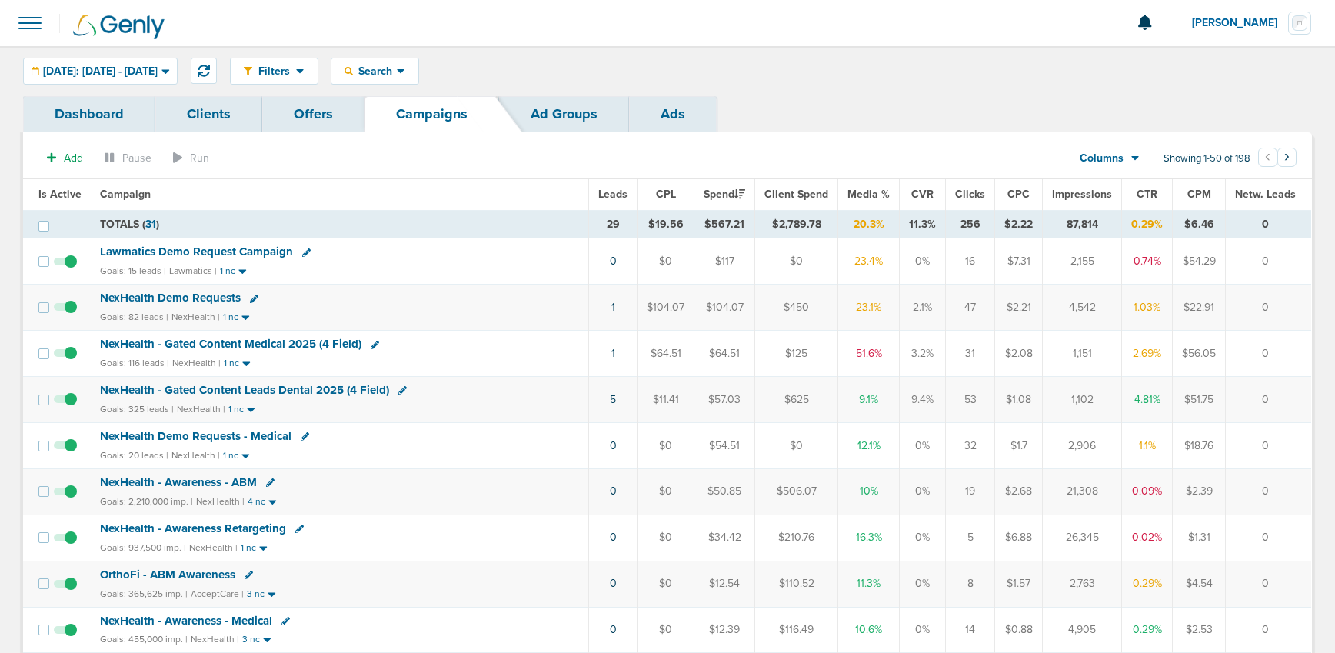
scroll to position [1, 0]
click at [210, 66] on icon at bounding box center [204, 70] width 12 height 12
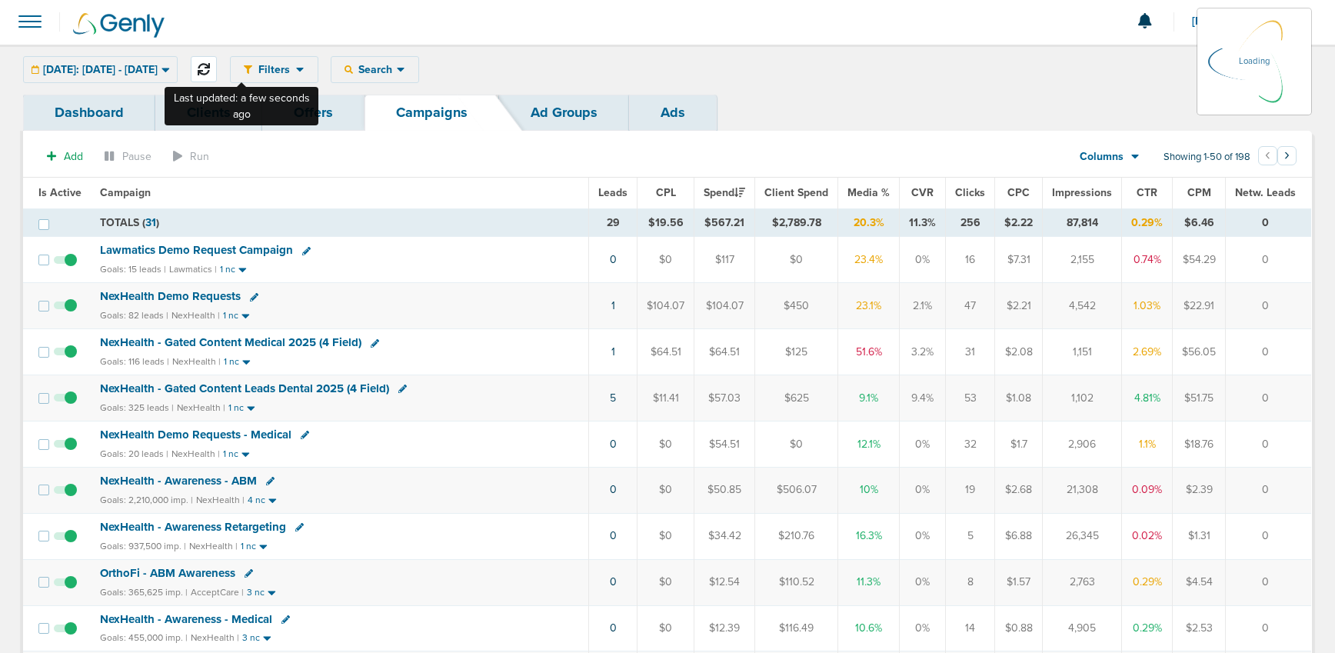
scroll to position [0, 0]
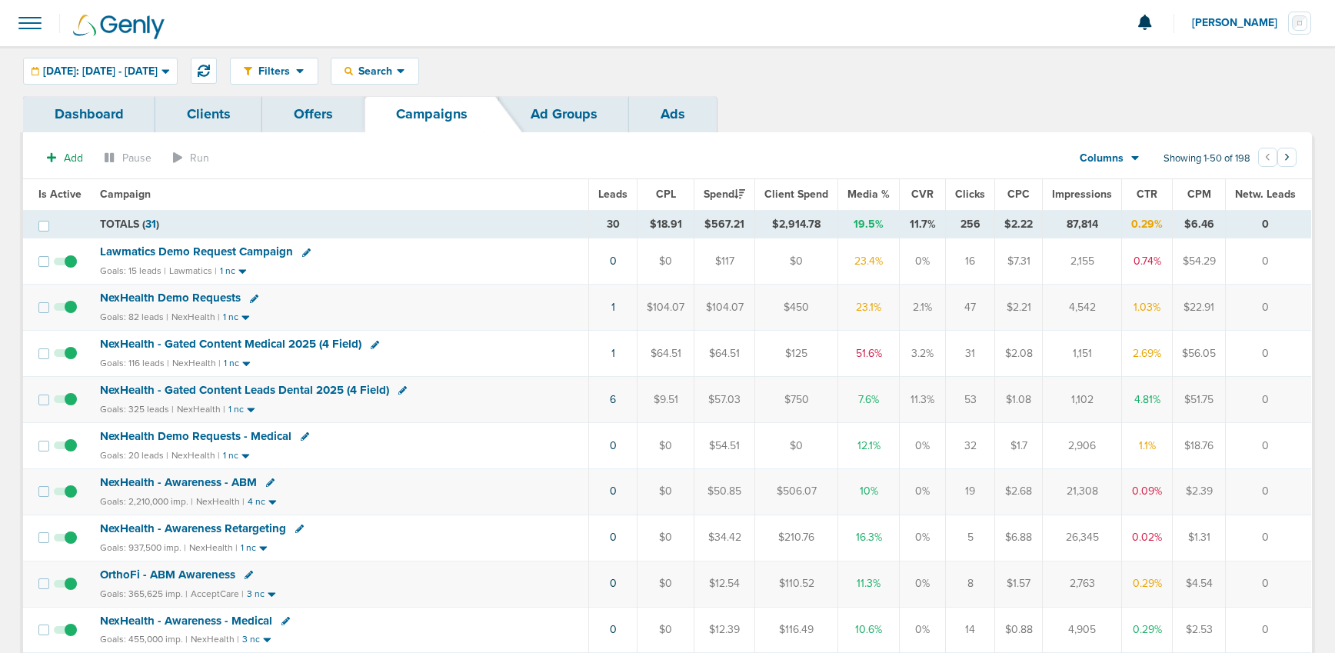
click at [251, 340] on span "NexHealth - Gated Content Medical 2025 (4 Field)" at bounding box center [231, 344] width 262 height 14
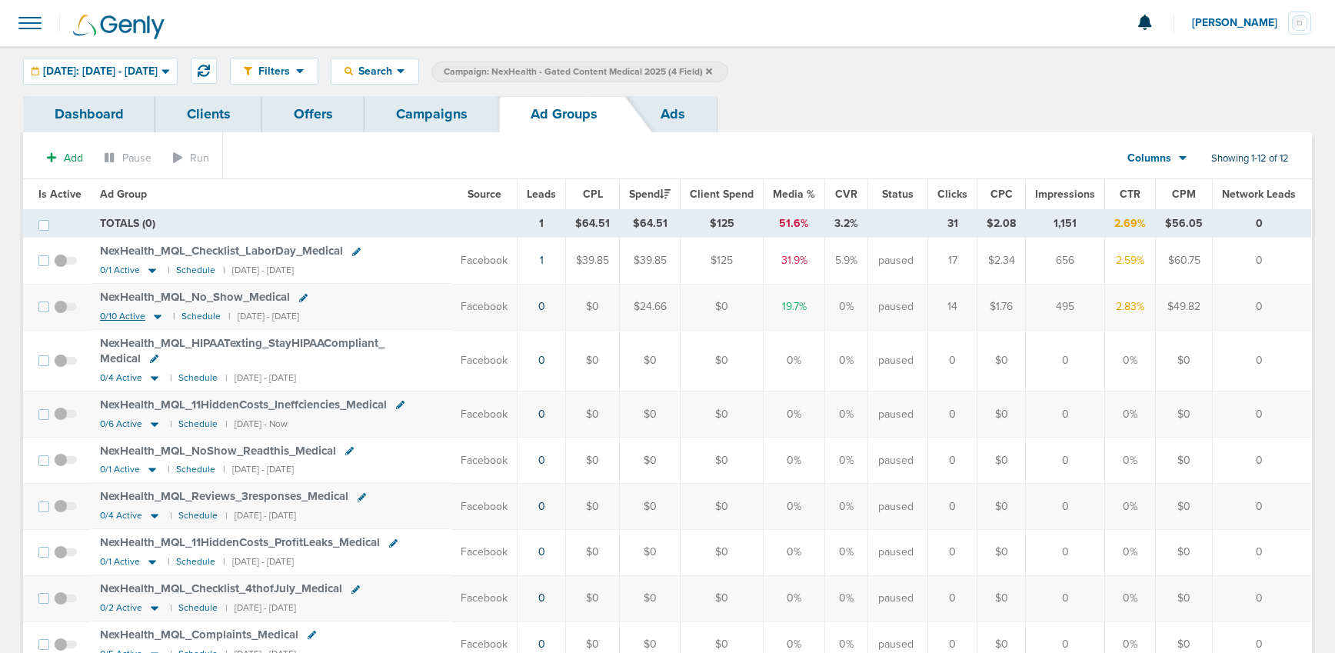
click at [156, 315] on icon at bounding box center [158, 317] width 8 height 5
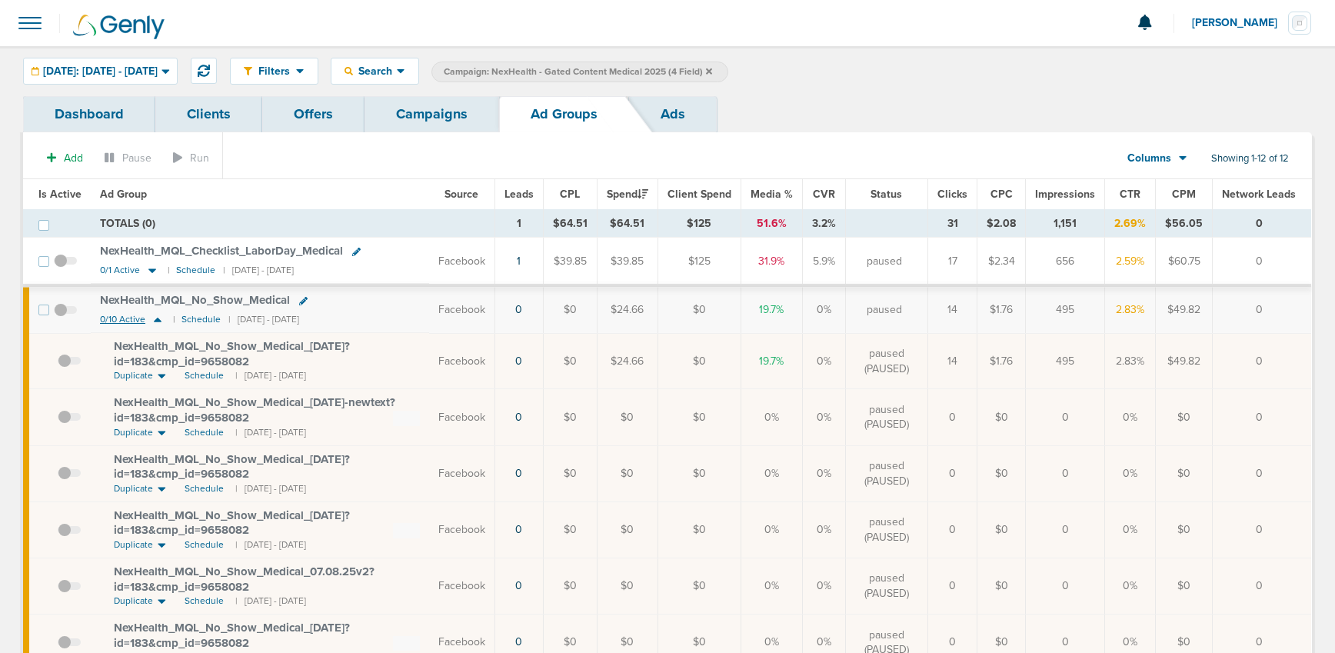
click at [151, 319] on icon at bounding box center [157, 319] width 15 height 13
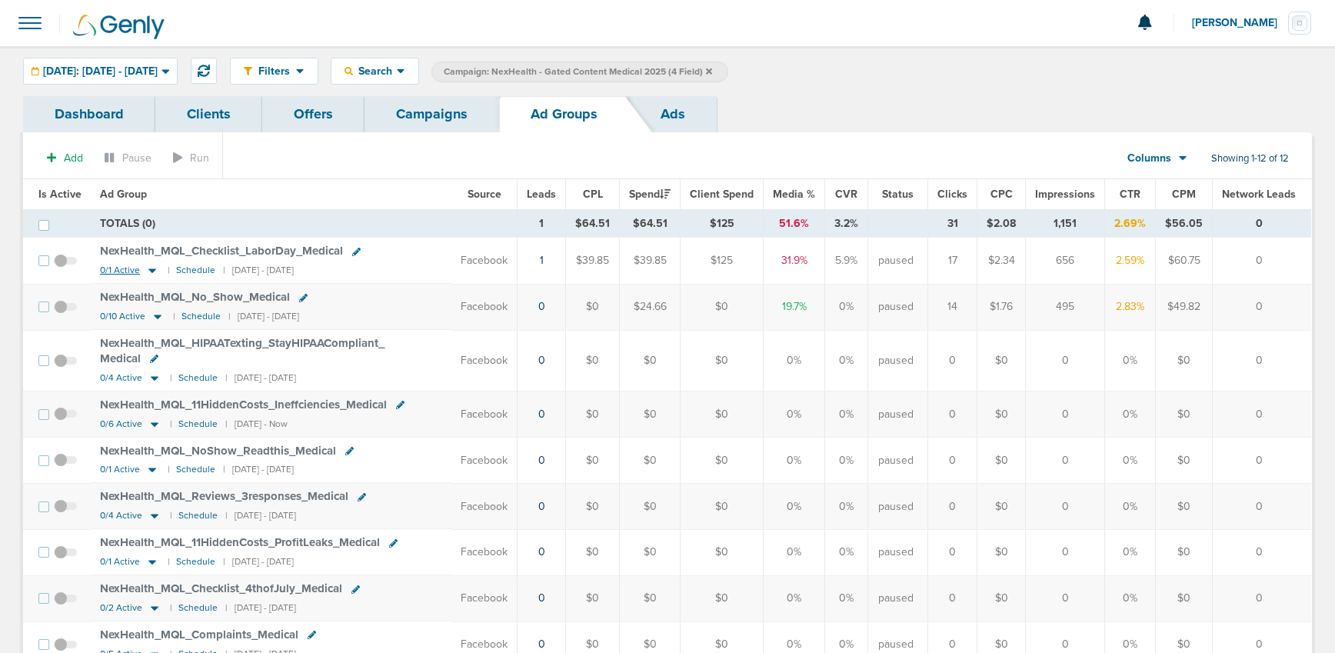
click at [149, 270] on icon at bounding box center [152, 271] width 8 height 5
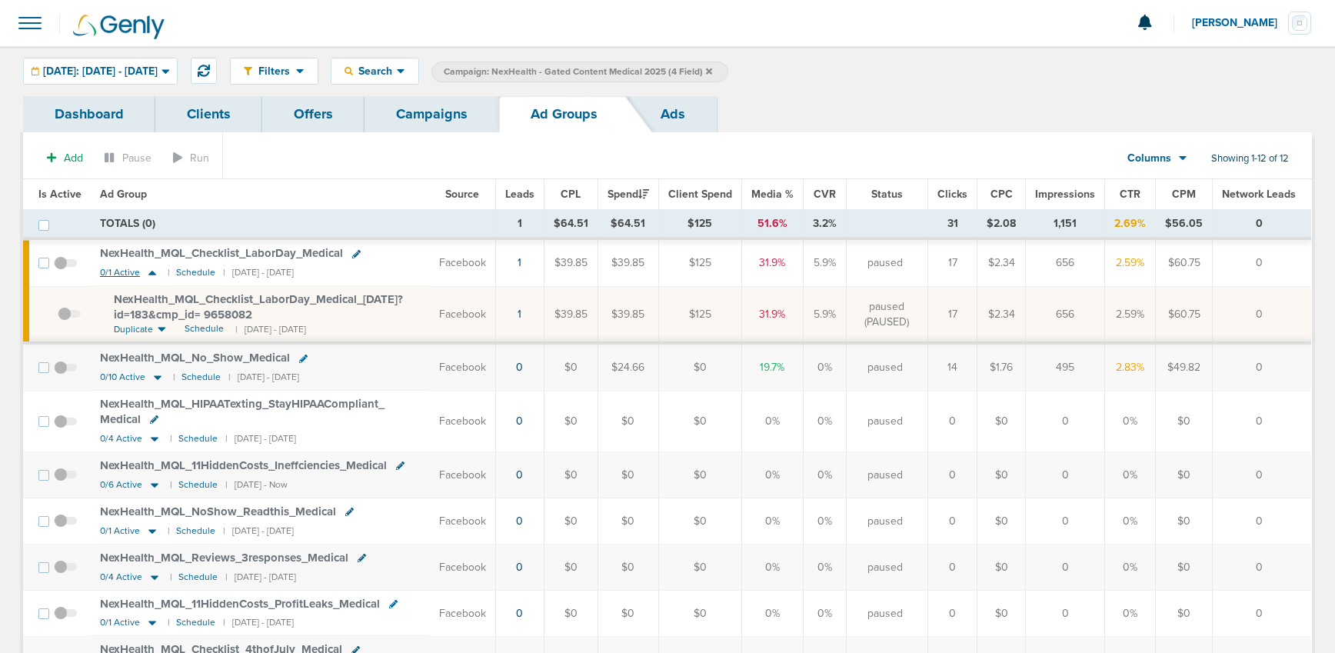
click at [149, 270] on icon at bounding box center [152, 272] width 15 height 13
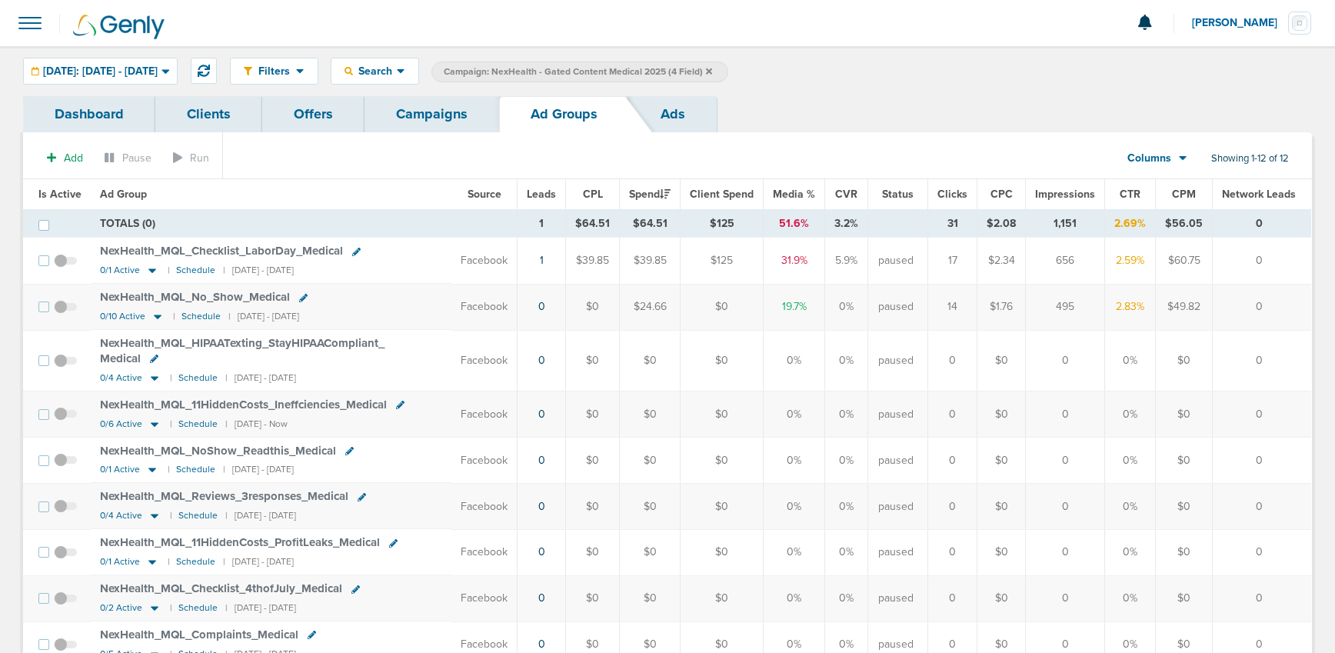
click at [456, 114] on link "Campaigns" at bounding box center [432, 114] width 135 height 36
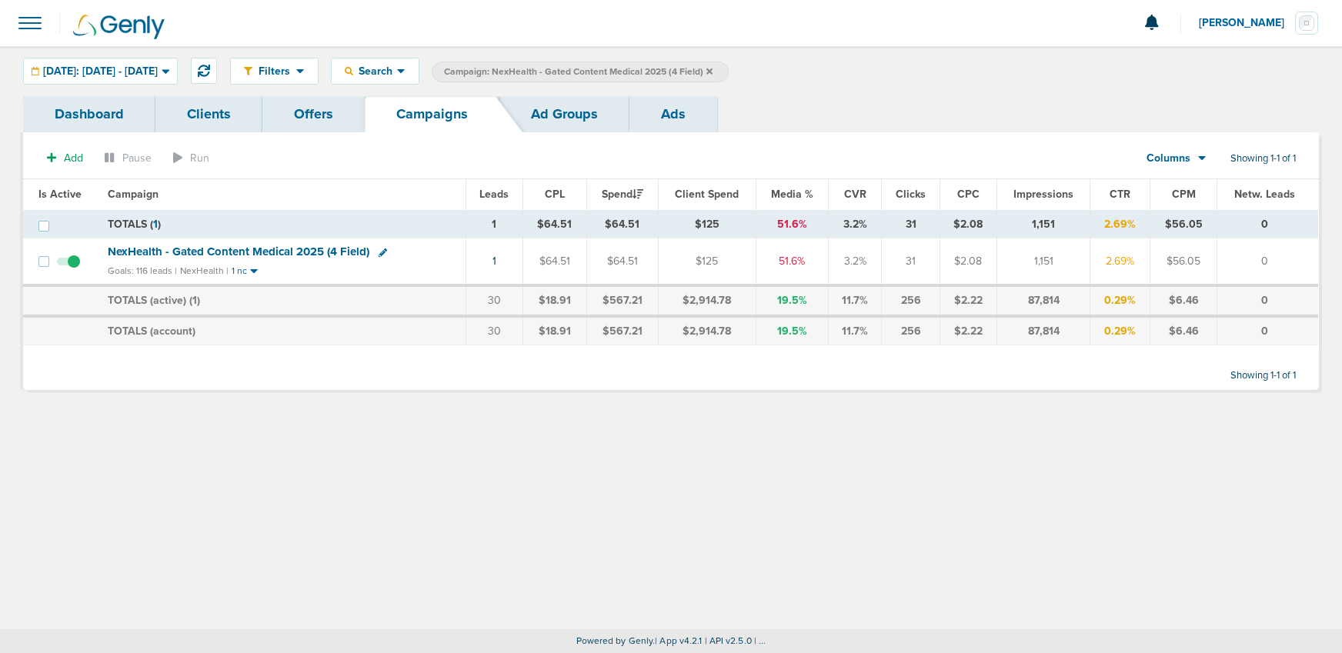
click at [272, 246] on span "NexHealth - Gated Content Medical 2025 (4 Field)" at bounding box center [239, 252] width 262 height 14
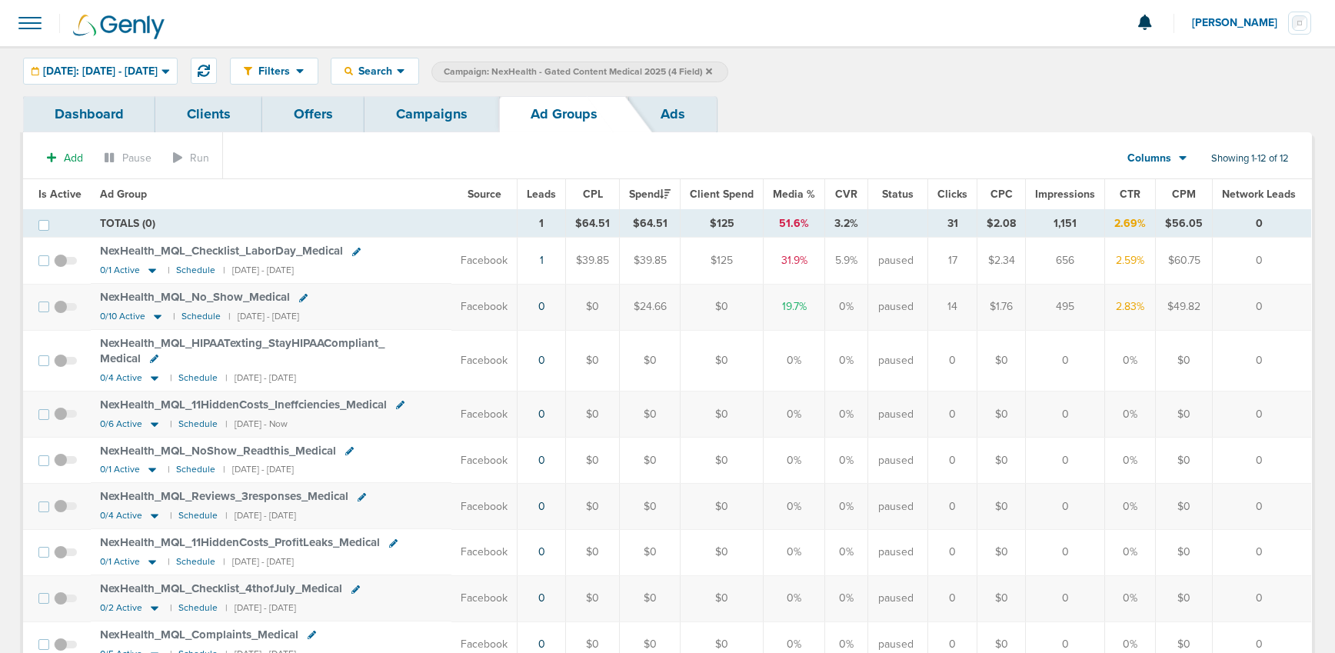
click at [42, 191] on span "Is Active" at bounding box center [59, 194] width 43 height 13
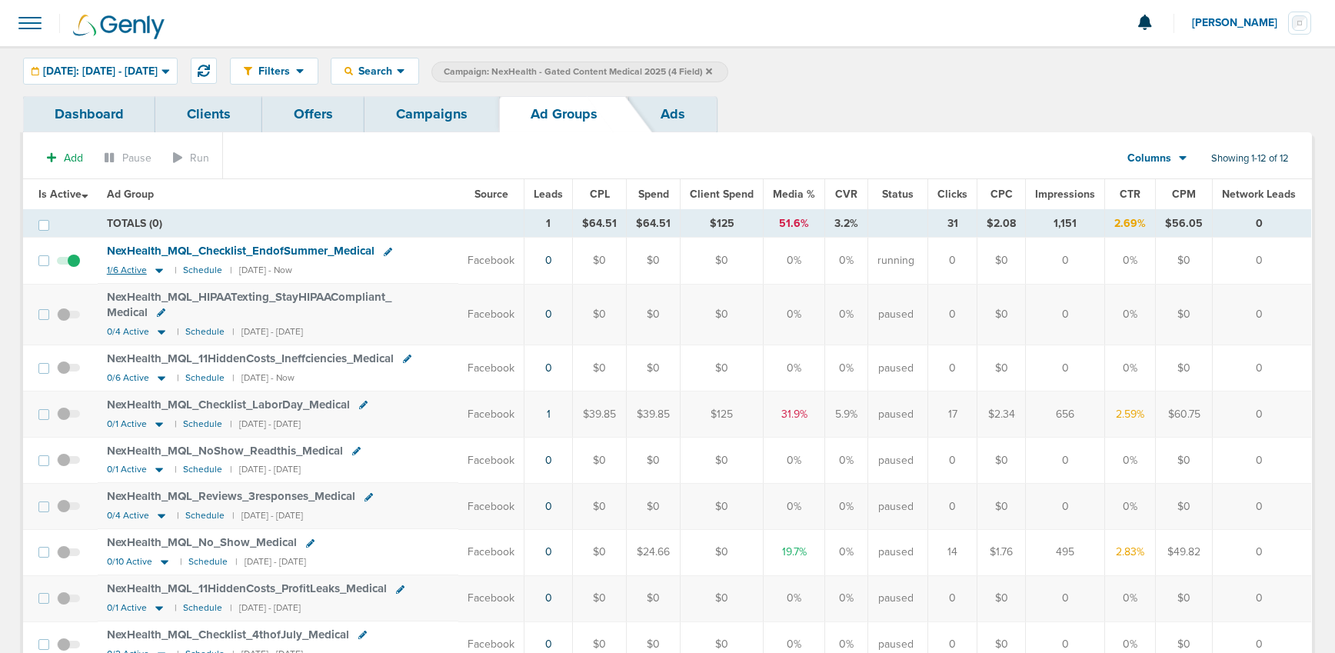
click at [158, 271] on icon at bounding box center [159, 271] width 8 height 5
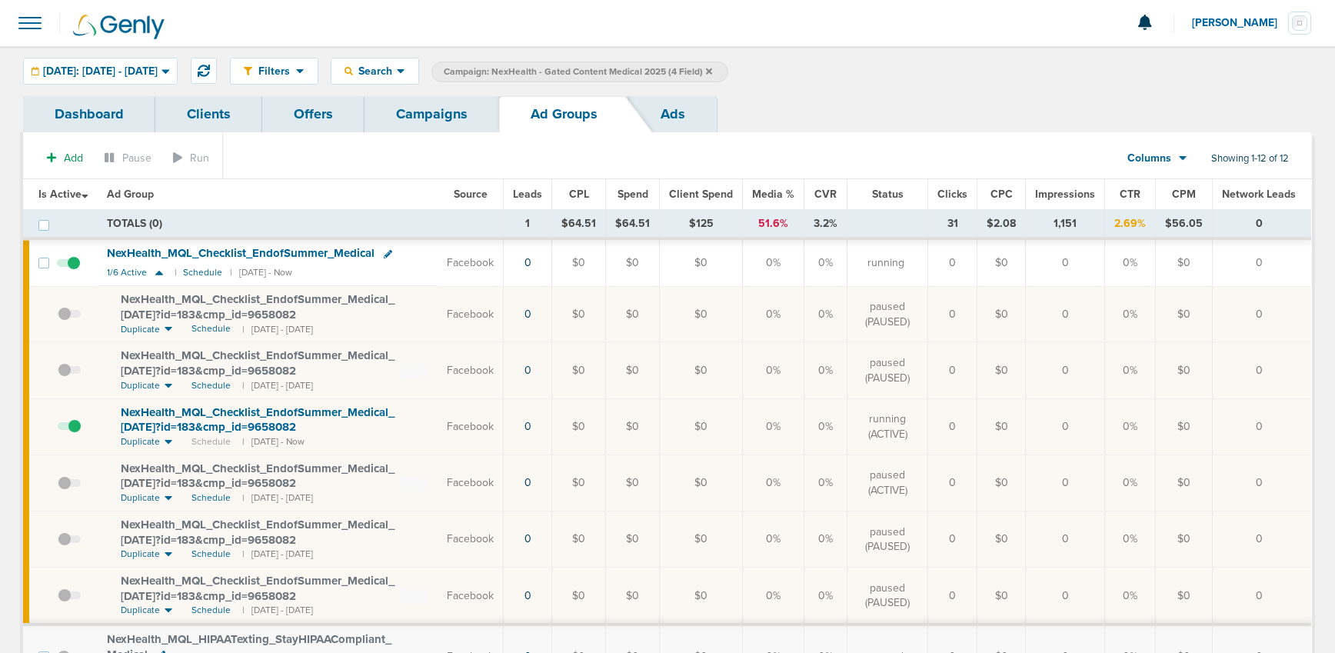
click at [205, 428] on span "NexHealth_ MQL_ Checklist_ EndofSummer_ Medical_ [DATE]?id=183&cmp_ id=9658082" at bounding box center [258, 419] width 274 height 29
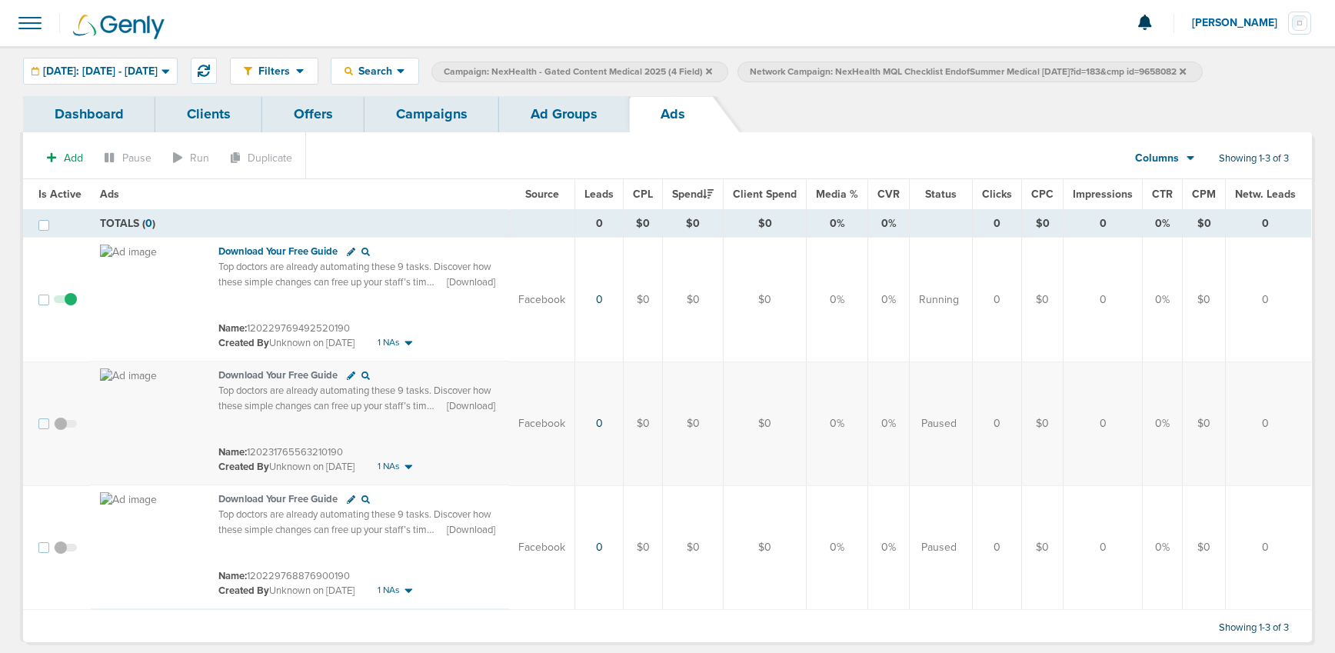
click at [550, 114] on link "Ad Groups" at bounding box center [564, 114] width 130 height 36
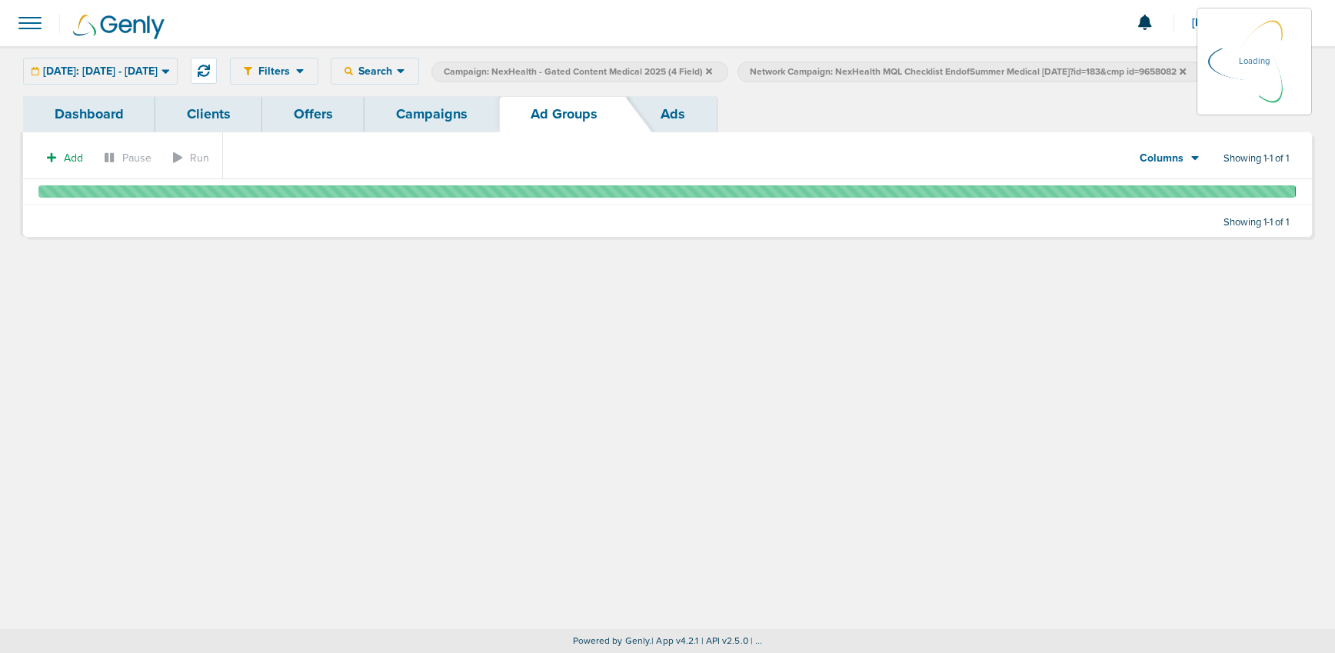
click at [438, 115] on link "Campaigns" at bounding box center [432, 114] width 135 height 36
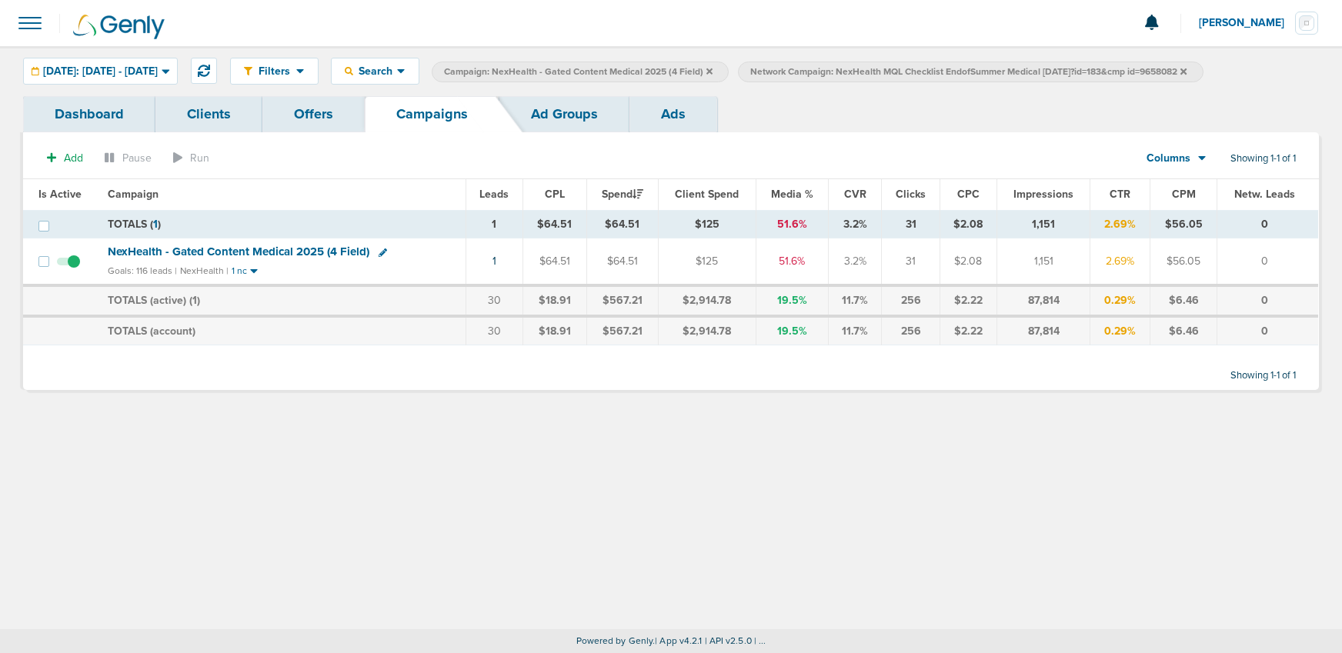
click at [1186, 72] on icon at bounding box center [1183, 71] width 6 height 6
click at [712, 70] on icon at bounding box center [709, 71] width 6 height 6
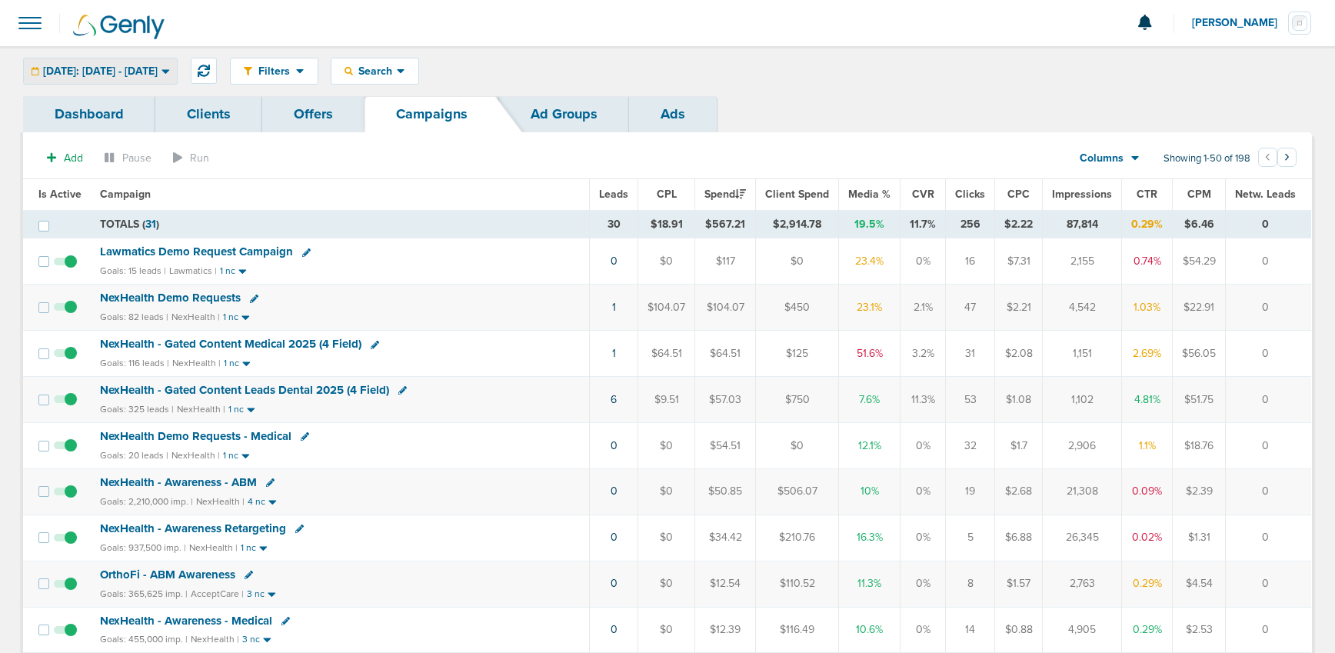
click at [115, 69] on span "[DATE]: [DATE] - [DATE]" at bounding box center [100, 71] width 115 height 11
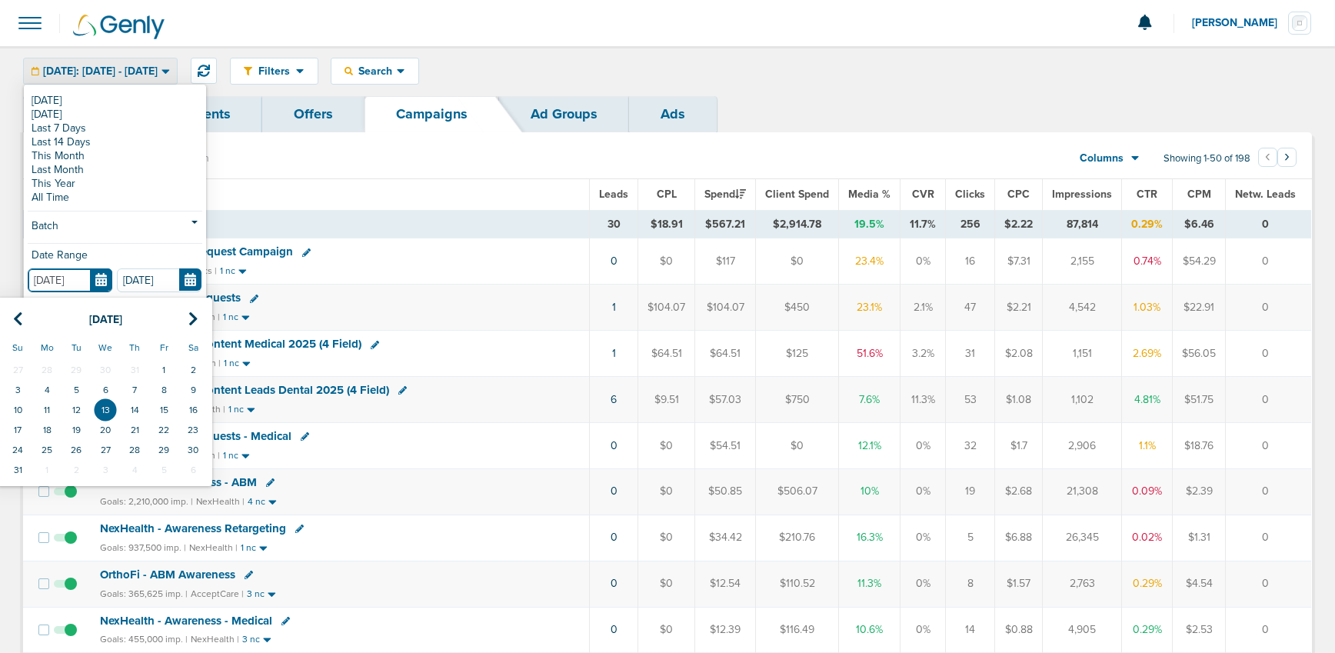
drag, startPoint x: 95, startPoint y: 281, endPoint x: 92, endPoint y: 297, distance: 16.3
click at [95, 281] on input "[DATE]" at bounding box center [70, 280] width 85 height 24
click at [162, 365] on td "1" at bounding box center [163, 370] width 29 height 20
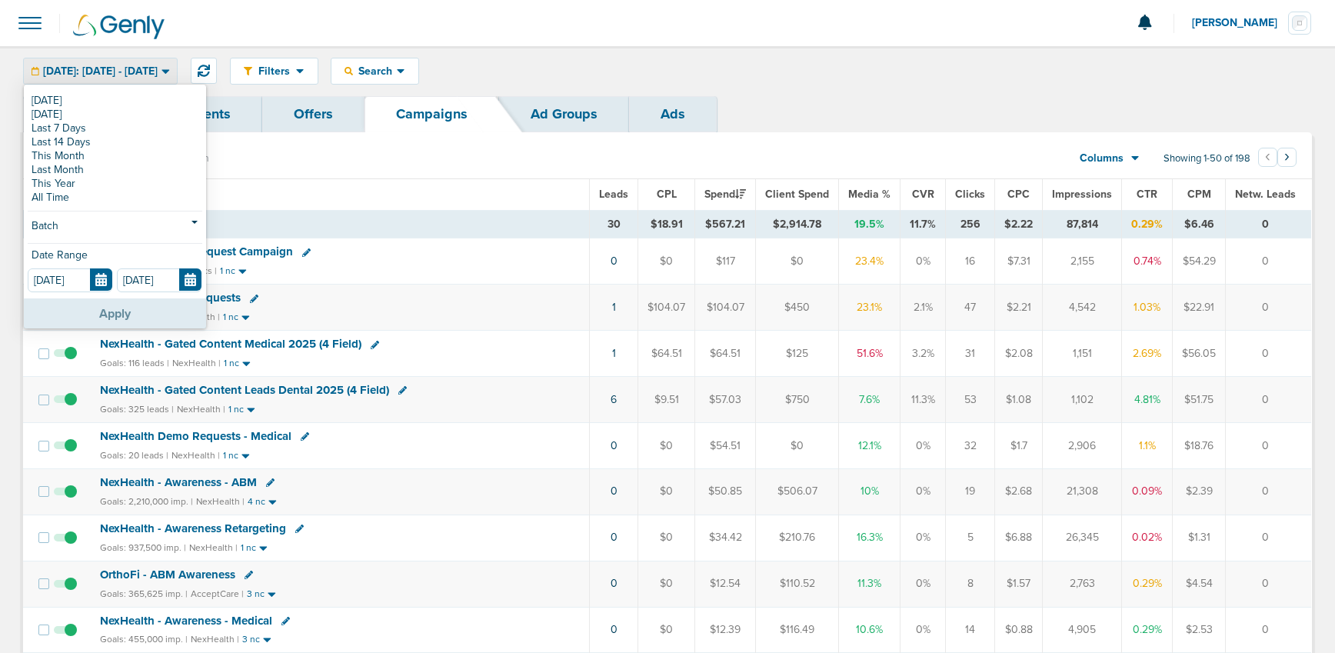
click at [128, 307] on button "Apply" at bounding box center [115, 313] width 182 height 30
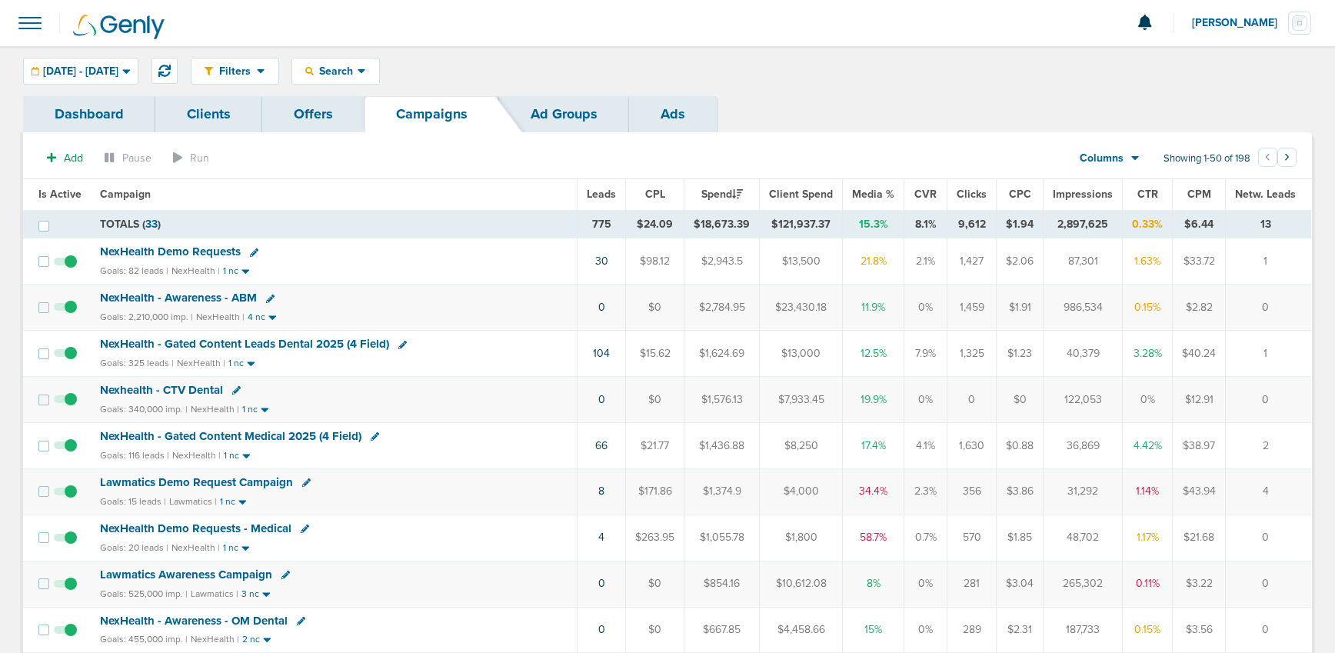
click at [138, 478] on span "Lawmatics Demo Request Campaign" at bounding box center [196, 482] width 193 height 14
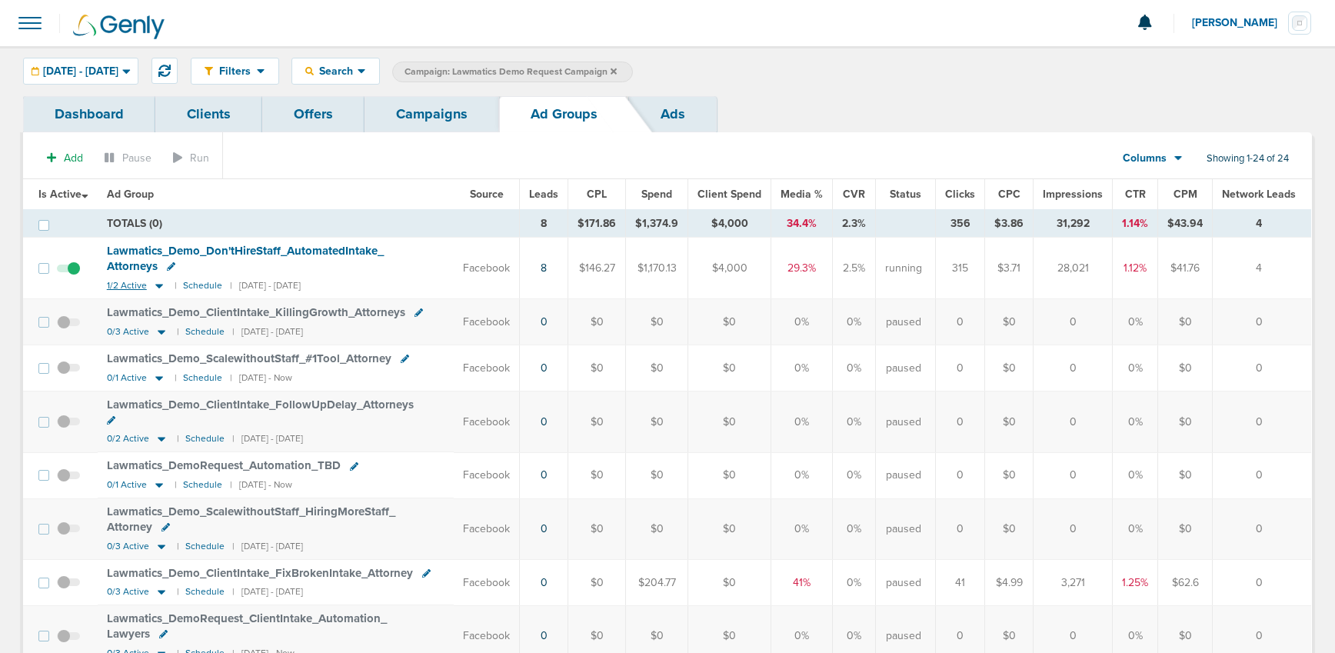
click at [162, 285] on icon at bounding box center [159, 286] width 8 height 5
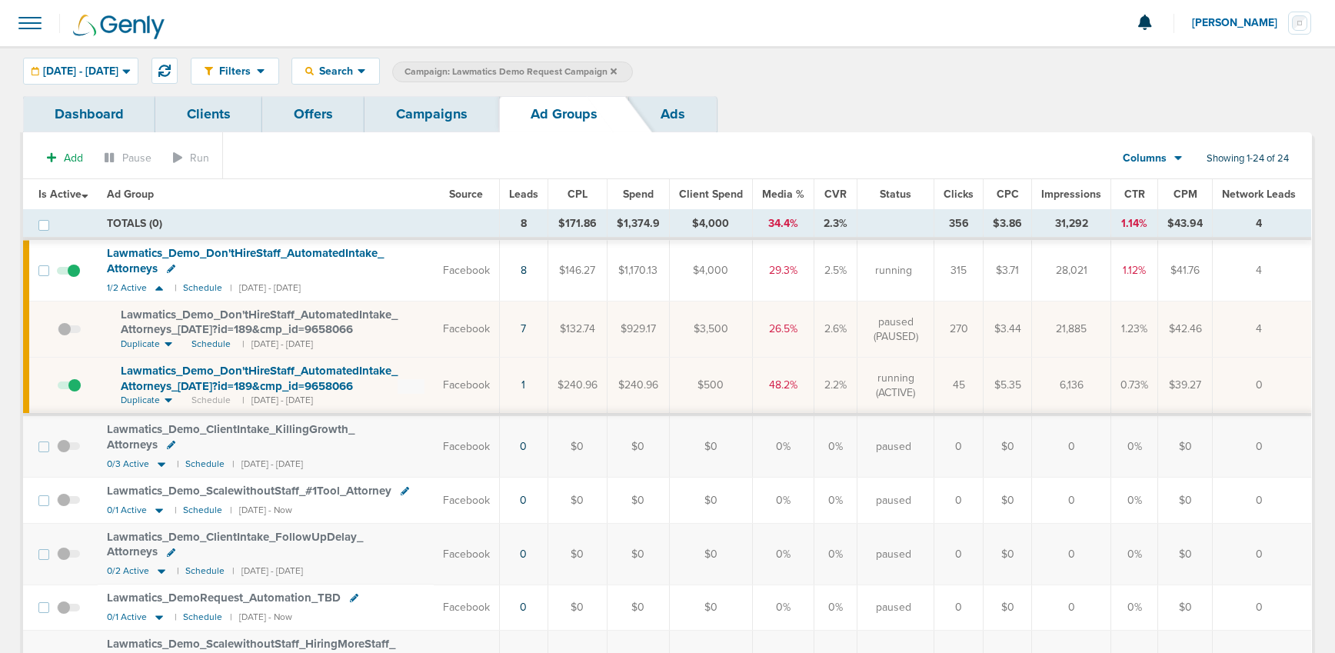
click at [75, 393] on span at bounding box center [69, 393] width 23 height 0
click at [58, 388] on input "checkbox" at bounding box center [58, 388] width 0 height 0
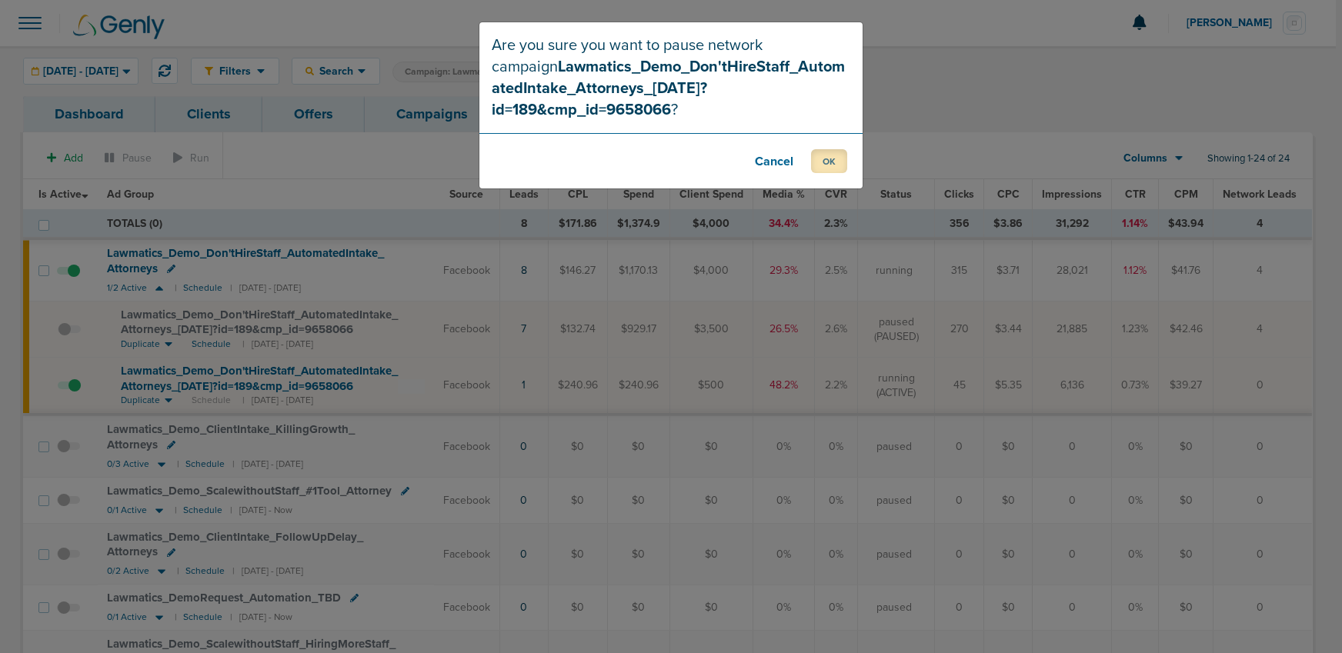
drag, startPoint x: 821, startPoint y: 129, endPoint x: 821, endPoint y: 167, distance: 37.7
click at [822, 149] on button "OK" at bounding box center [829, 161] width 36 height 24
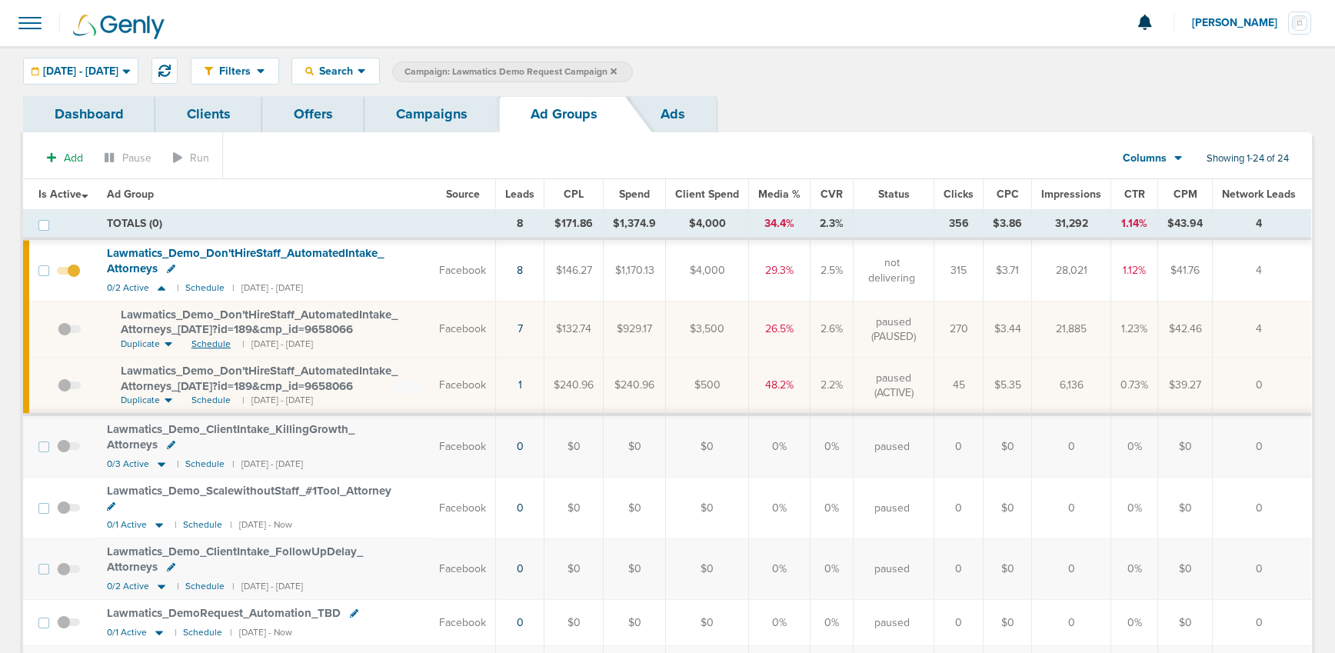
click at [200, 342] on span "Schedule" at bounding box center [211, 344] width 39 height 13
click at [416, 112] on link "Campaigns" at bounding box center [432, 114] width 135 height 36
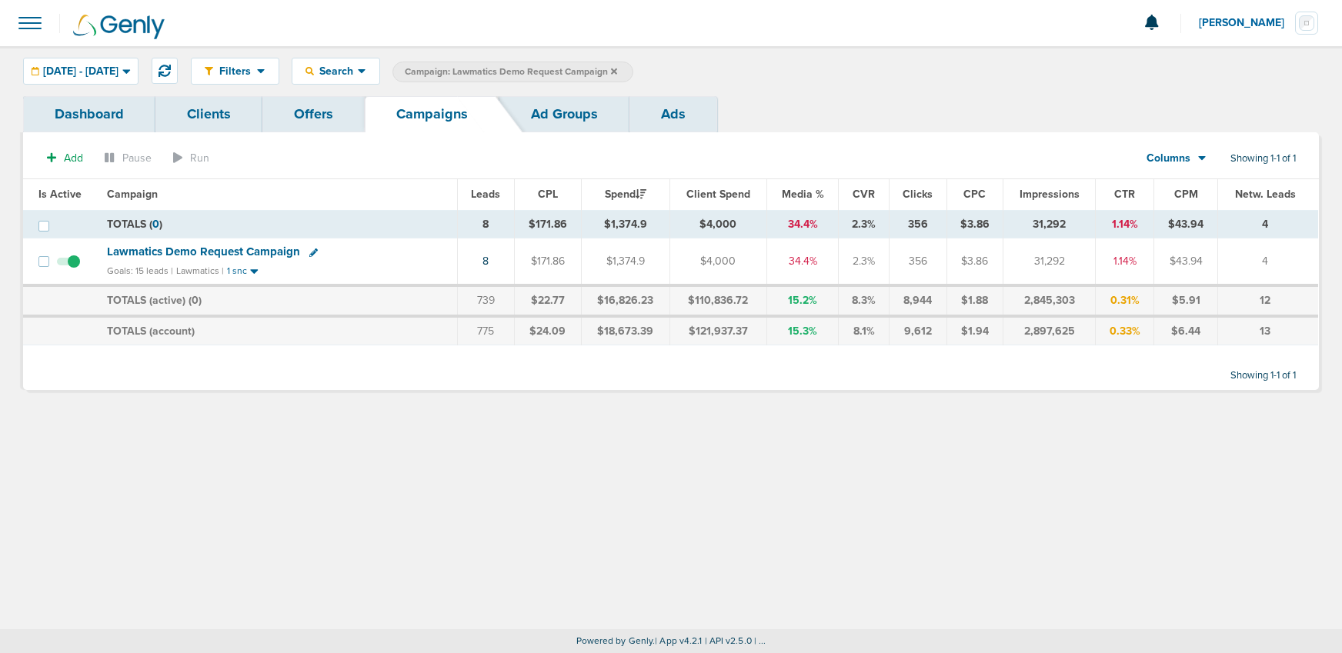
click at [617, 68] on icon at bounding box center [614, 71] width 6 height 6
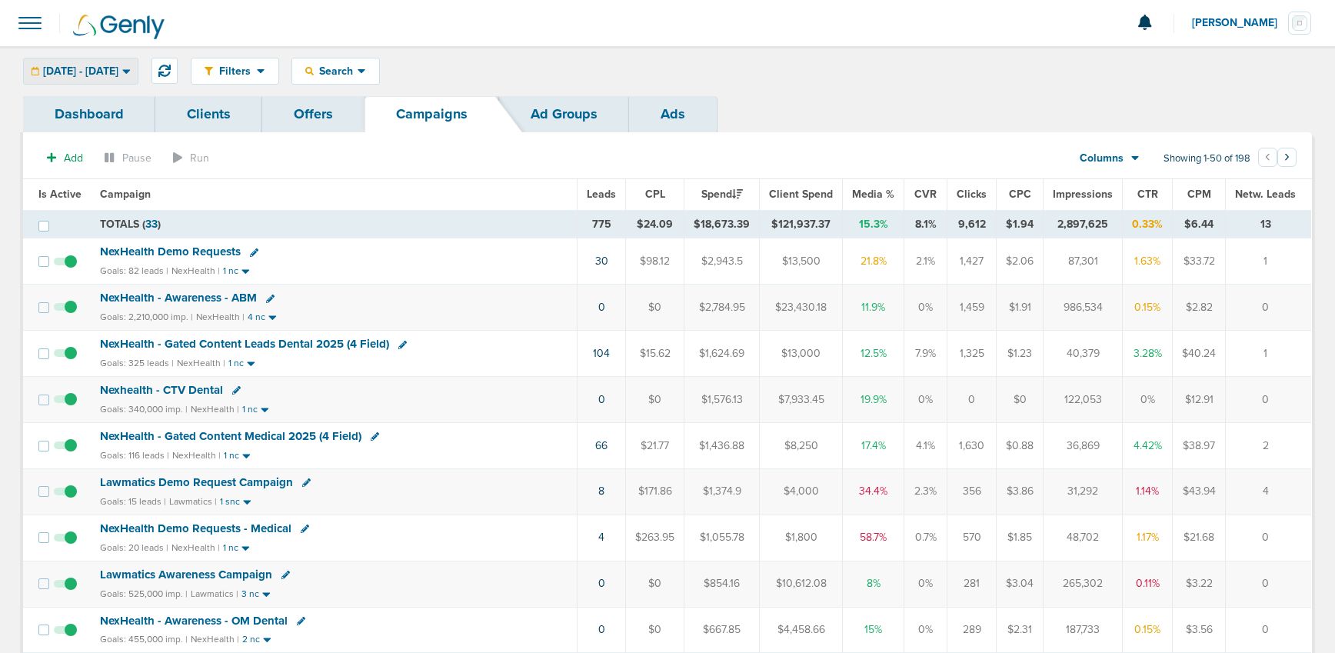
click at [89, 74] on span "[DATE] - [DATE]" at bounding box center [80, 71] width 75 height 11
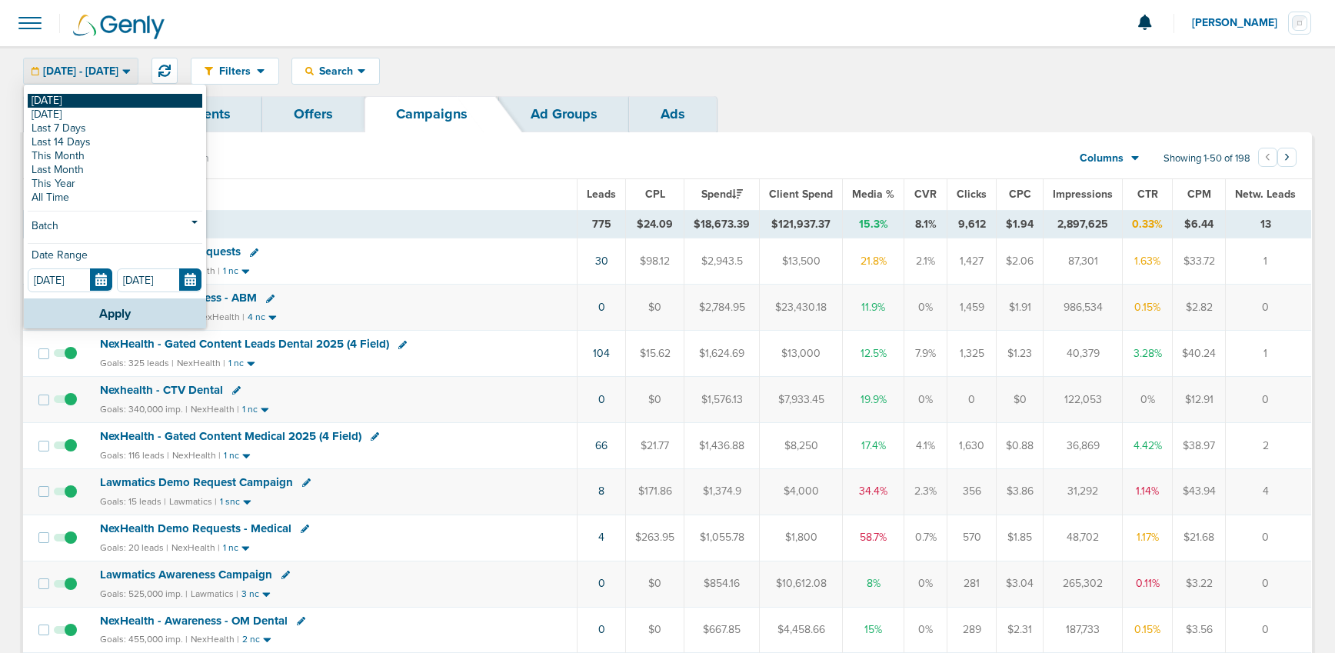
click at [84, 102] on link "[DATE]" at bounding box center [115, 101] width 175 height 14
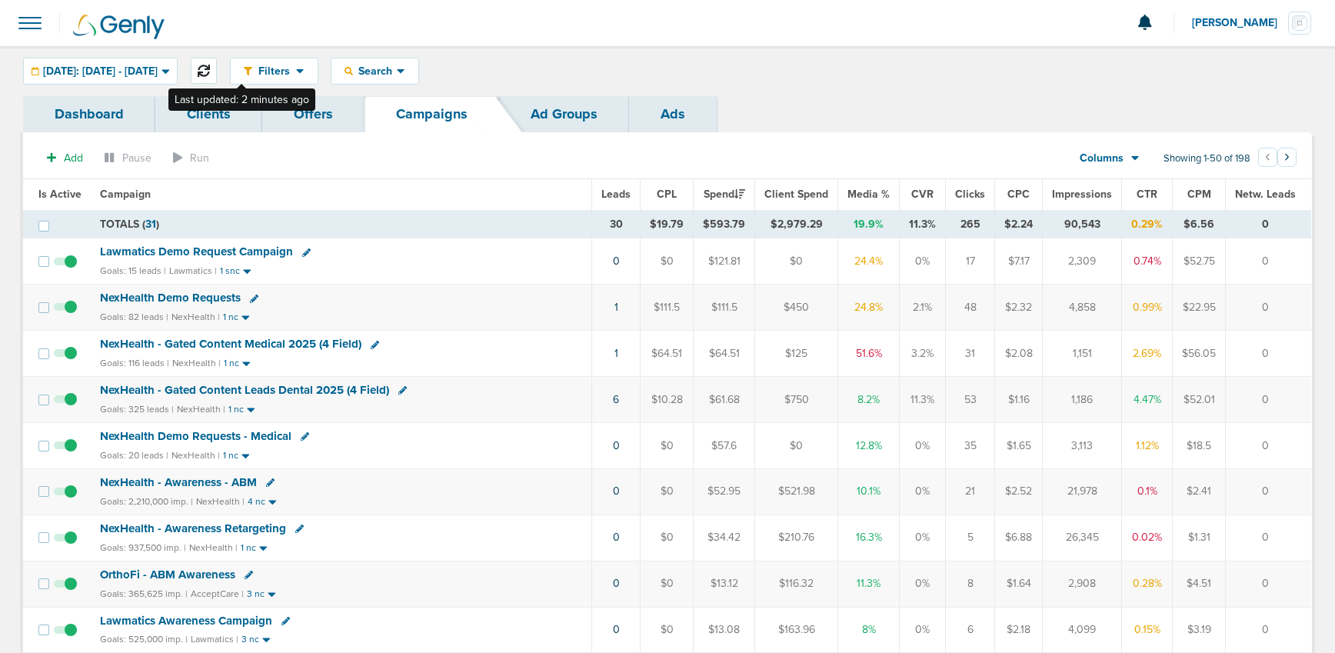
click at [210, 73] on icon at bounding box center [204, 71] width 12 height 12
click at [267, 392] on span "NexHealth - Gated Content Leads Dental 2025 (4 Field)" at bounding box center [244, 390] width 289 height 14
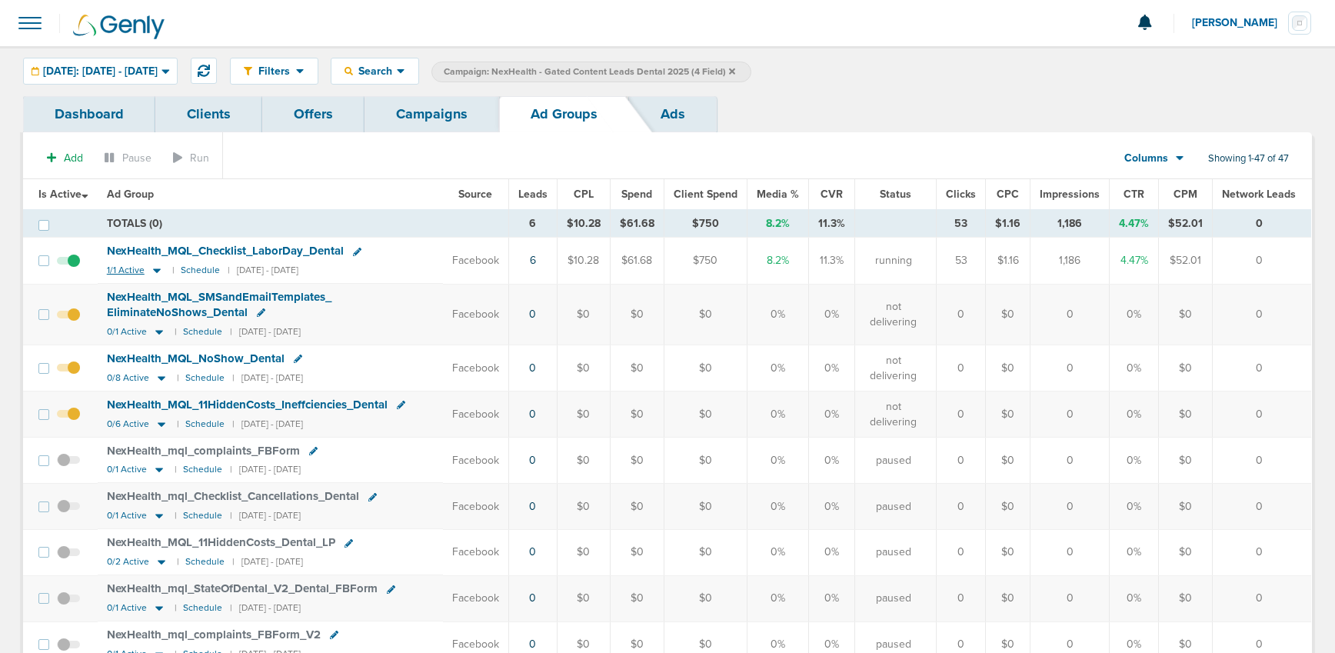
click at [152, 270] on icon at bounding box center [156, 270] width 15 height 13
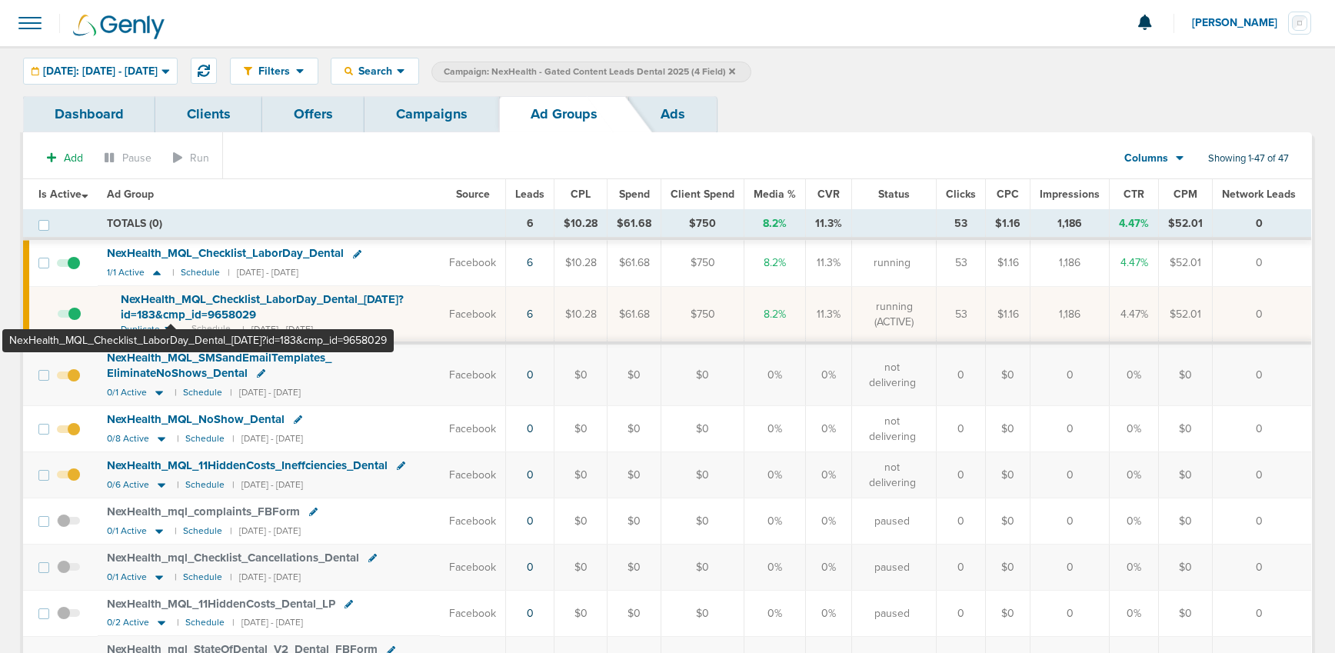
click at [172, 303] on span "NexHealth_ MQL_ Checklist_ LaborDay_ Dental_ [DATE]?id=183&cmp_ id=9658029" at bounding box center [262, 306] width 283 height 29
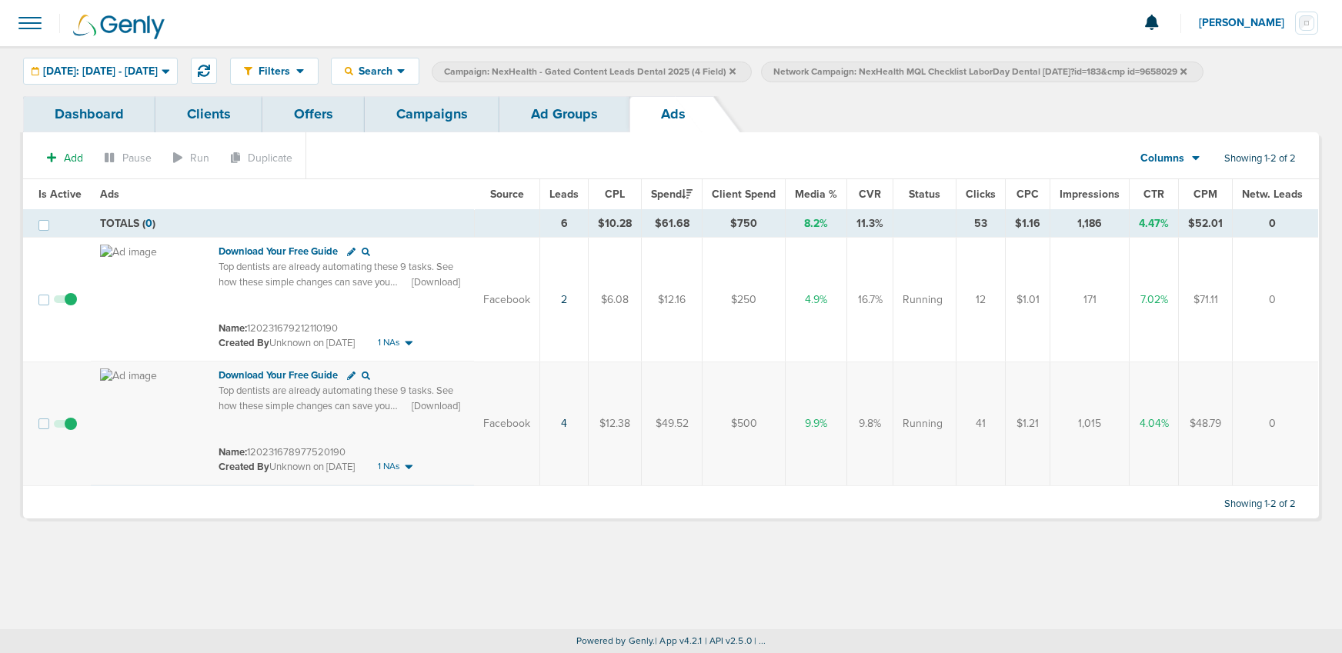
click at [542, 117] on link "Ad Groups" at bounding box center [564, 114] width 130 height 36
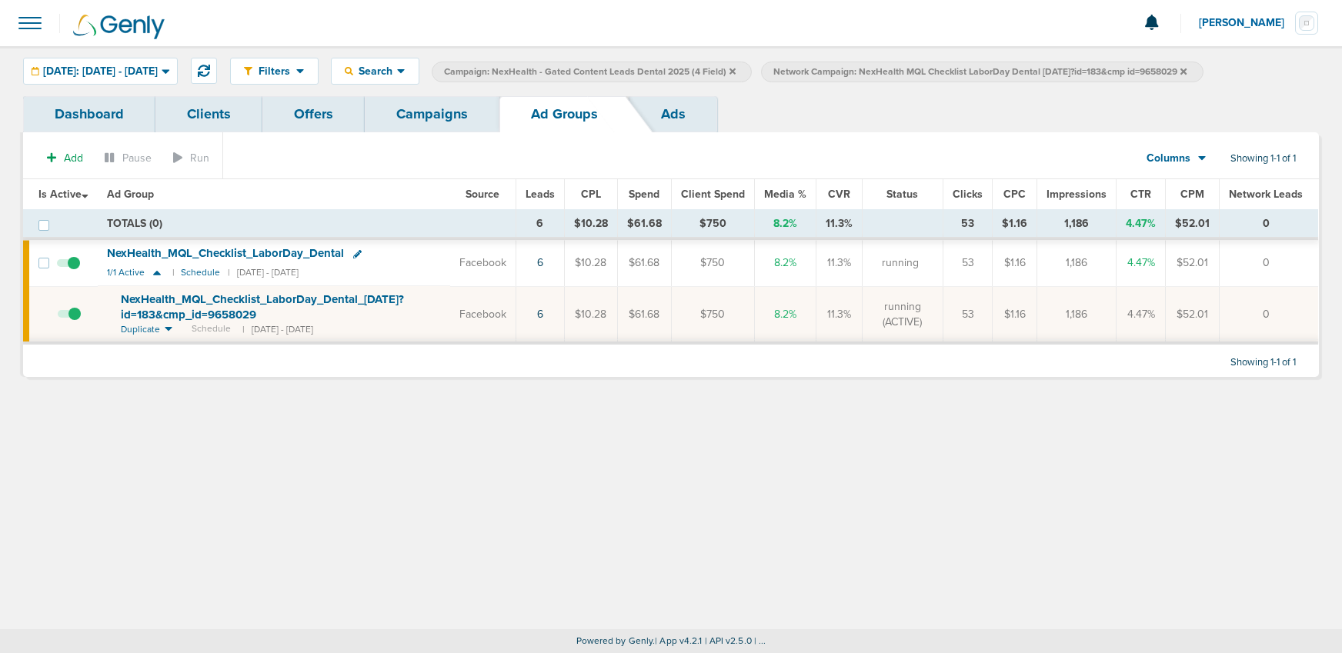
click at [453, 116] on link "Campaigns" at bounding box center [432, 114] width 135 height 36
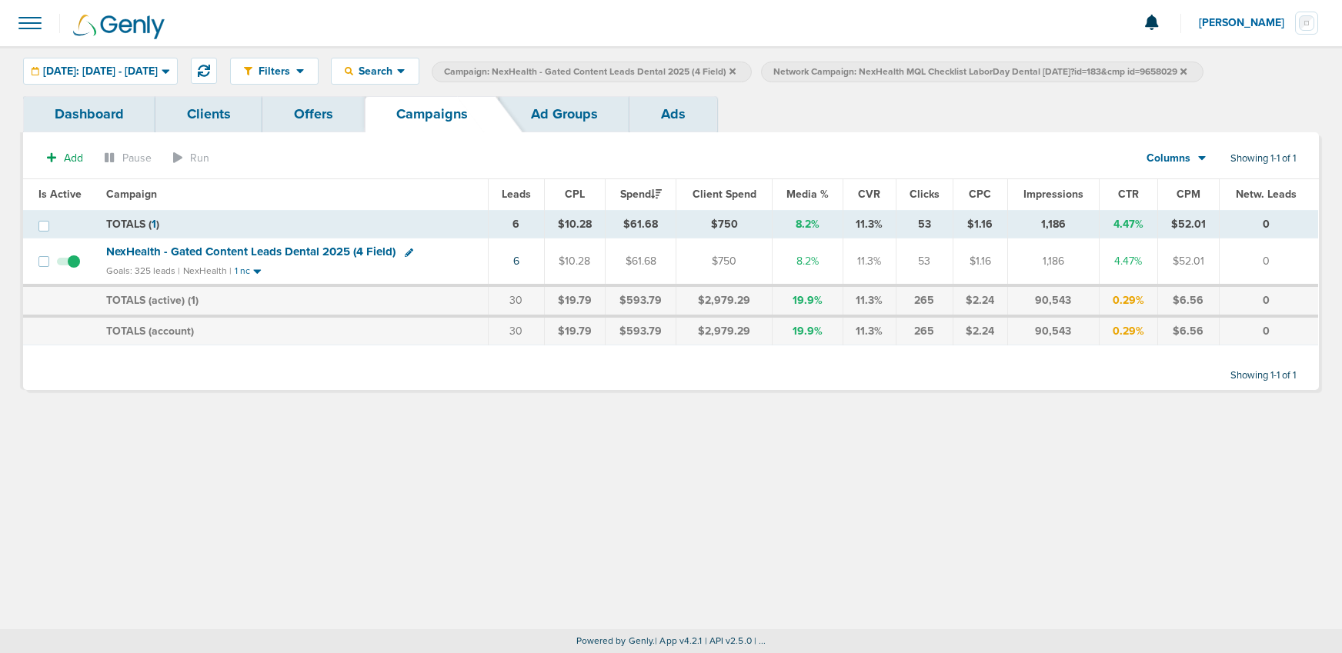
click at [1186, 71] on icon at bounding box center [1183, 71] width 6 height 6
click at [752, 69] on label "Campaign: NexHealth - Gated Content Leads Dental 2025 (4 Field)" at bounding box center [592, 72] width 320 height 21
click at [735, 71] on icon at bounding box center [732, 71] width 6 height 9
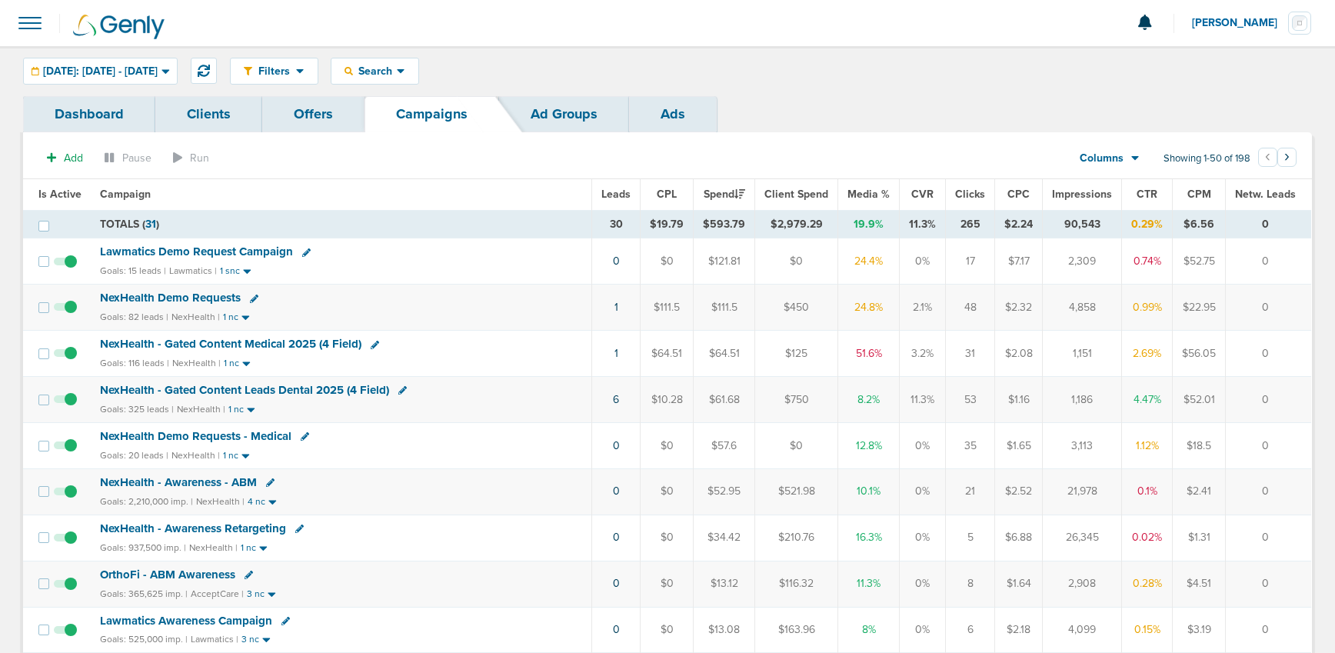
click at [178, 345] on span "NexHealth - Gated Content Medical 2025 (4 Field)" at bounding box center [231, 344] width 262 height 14
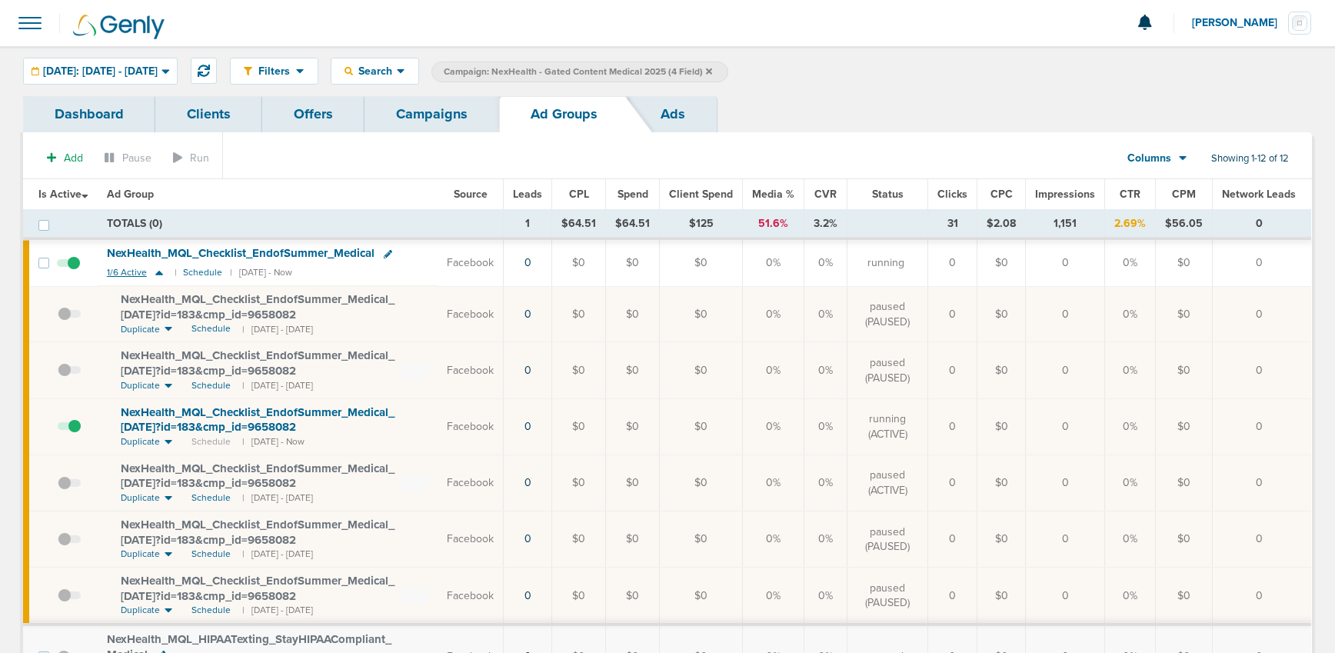
click at [163, 275] on icon at bounding box center [159, 272] width 15 height 13
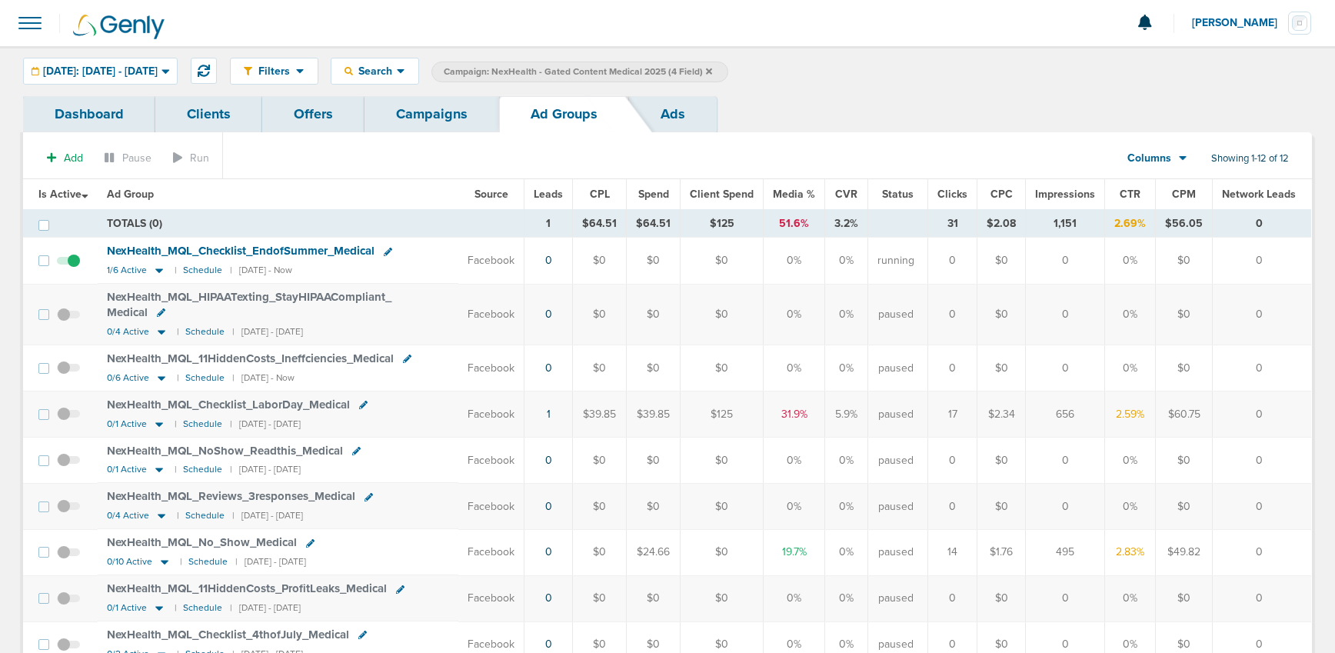
click at [1068, 195] on span "Impressions" at bounding box center [1065, 194] width 60 height 13
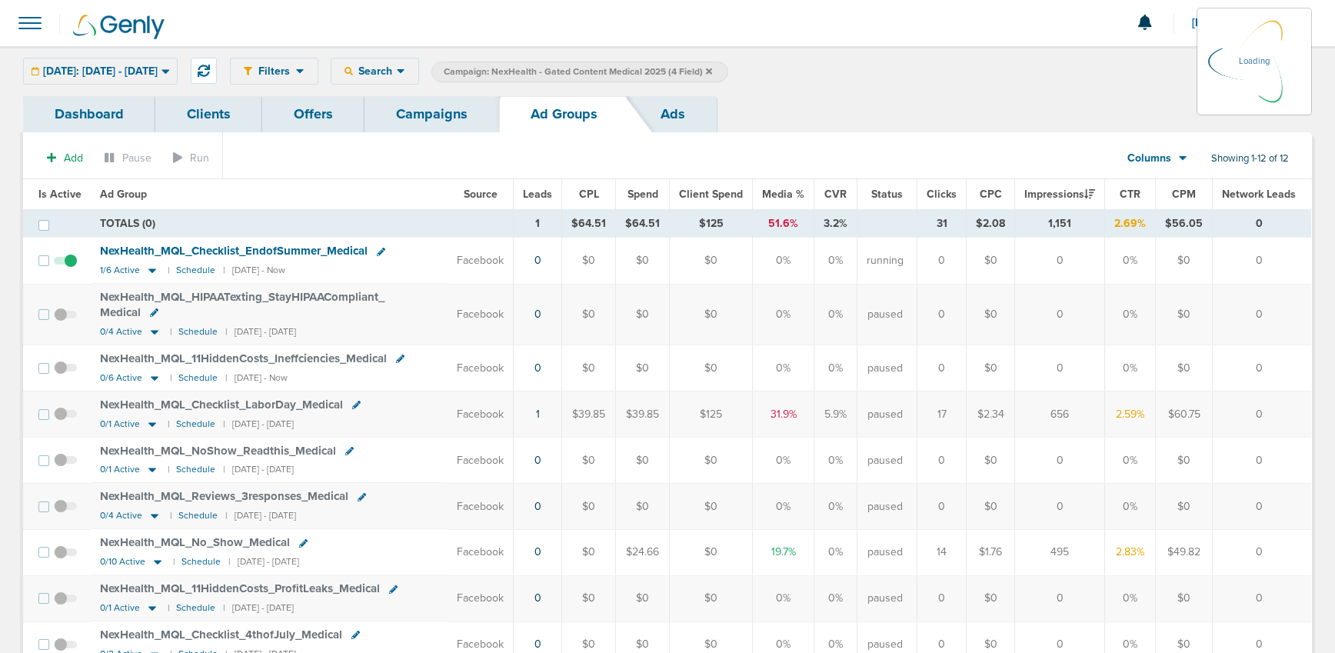
scroll to position [1, 0]
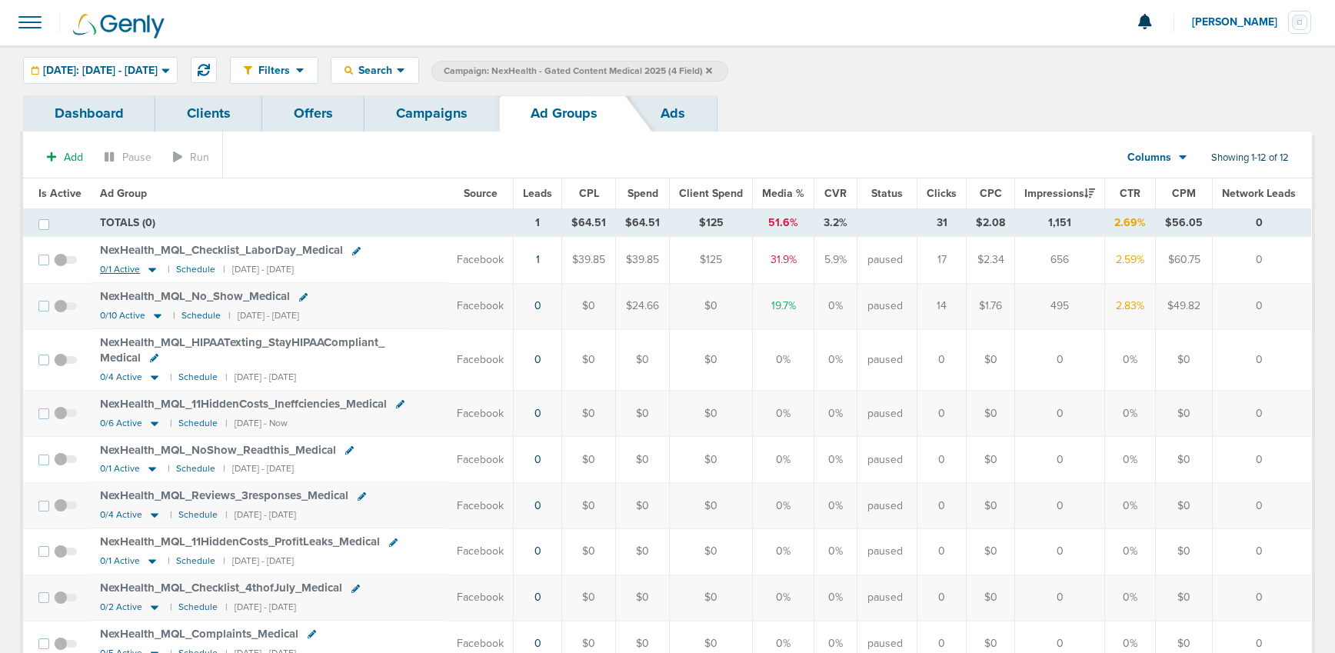
click at [150, 272] on icon at bounding box center [152, 270] width 8 height 5
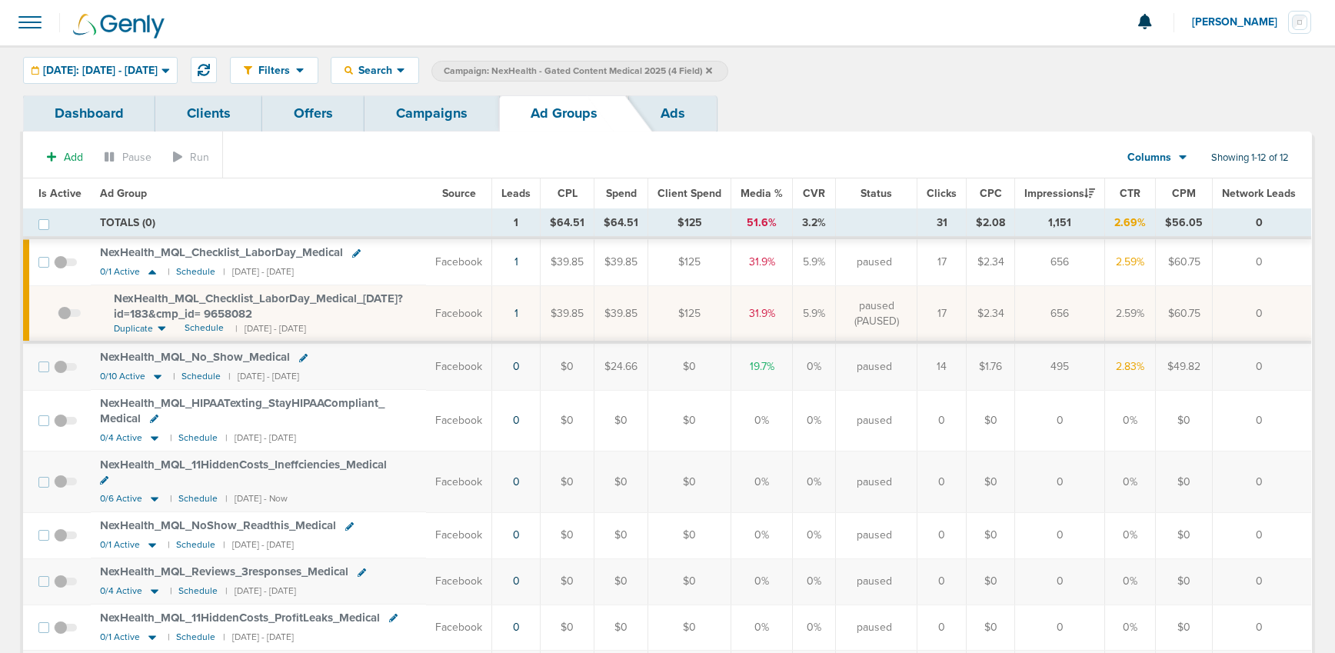
click at [178, 305] on span "NexHealth_ MQL_ Checklist_ LaborDay_ Medical_ [DATE]?id=183&cmp_ id= 9658082" at bounding box center [258, 306] width 289 height 29
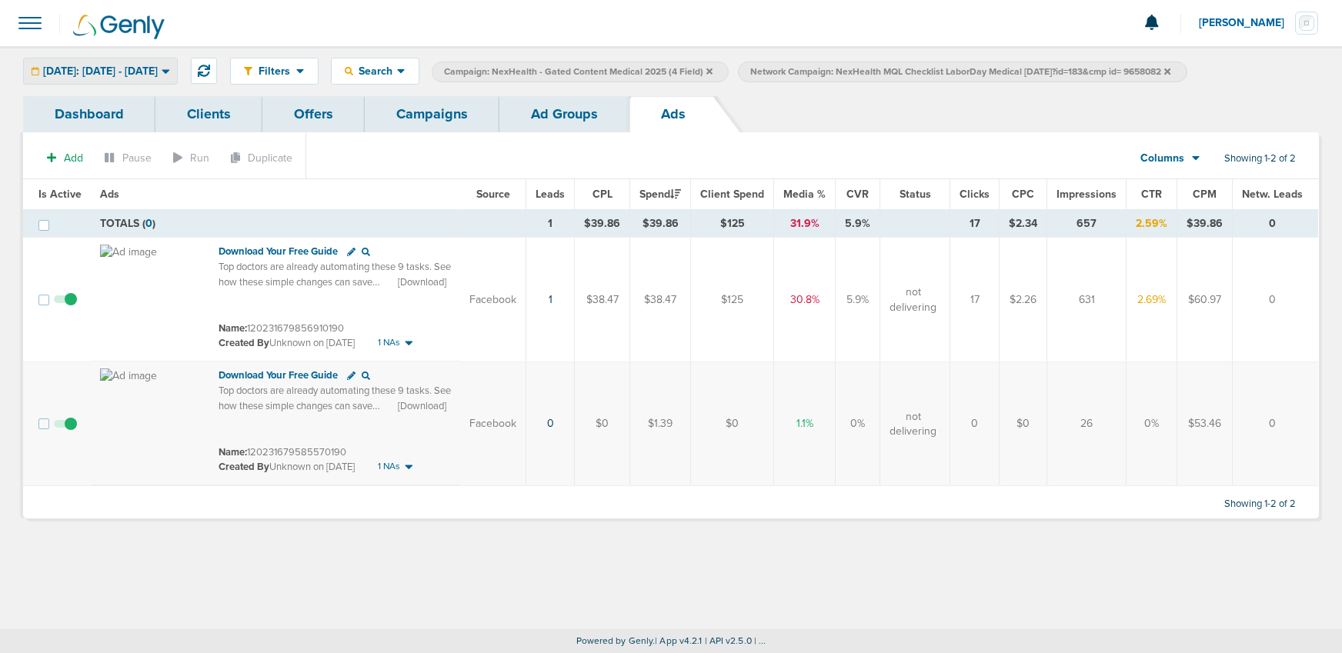
click at [118, 74] on span "[DATE]: [DATE] - [DATE]" at bounding box center [100, 71] width 115 height 11
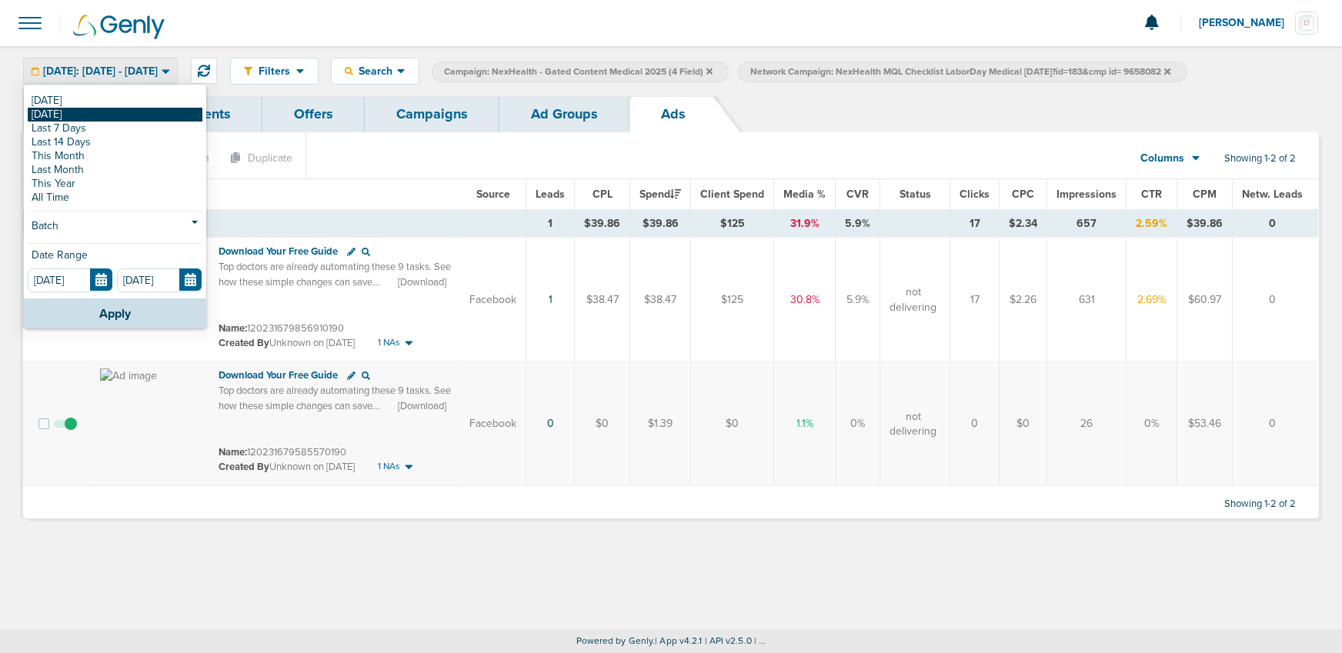
click at [103, 118] on link "[DATE]" at bounding box center [115, 115] width 175 height 14
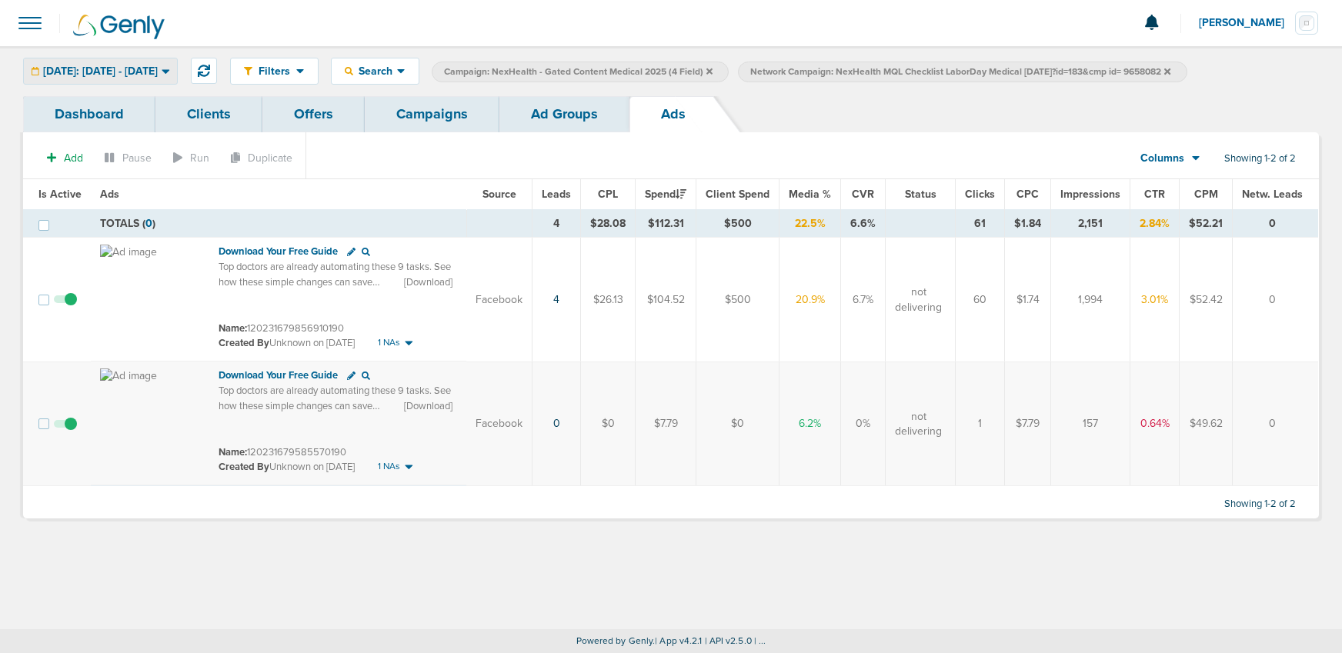
click at [102, 72] on span "[DATE]: [DATE] - [DATE]" at bounding box center [100, 71] width 115 height 11
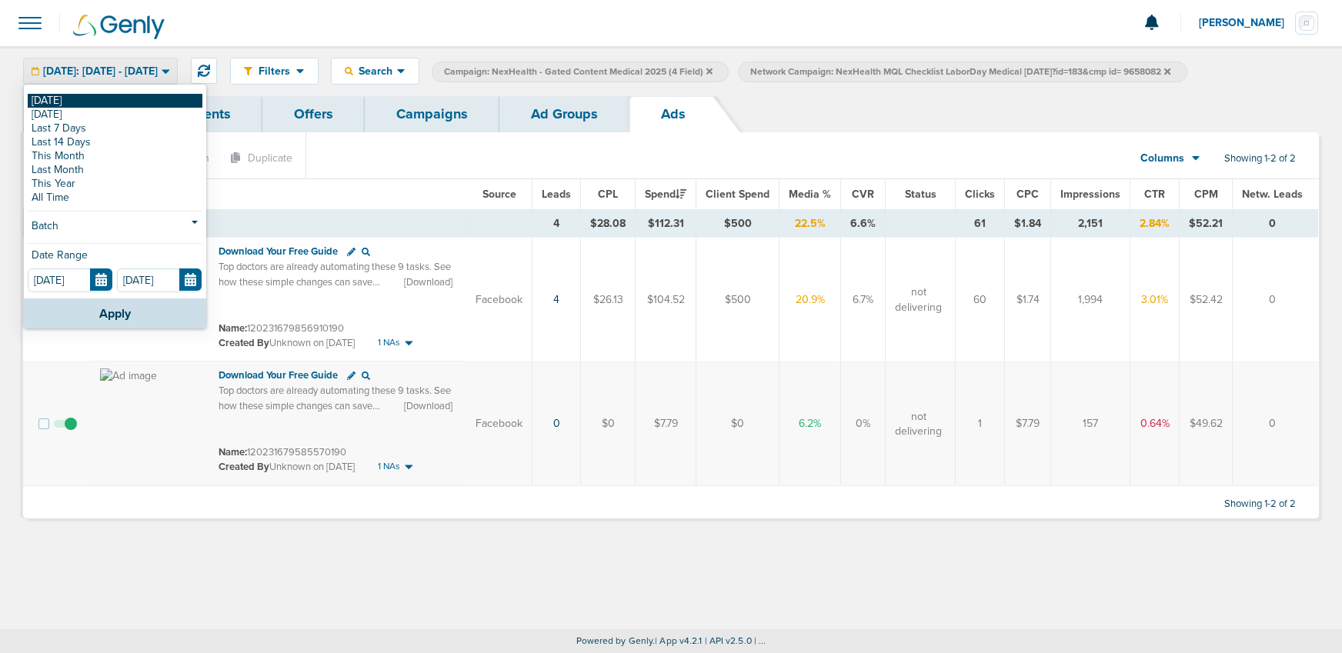
click at [98, 99] on link "[DATE]" at bounding box center [115, 101] width 175 height 14
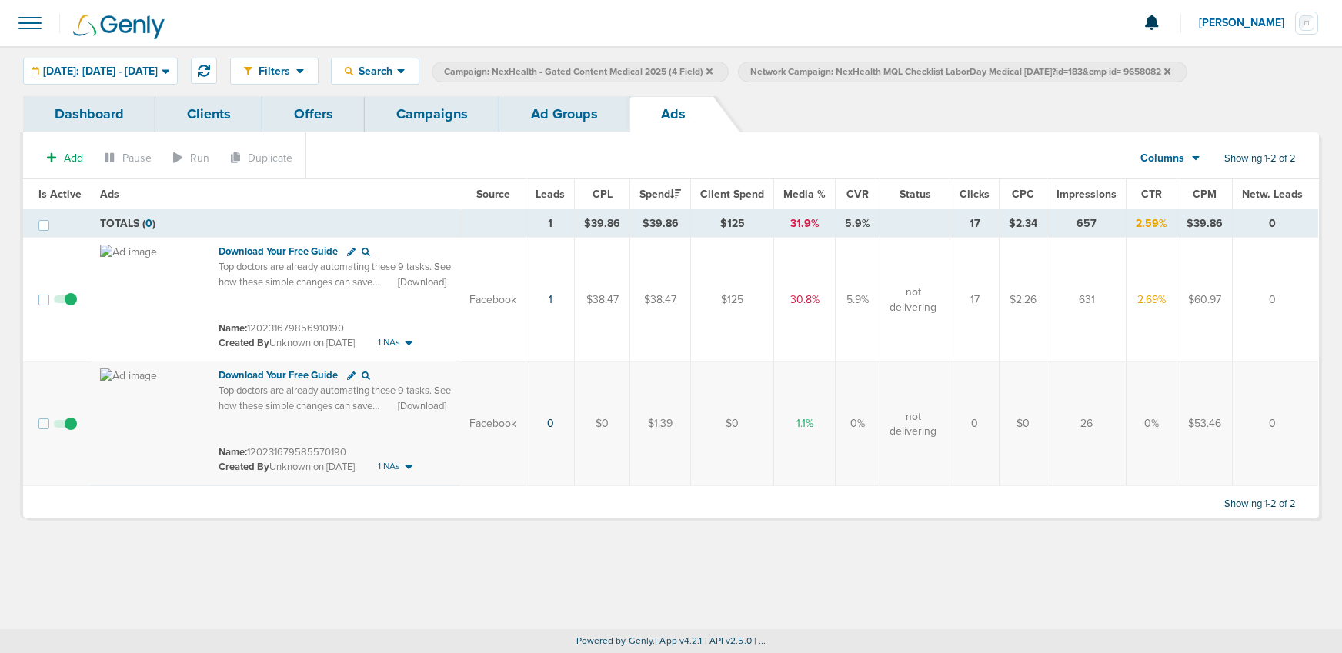
click at [68, 432] on span at bounding box center [65, 432] width 23 height 0
click at [65, 427] on input "checkbox" at bounding box center [65, 427] width 0 height 0
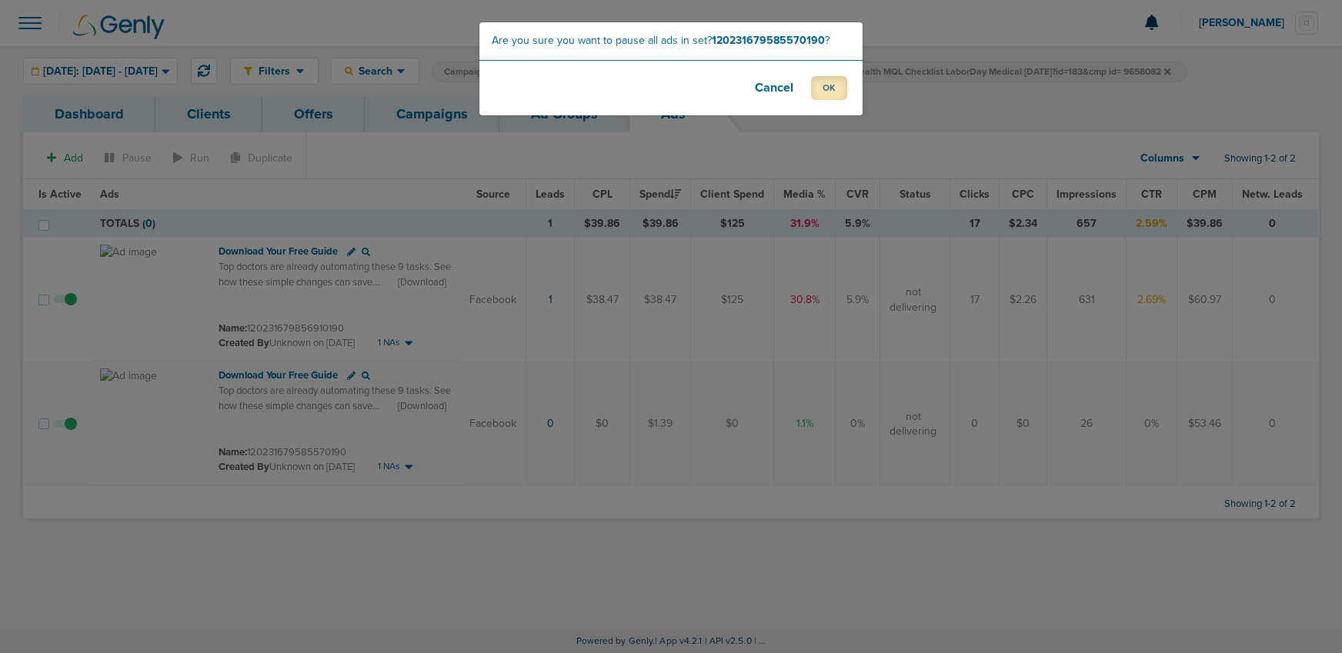
click at [822, 91] on button "OK" at bounding box center [829, 88] width 36 height 24
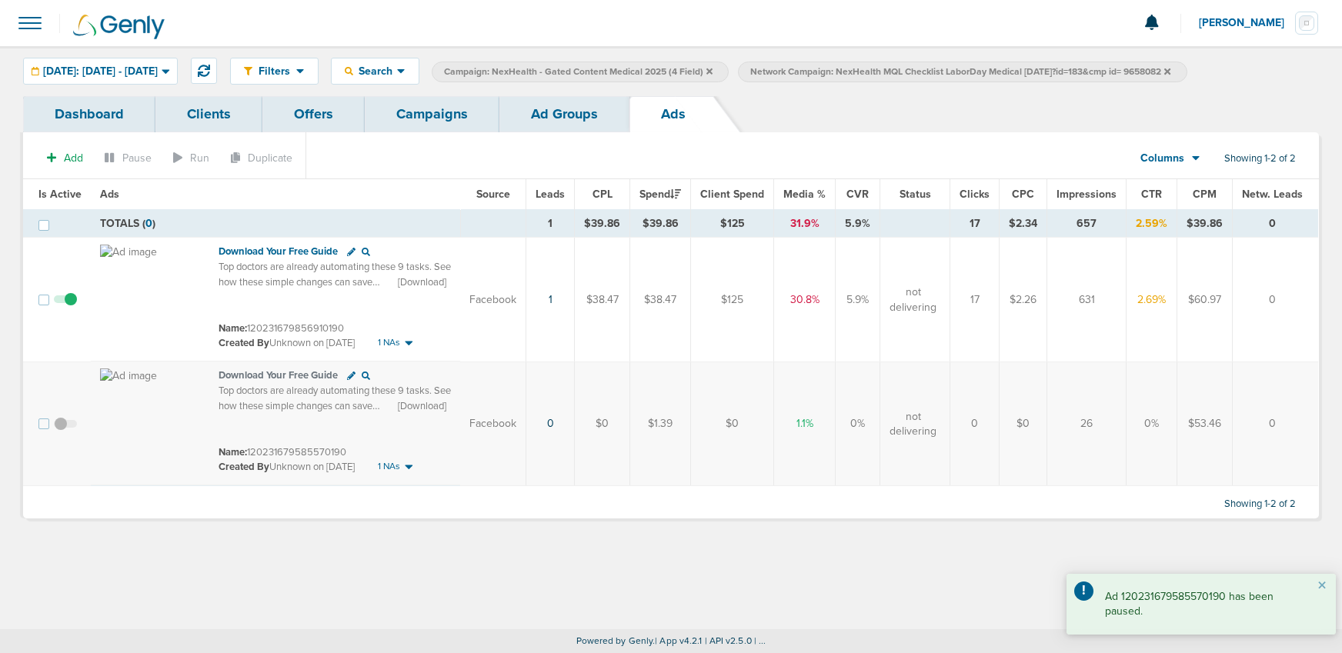
click at [555, 111] on link "Ad Groups" at bounding box center [564, 114] width 130 height 36
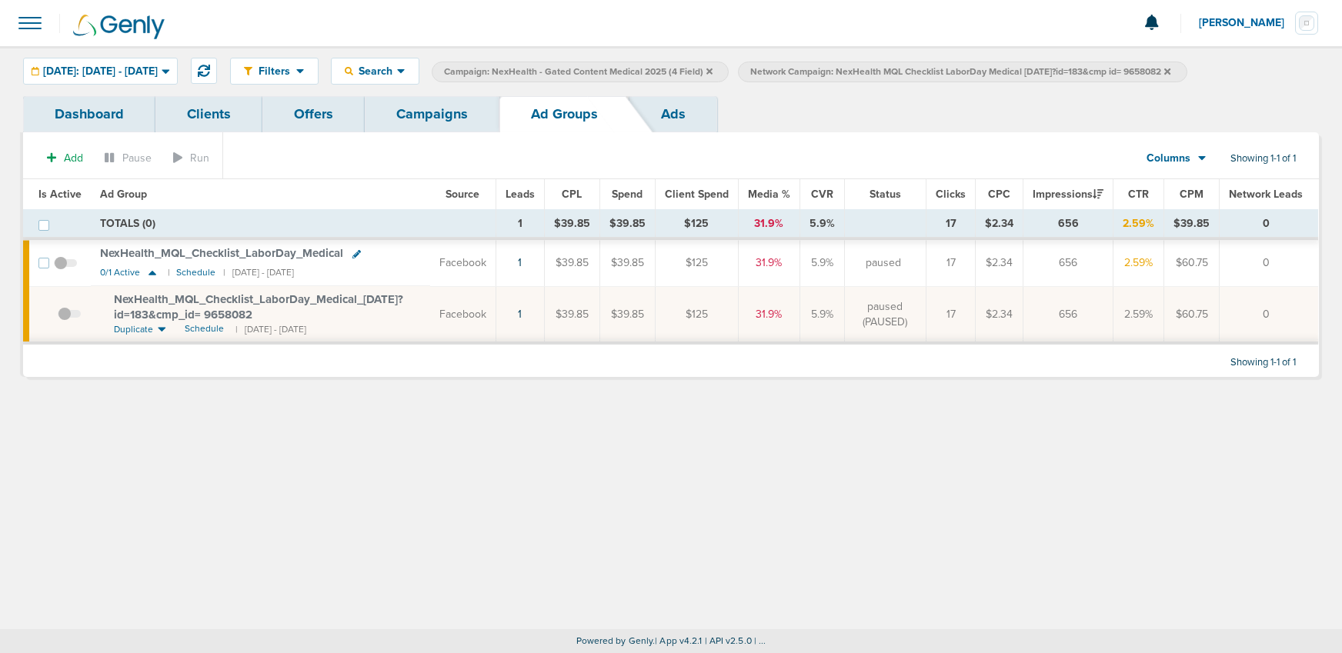
click at [1170, 72] on icon at bounding box center [1167, 71] width 6 height 6
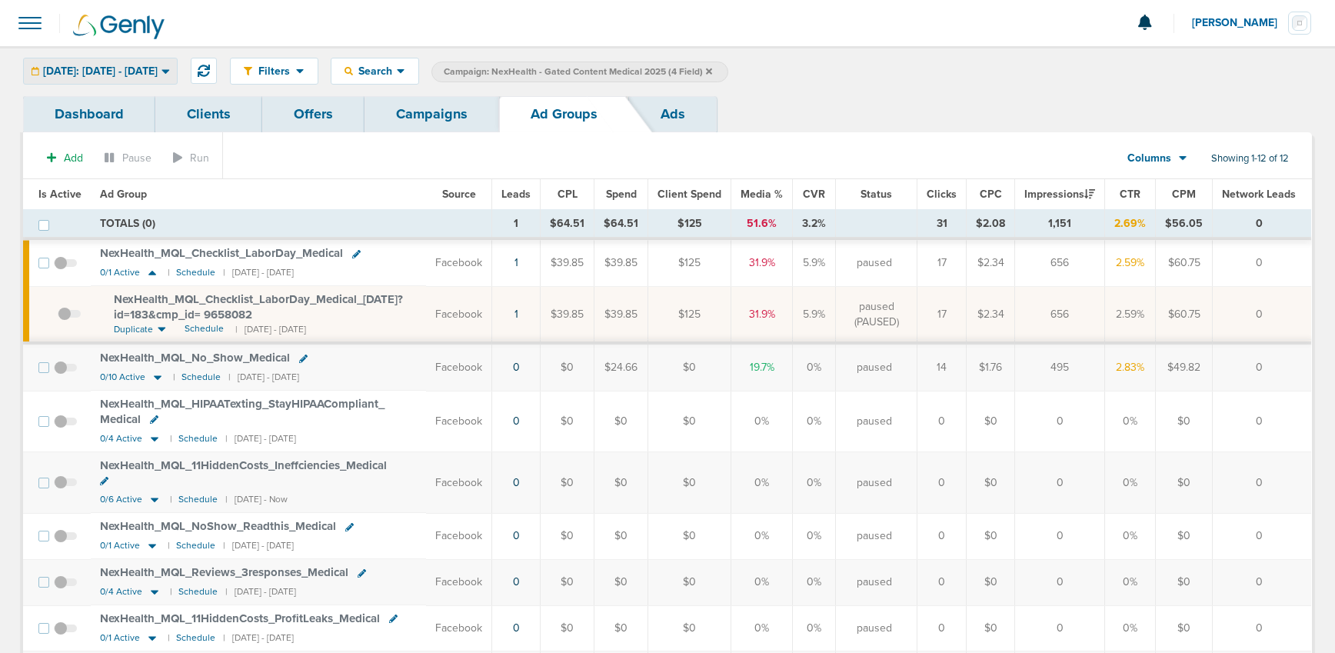
click at [99, 72] on span "[DATE]: [DATE] - [DATE]" at bounding box center [100, 71] width 115 height 11
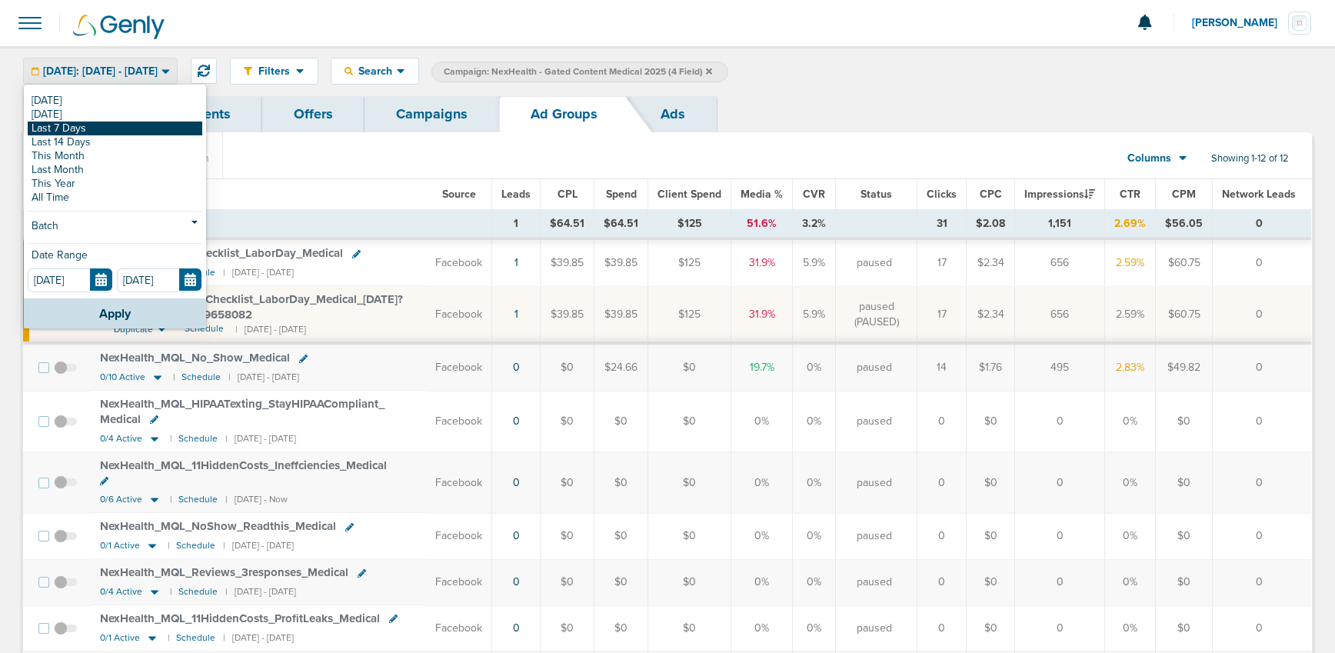
click at [89, 125] on link "Last 7 Days" at bounding box center [115, 129] width 175 height 14
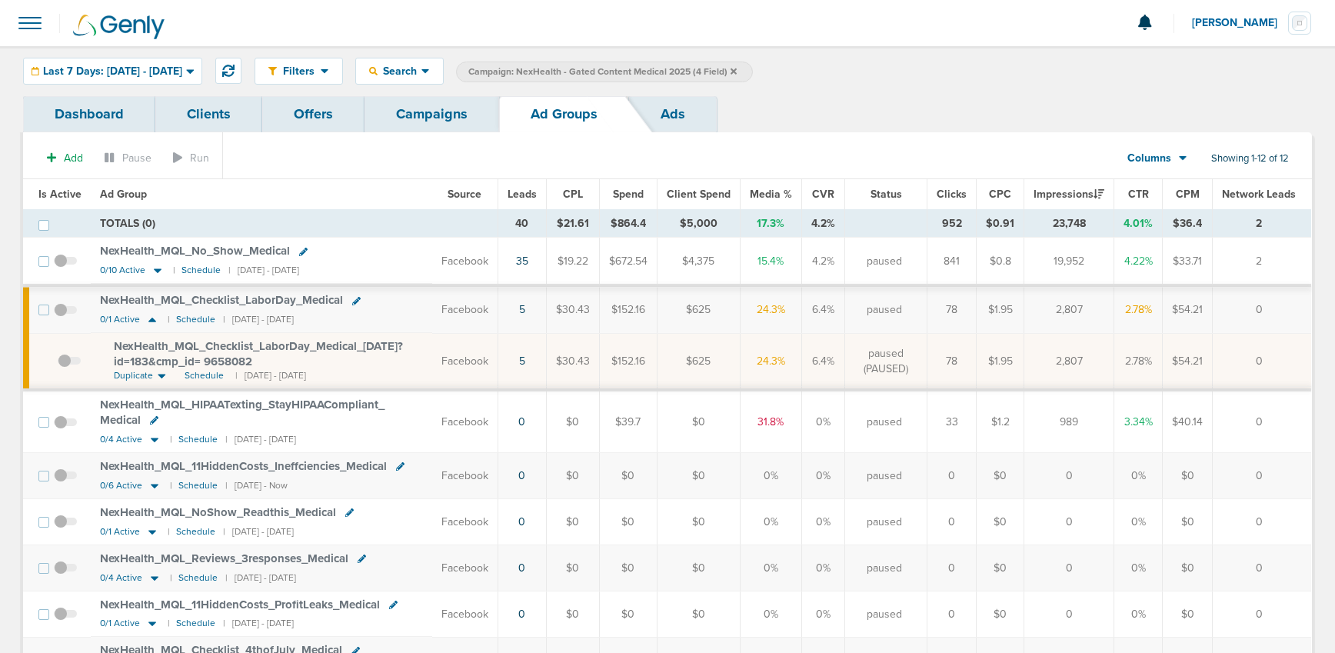
click at [432, 126] on link "Campaigns" at bounding box center [432, 114] width 135 height 36
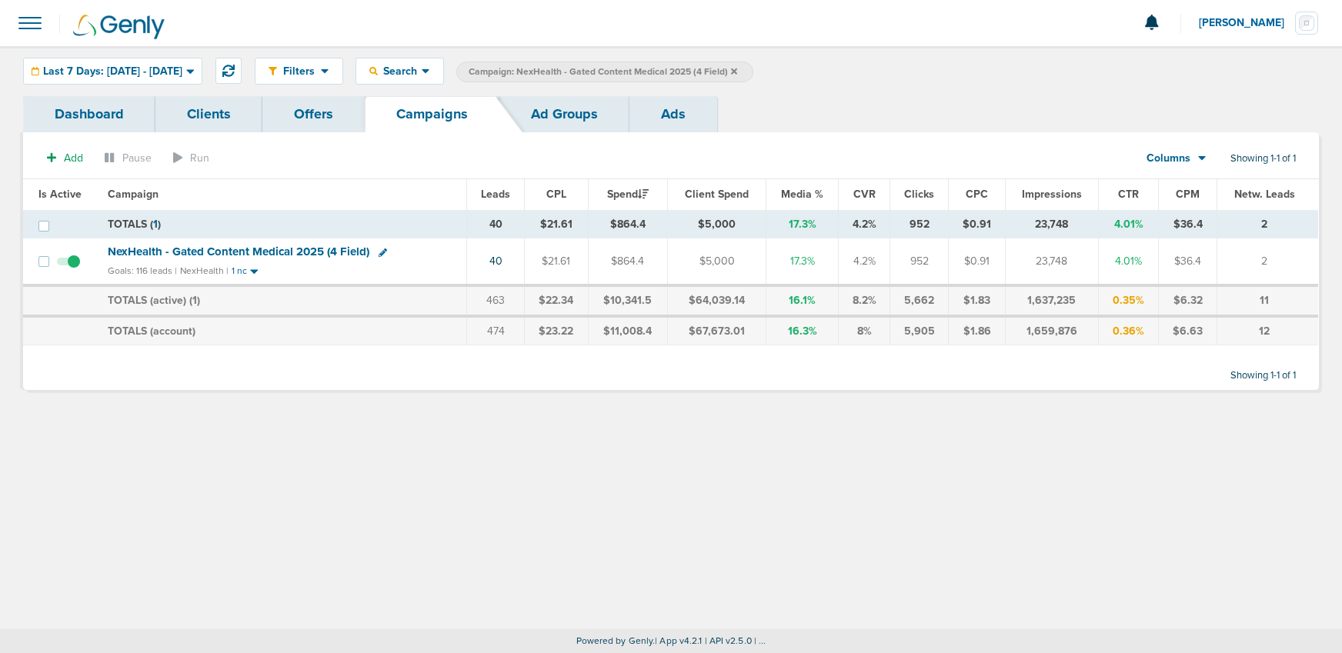
click at [737, 73] on icon at bounding box center [734, 71] width 6 height 9
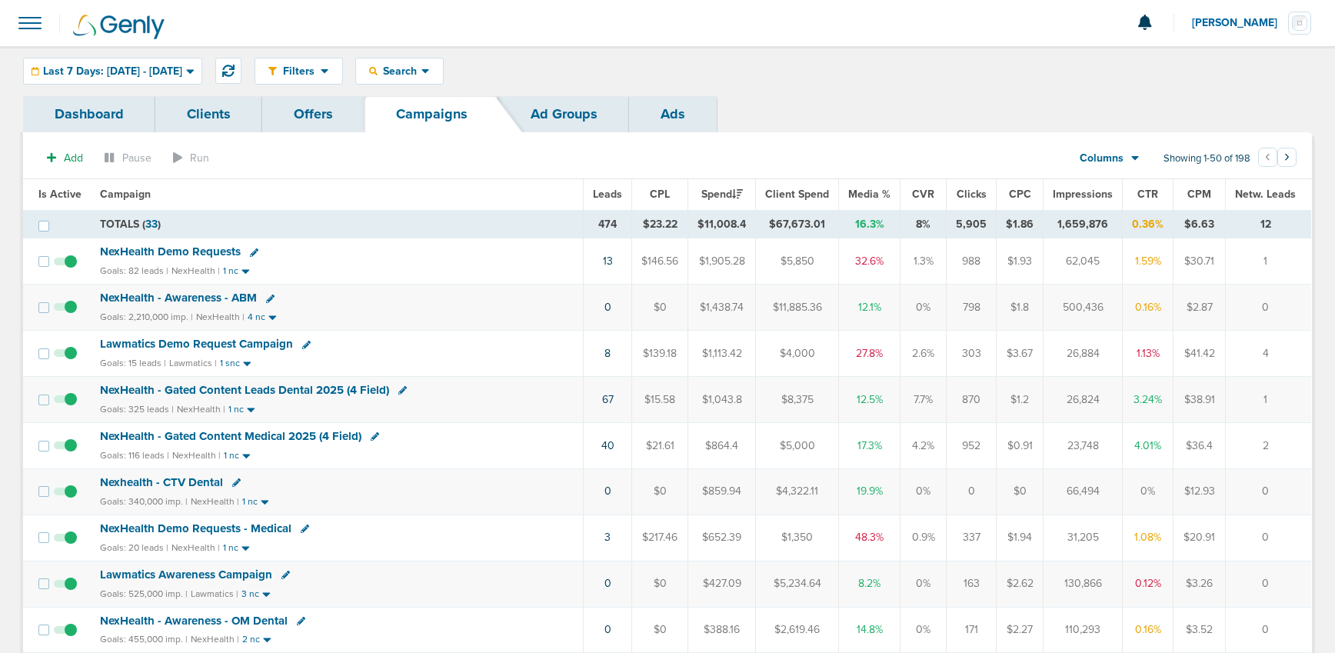
click at [138, 250] on span "NexHealth Demo Requests" at bounding box center [170, 252] width 141 height 14
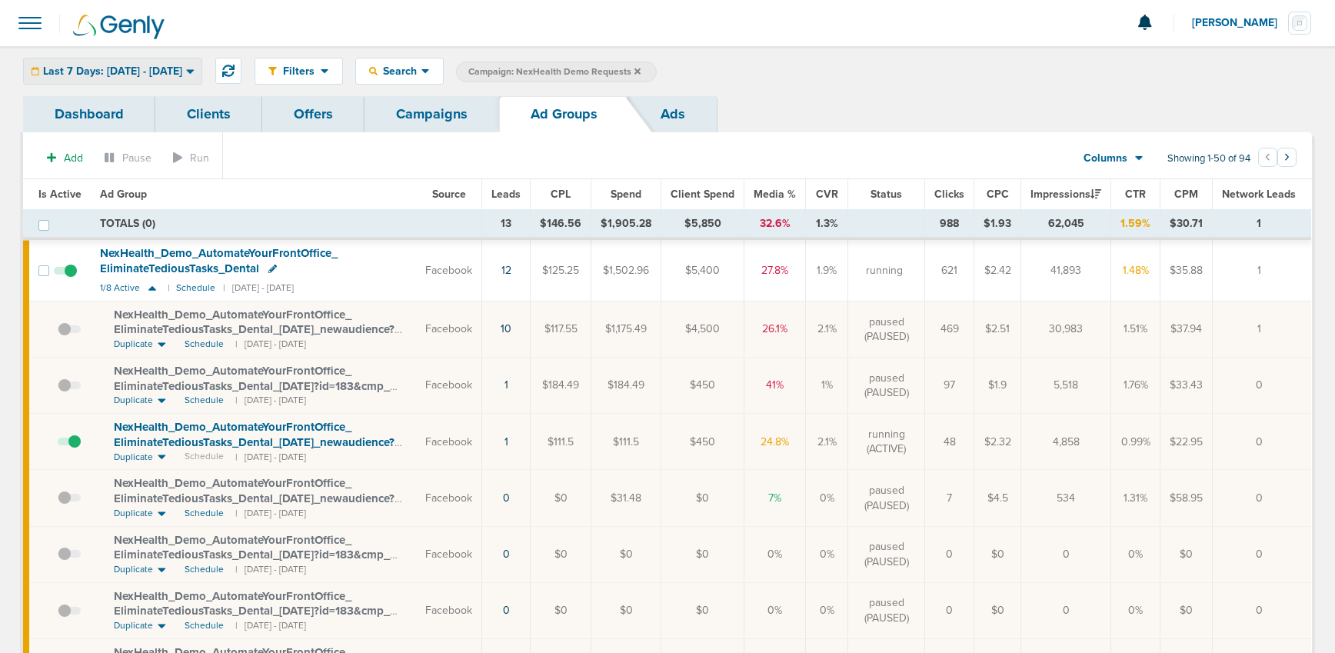
click at [130, 72] on span "Last 7 Days: [DATE] - [DATE]" at bounding box center [112, 71] width 139 height 11
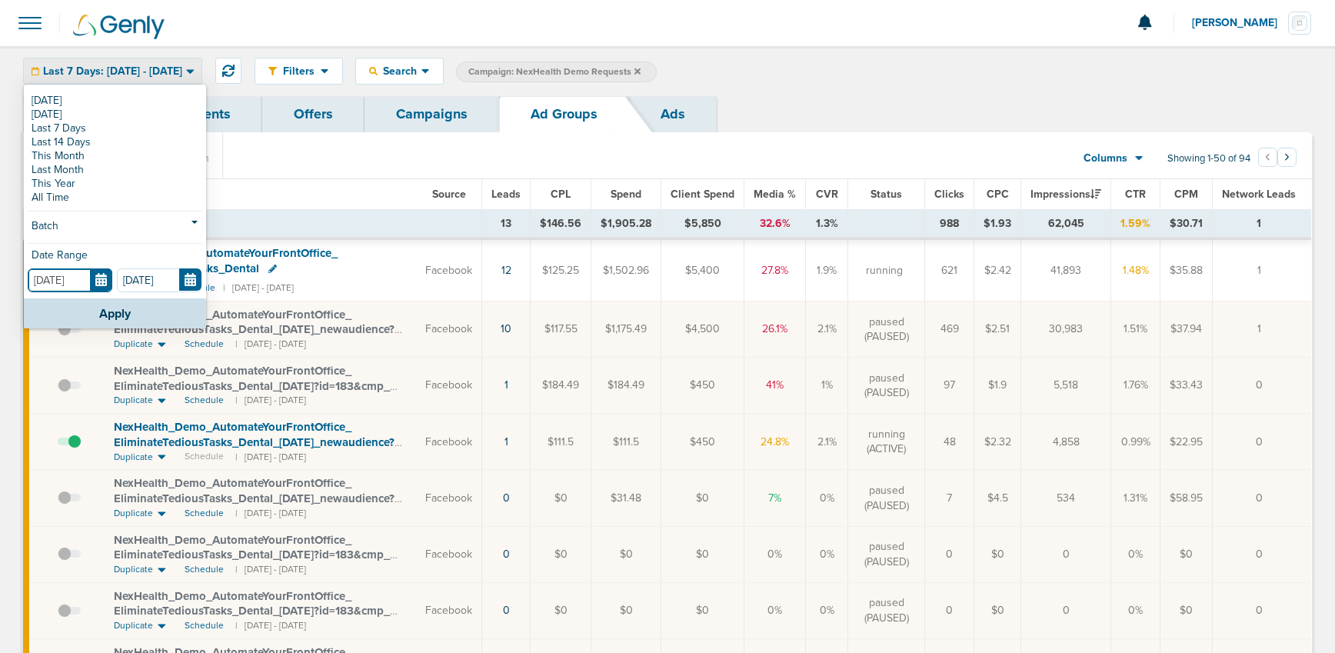
click at [98, 282] on input "[DATE]" at bounding box center [70, 280] width 85 height 24
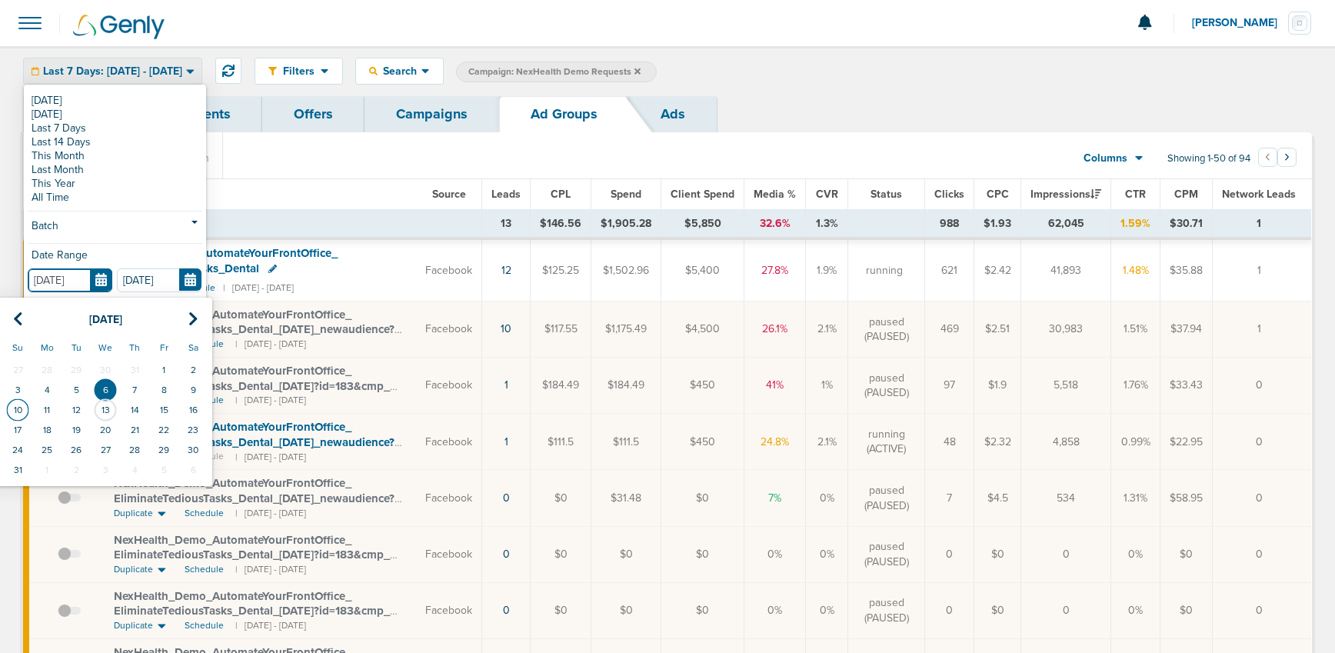
click at [11, 408] on td "10" at bounding box center [17, 410] width 29 height 20
type input "[DATE]"
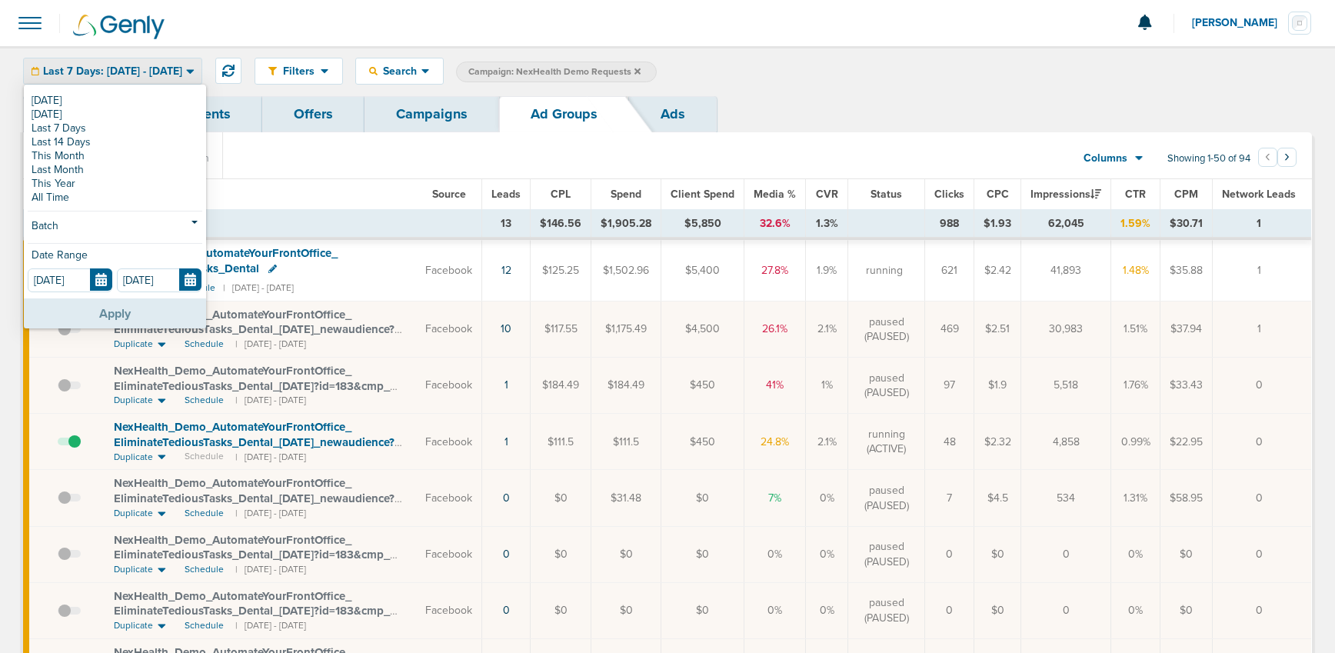
click at [82, 308] on button "Apply" at bounding box center [115, 313] width 182 height 30
